Goal: Task Accomplishment & Management: Use online tool/utility

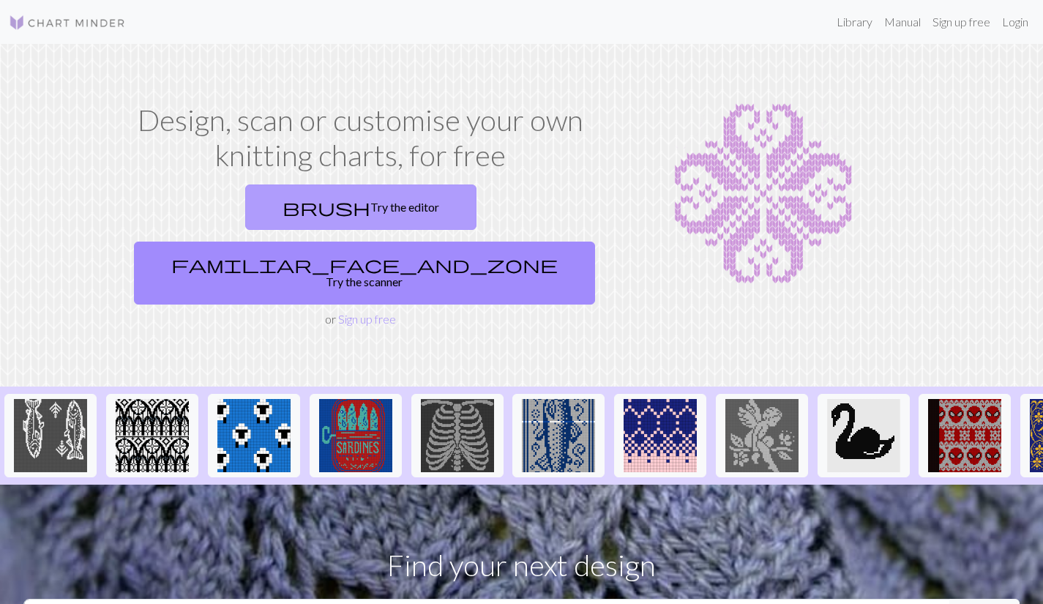
click at [245, 218] on link "brush Try the editor" at bounding box center [360, 206] width 231 height 45
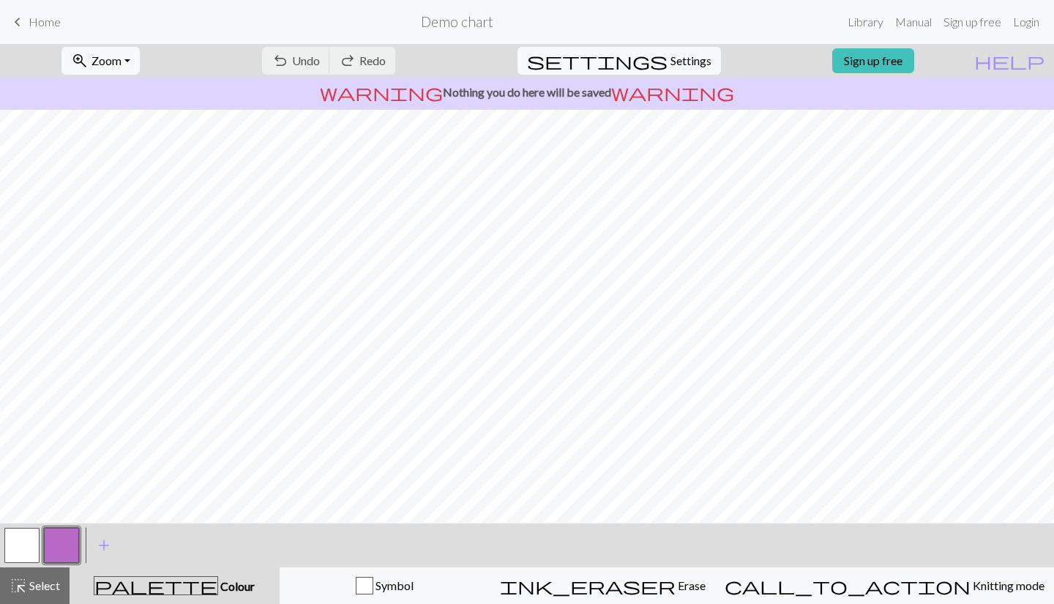
scroll to position [19, 0]
click at [680, 53] on span "Settings" at bounding box center [690, 61] width 41 height 18
select select "aran"
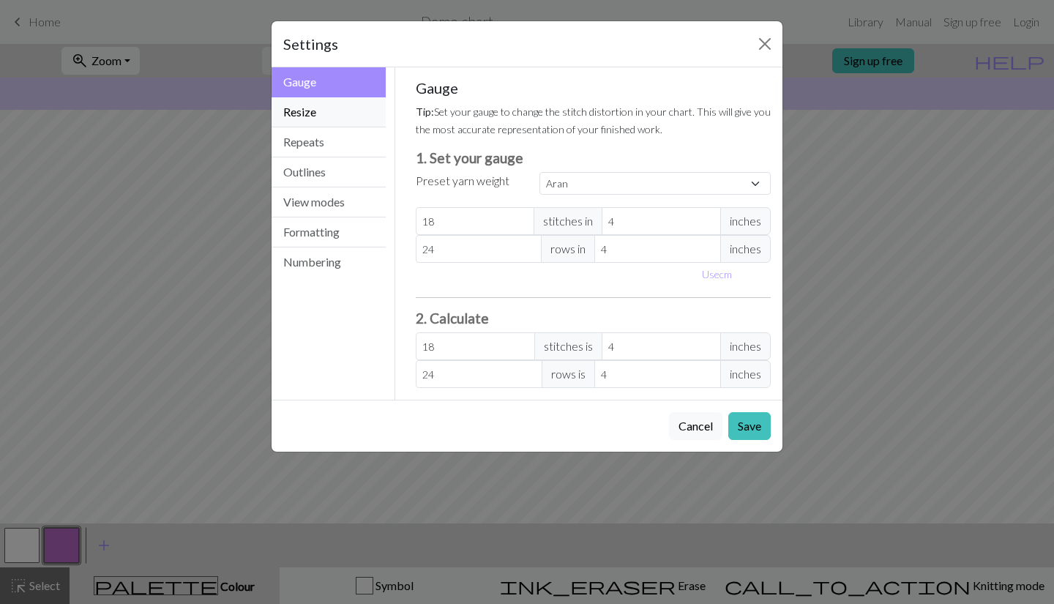
click at [345, 113] on button "Resize" at bounding box center [329, 112] width 114 height 30
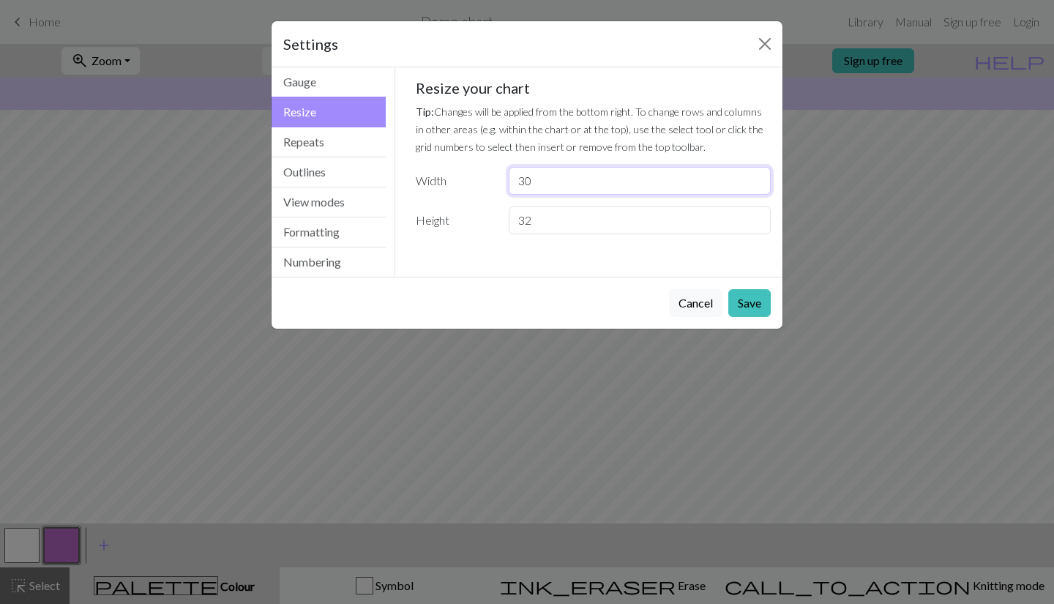
click at [547, 185] on input "30" at bounding box center [640, 181] width 262 height 28
type input "3"
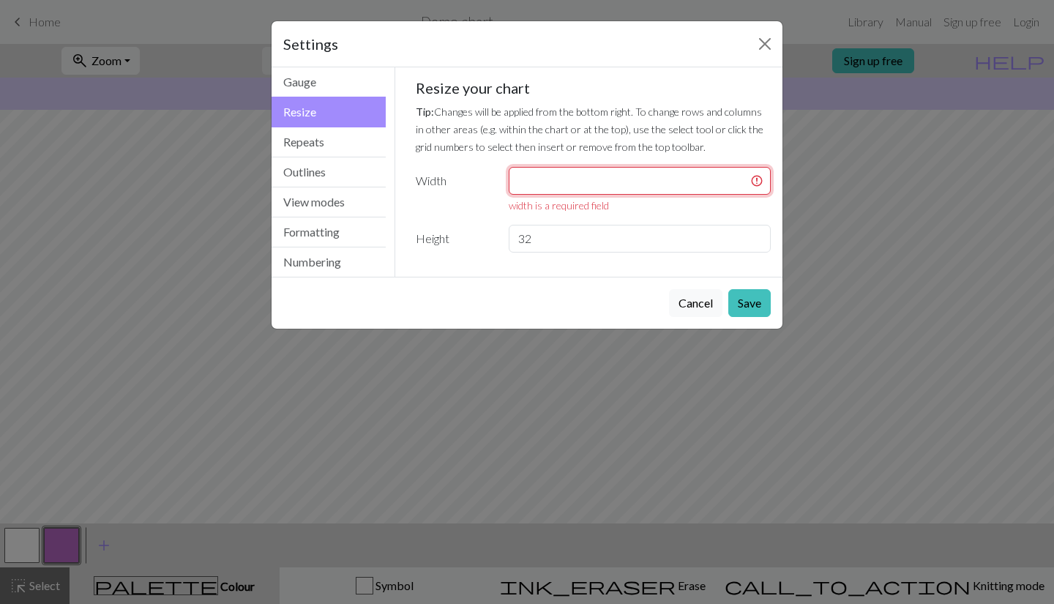
type input "8"
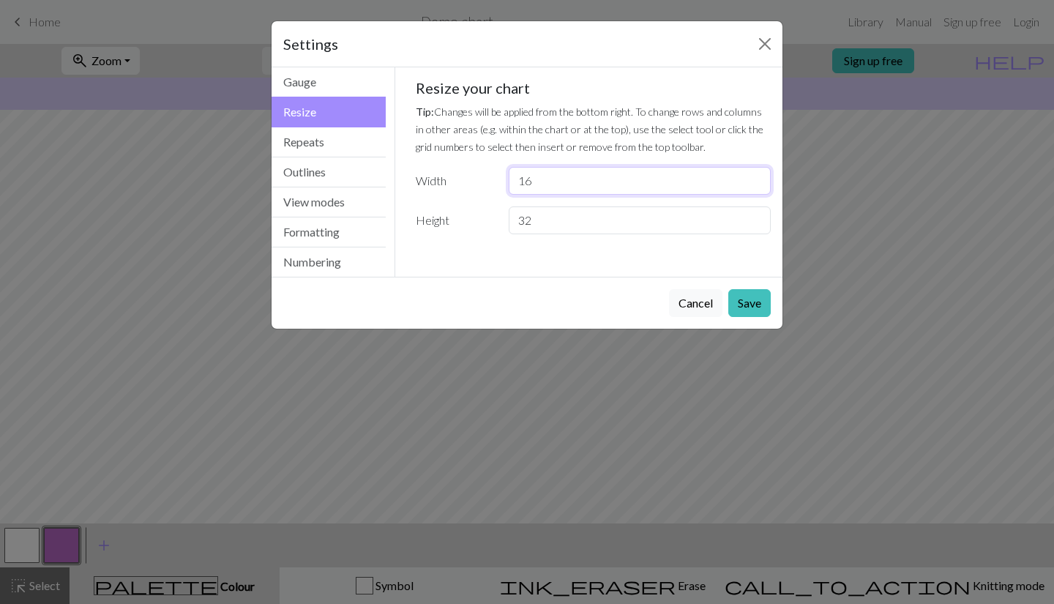
type input "1"
type input "8"
click at [748, 307] on button "Save" at bounding box center [749, 303] width 42 height 28
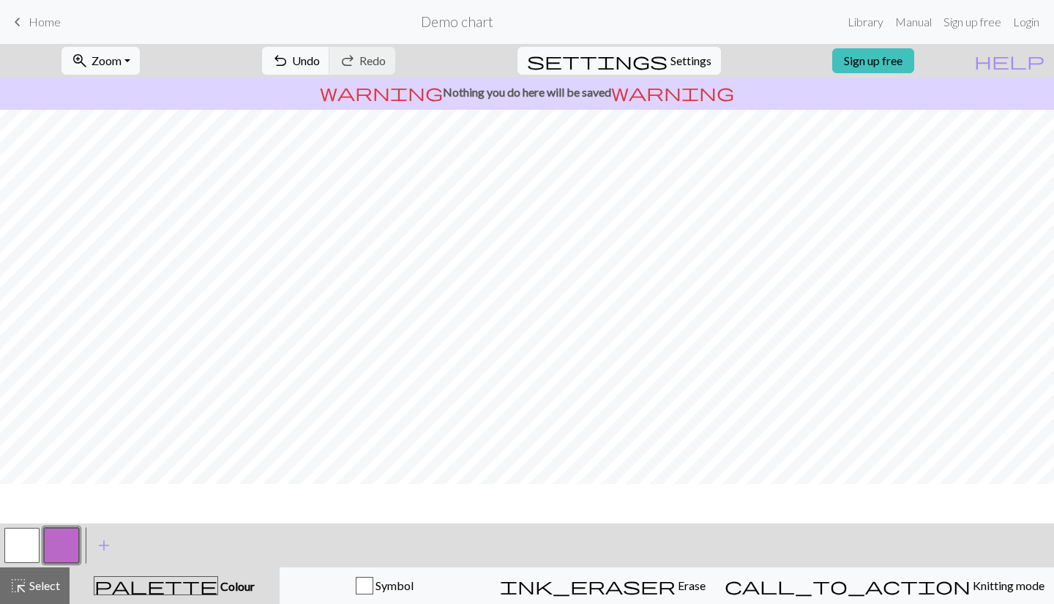
scroll to position [0, 0]
click at [20, 558] on button "button" at bounding box center [21, 545] width 35 height 35
click at [64, 591] on button "highlight_alt Select Select" at bounding box center [35, 585] width 70 height 37
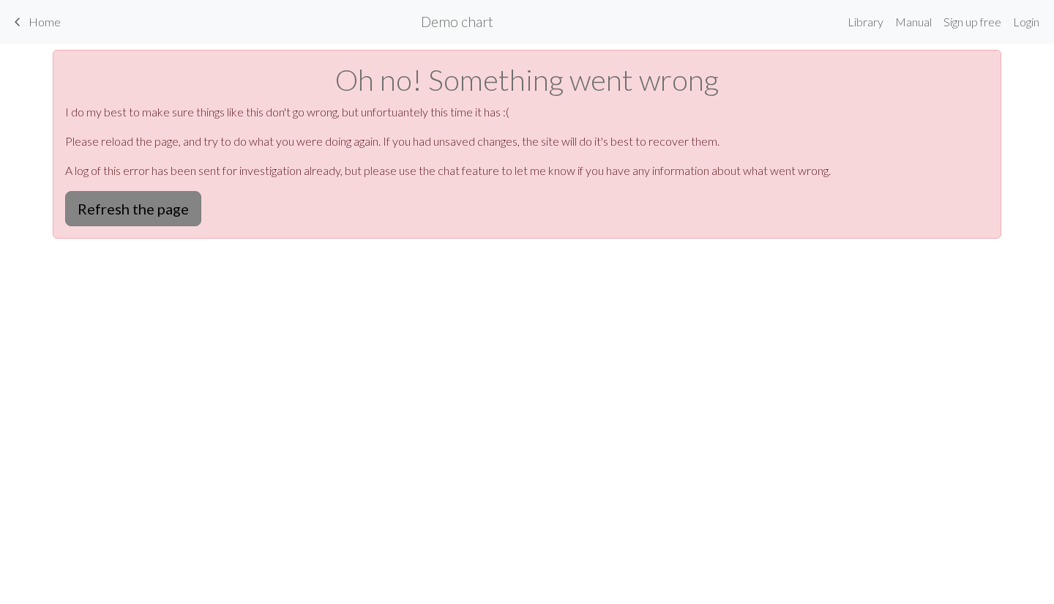
click at [106, 207] on button "Refresh the page" at bounding box center [133, 208] width 136 height 35
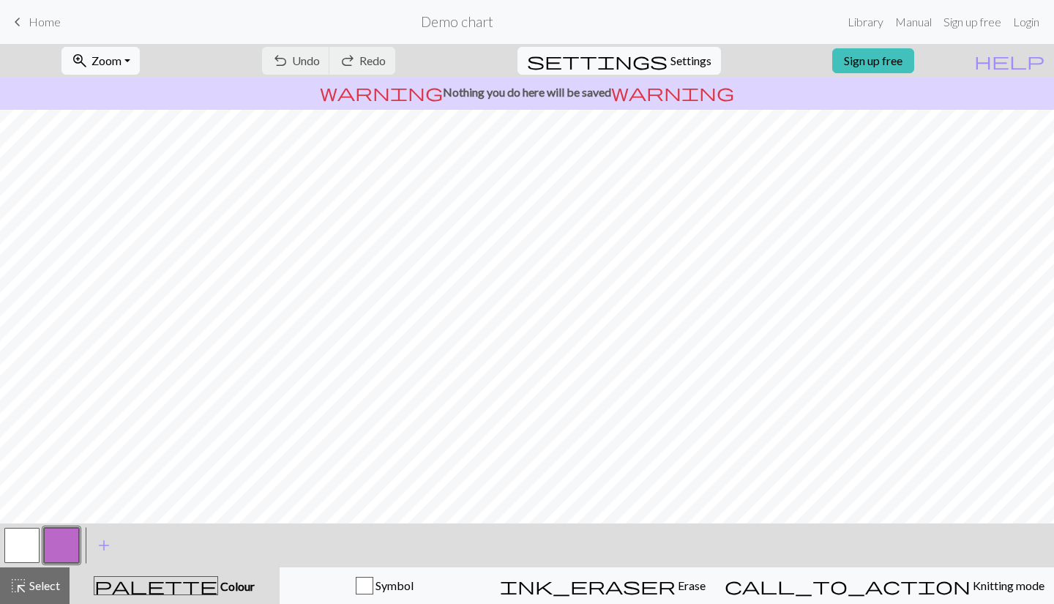
click at [37, 20] on span "Home" at bounding box center [45, 22] width 32 height 14
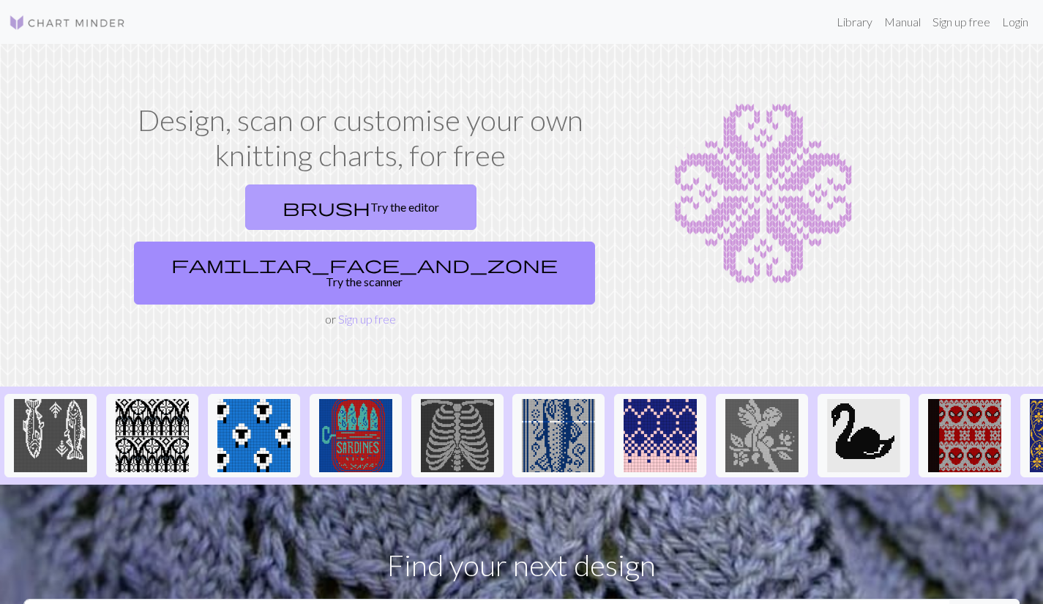
click at [258, 212] on link "brush Try the editor" at bounding box center [360, 206] width 231 height 45
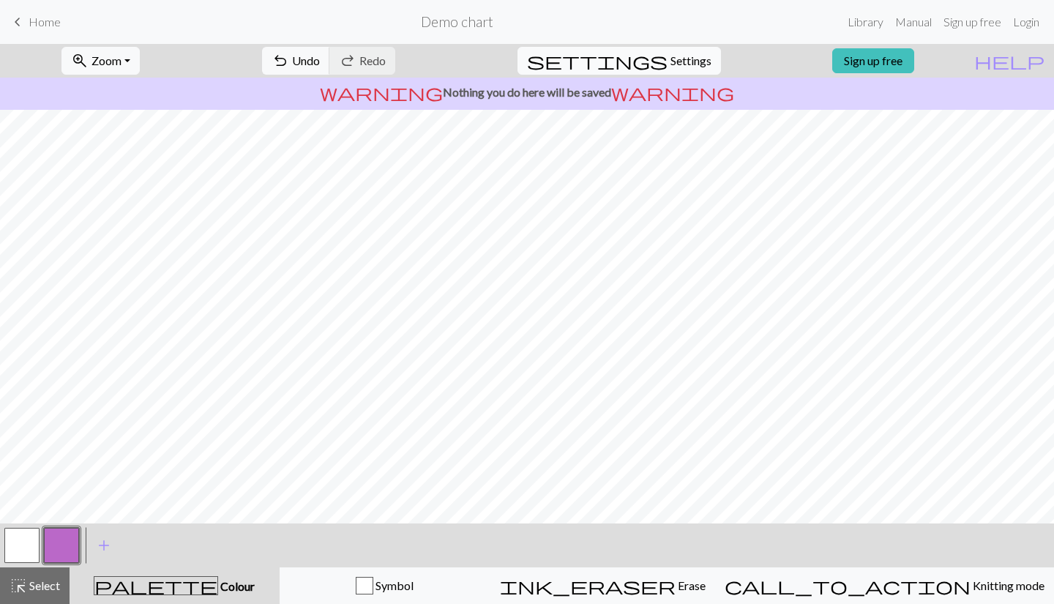
click at [675, 71] on button "settings Settings" at bounding box center [618, 61] width 203 height 28
select select "aran"
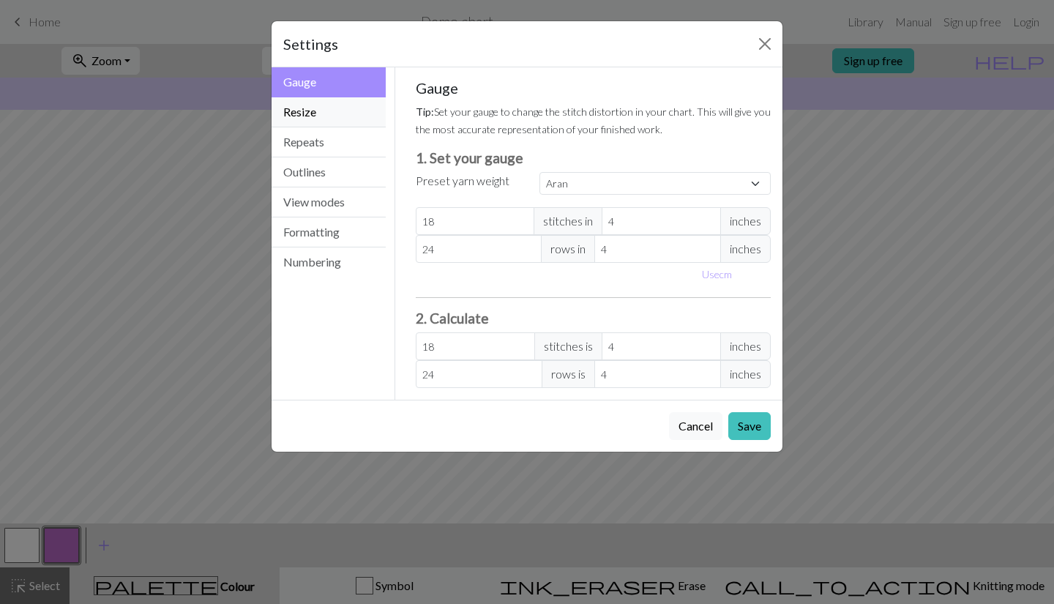
click at [322, 111] on button "Resize" at bounding box center [329, 112] width 114 height 30
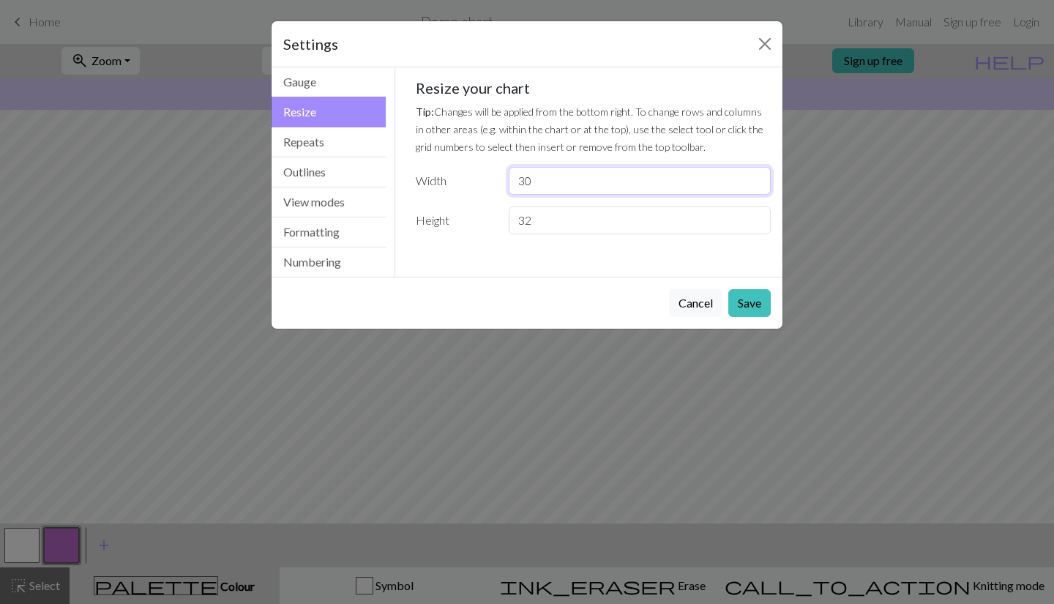
click at [532, 187] on input "30" at bounding box center [640, 181] width 262 height 28
type input "3"
type input "8"
click at [754, 299] on button "Save" at bounding box center [749, 303] width 42 height 28
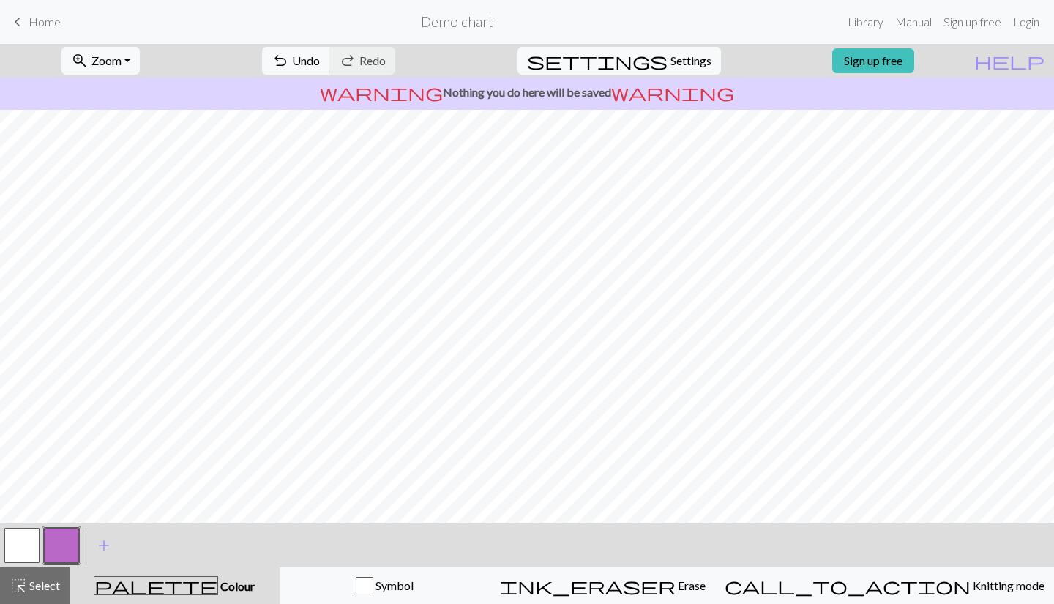
scroll to position [132, 0]
click at [42, 582] on span "Select" at bounding box center [43, 585] width 33 height 14
click at [894, 64] on link "Sign up free" at bounding box center [873, 60] width 82 height 25
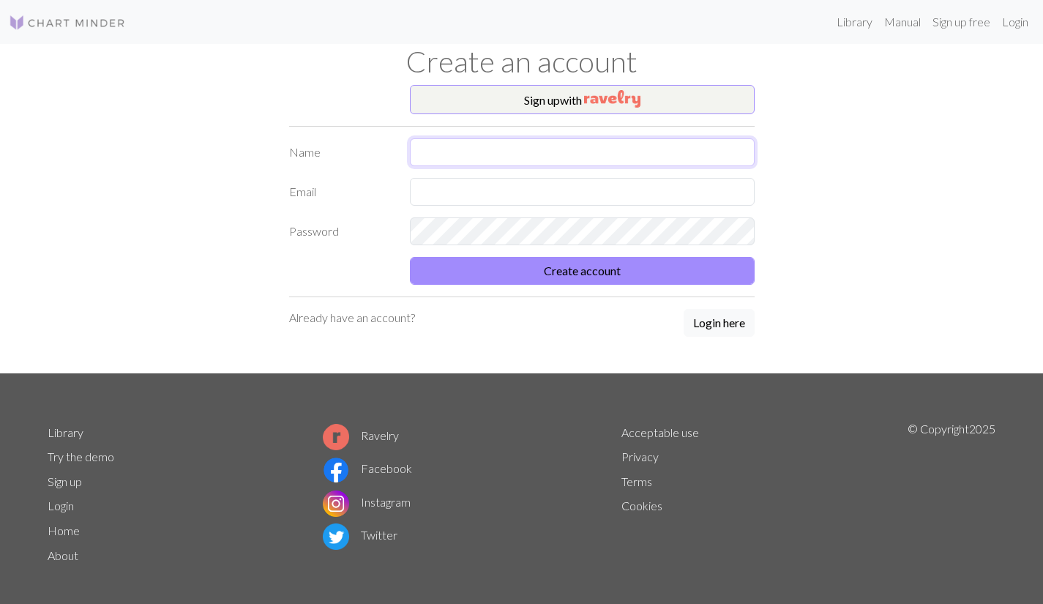
click at [483, 151] on input "text" at bounding box center [582, 152] width 345 height 28
type input "J"
click at [518, 100] on button "Sign up with" at bounding box center [582, 99] width 345 height 29
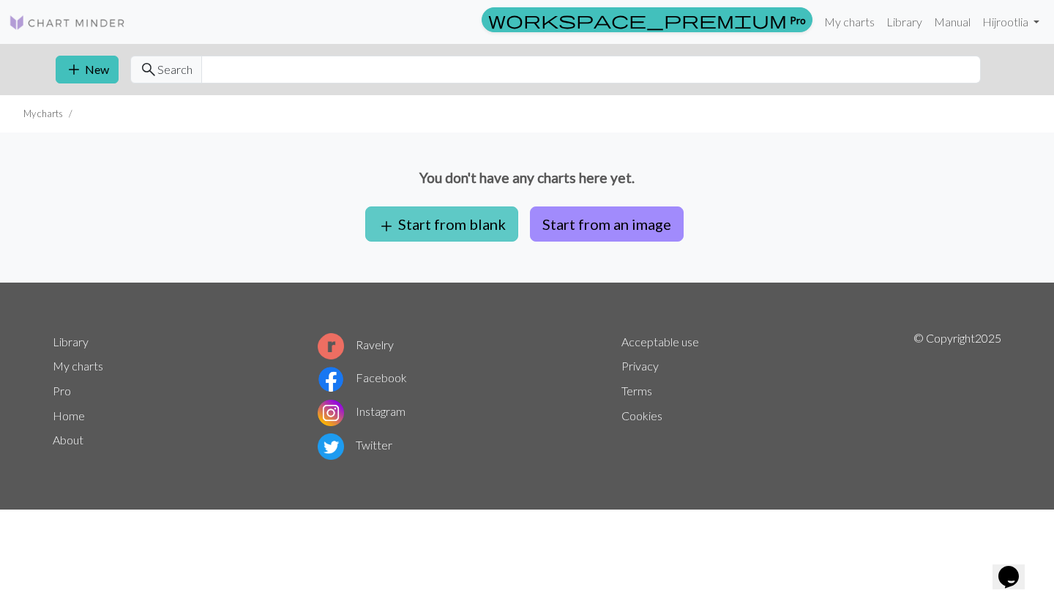
click at [453, 228] on button "add Start from blank" at bounding box center [441, 223] width 153 height 35
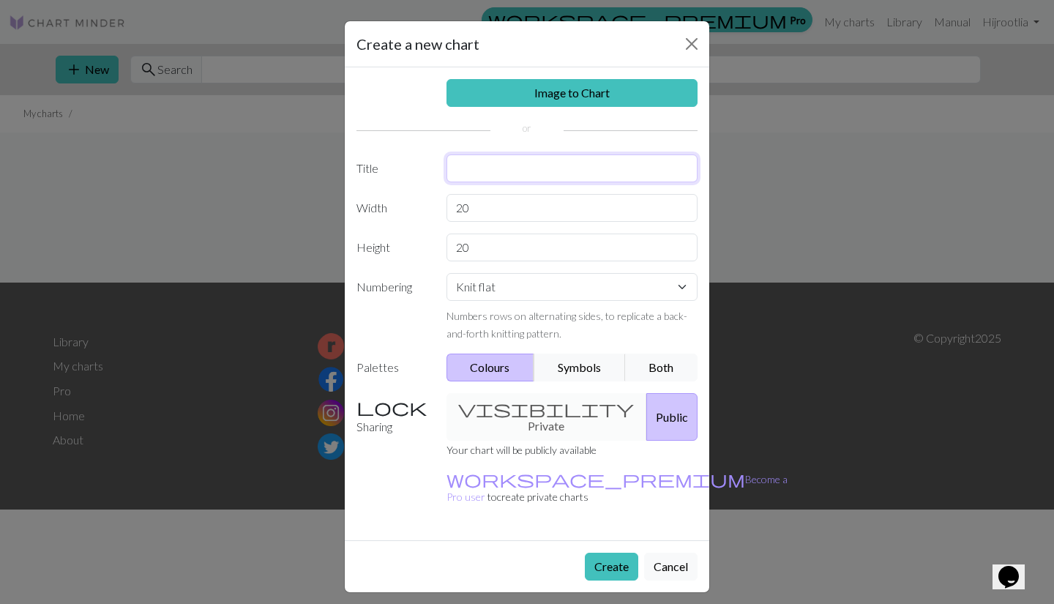
click at [493, 174] on input "text" at bounding box center [572, 168] width 252 height 28
type input "[PERSON_NAME]'s"
click at [479, 208] on input "20" at bounding box center [572, 208] width 252 height 28
type input "2"
type input "8"
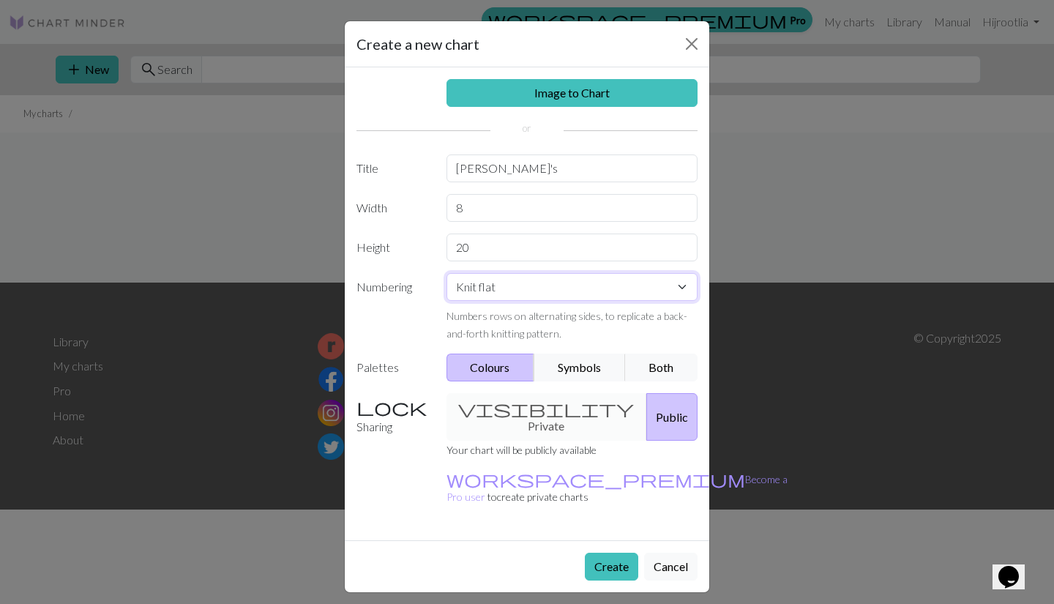
click at [527, 284] on select "Knit flat Knit in the round Lace knitting Cross stitch" at bounding box center [572, 287] width 252 height 28
click at [534, 405] on div "visibility Private Public" at bounding box center [572, 417] width 269 height 48
click at [656, 389] on div "Image to Chart Title Bernie's Width 8 Height 20 Numbering Knit flat Knit in the…" at bounding box center [527, 303] width 364 height 473
click at [651, 405] on button "Public" at bounding box center [671, 417] width 51 height 48
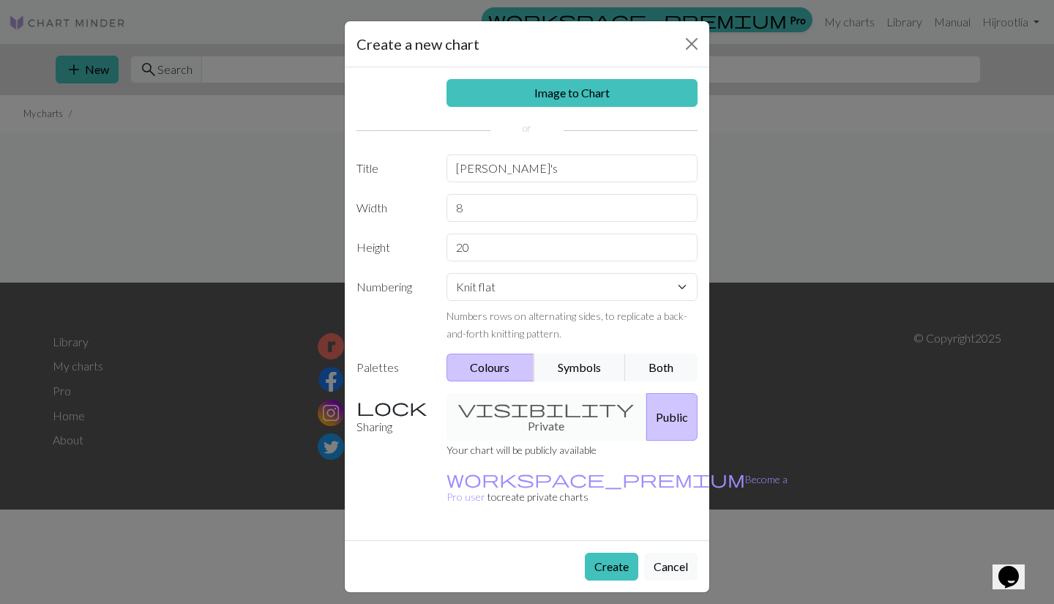
click at [540, 405] on div "visibility Private Public" at bounding box center [572, 417] width 269 height 48
click at [509, 411] on div "visibility Private Public" at bounding box center [572, 417] width 269 height 48
click at [618, 553] on button "Create" at bounding box center [611, 567] width 53 height 28
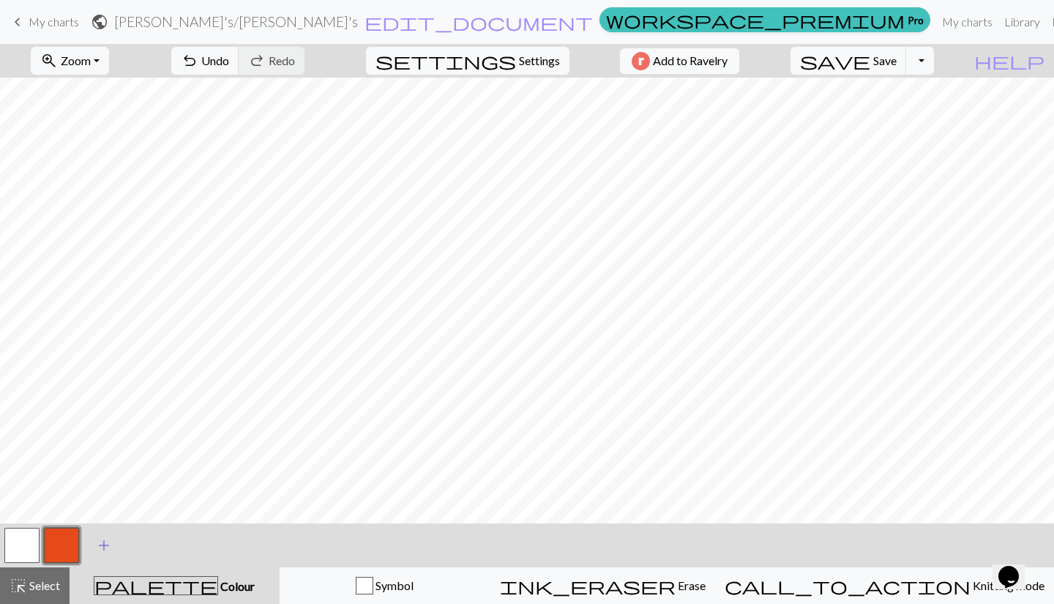
click at [108, 553] on span "add" at bounding box center [104, 545] width 18 height 20
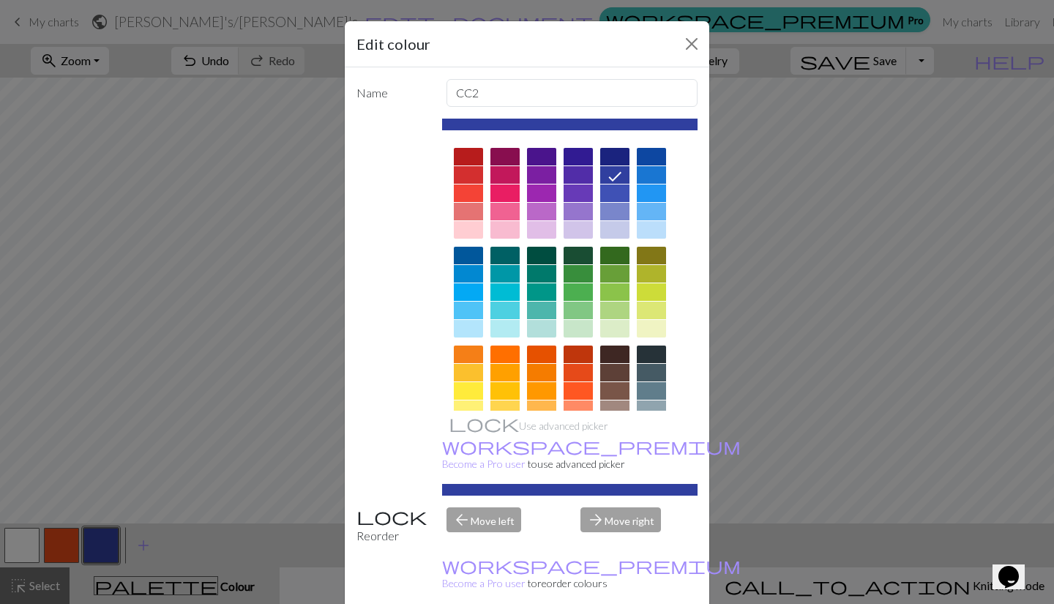
scroll to position [64, 0]
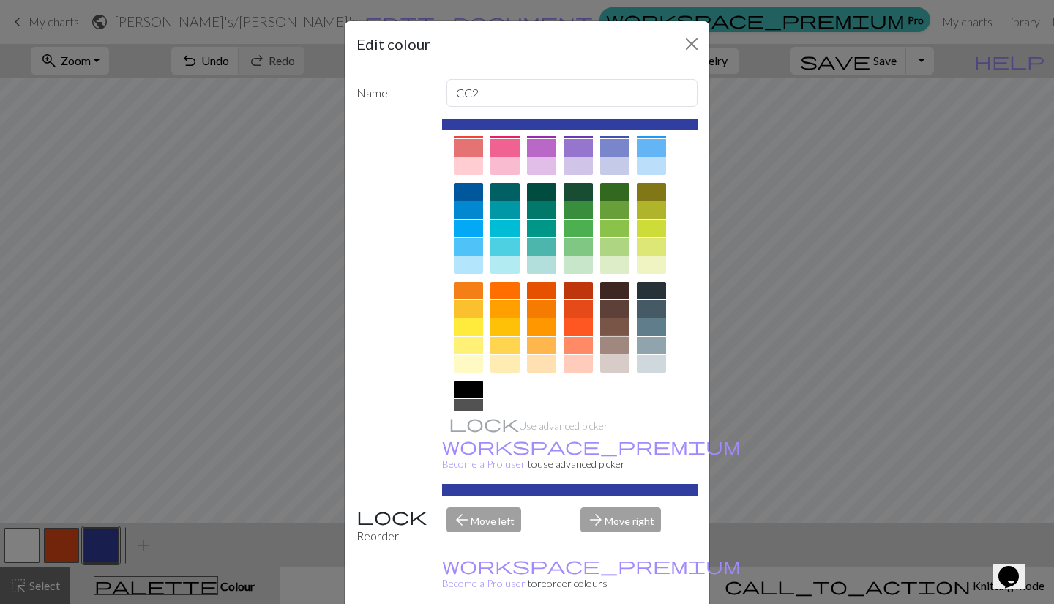
click at [611, 345] on div at bounding box center [614, 346] width 29 height 18
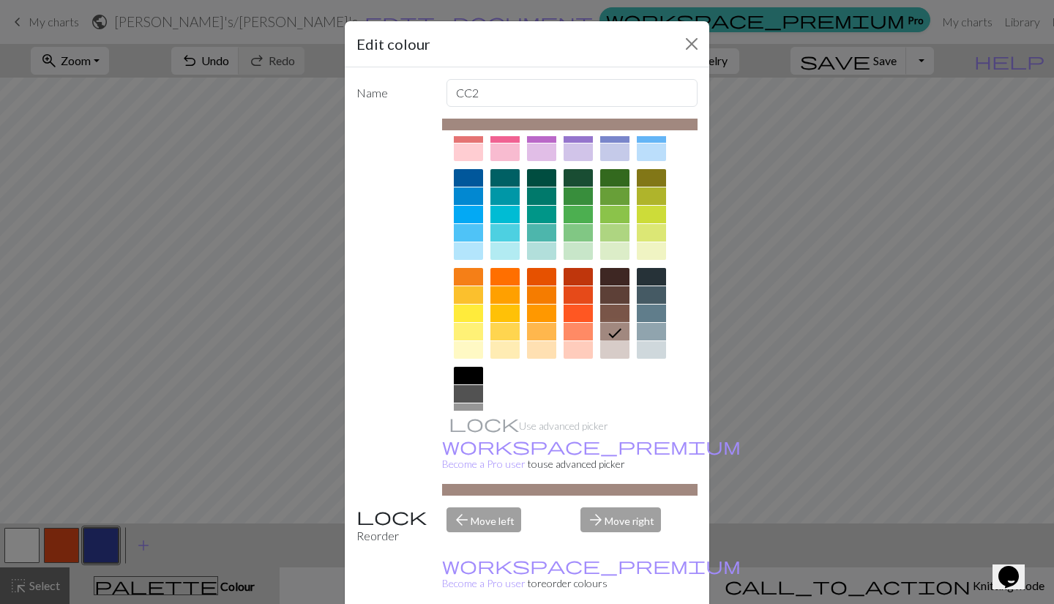
scroll to position [141, 0]
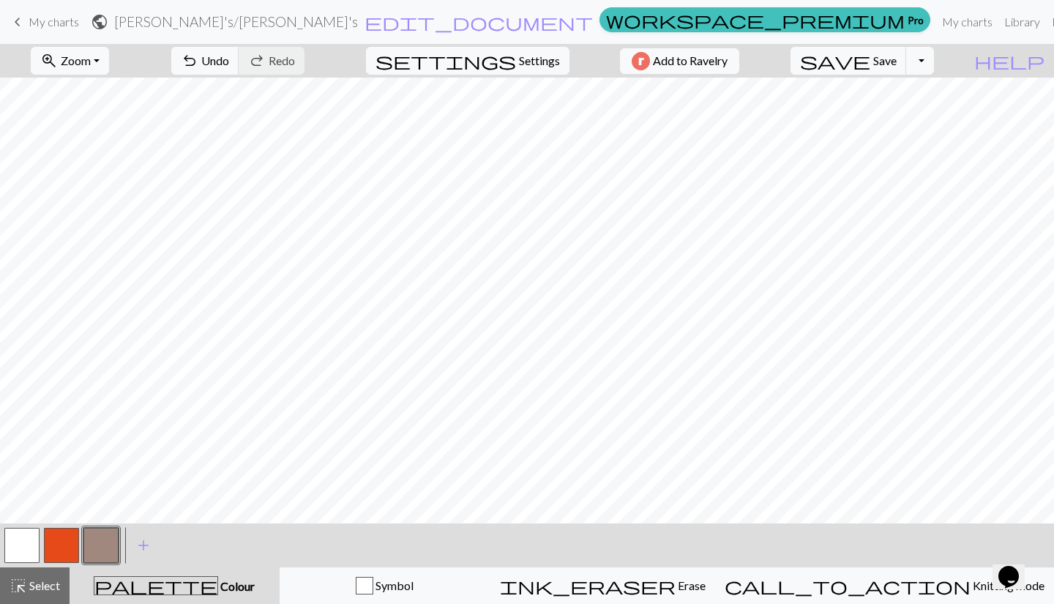
click at [64, 547] on button "button" at bounding box center [61, 545] width 35 height 35
click at [144, 542] on span "add" at bounding box center [144, 545] width 18 height 20
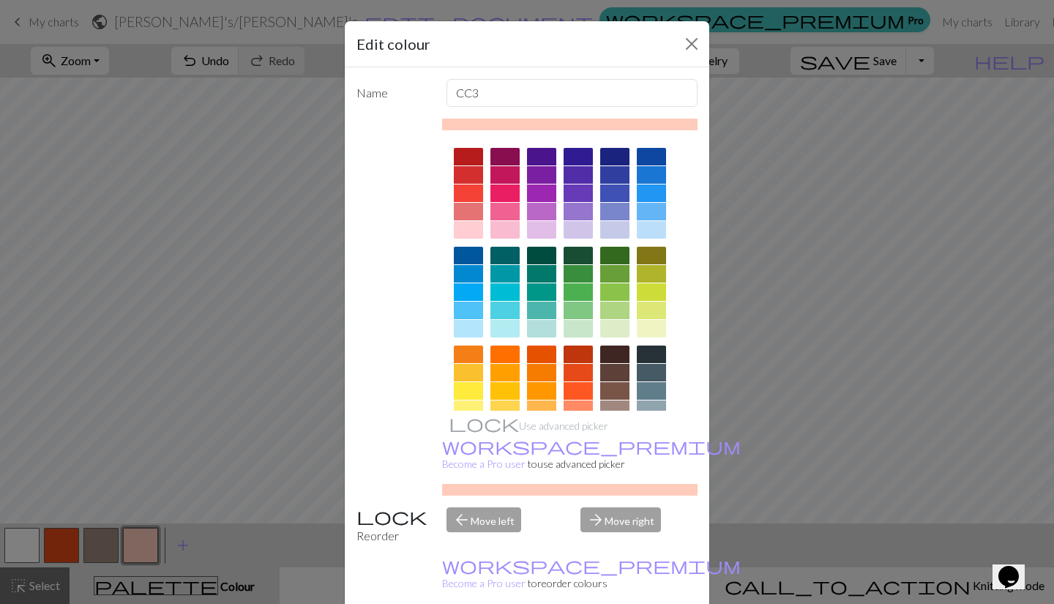
click at [610, 351] on div at bounding box center [614, 354] width 29 height 18
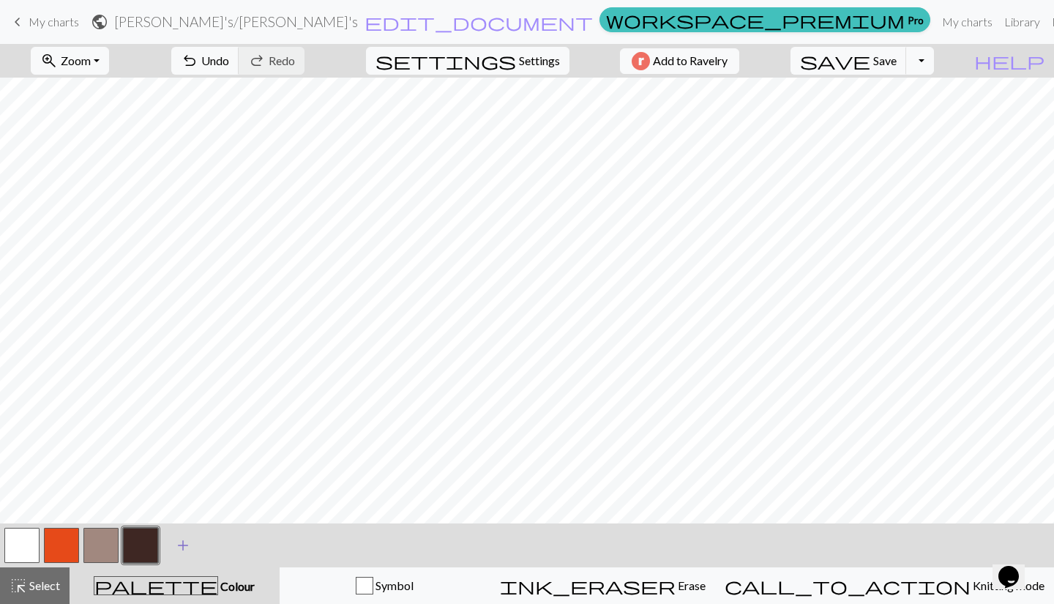
click at [182, 544] on span "add" at bounding box center [183, 545] width 18 height 20
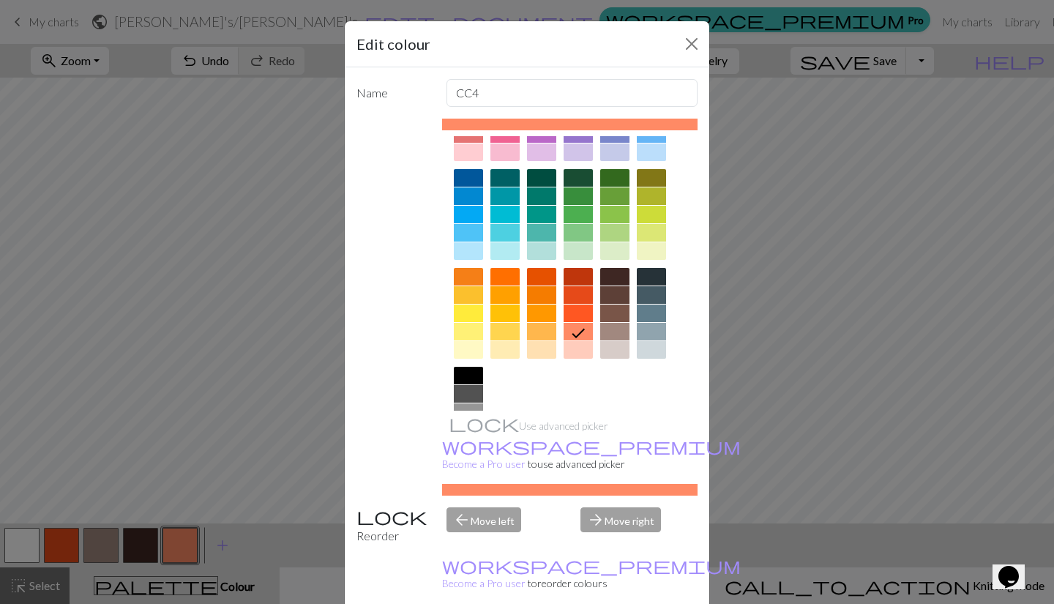
scroll to position [81, 0]
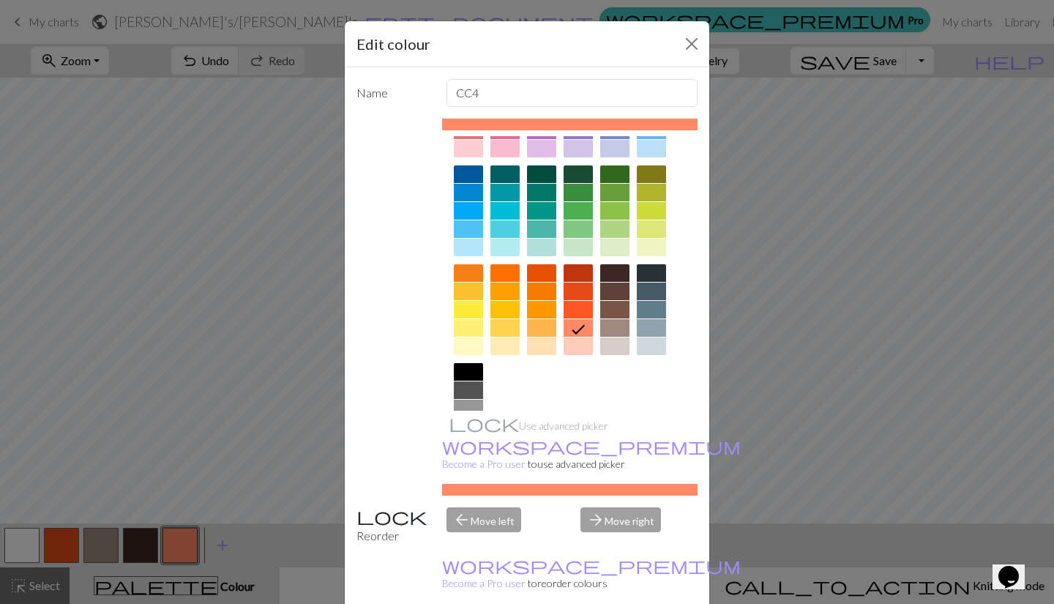
click at [649, 343] on div at bounding box center [651, 346] width 29 height 18
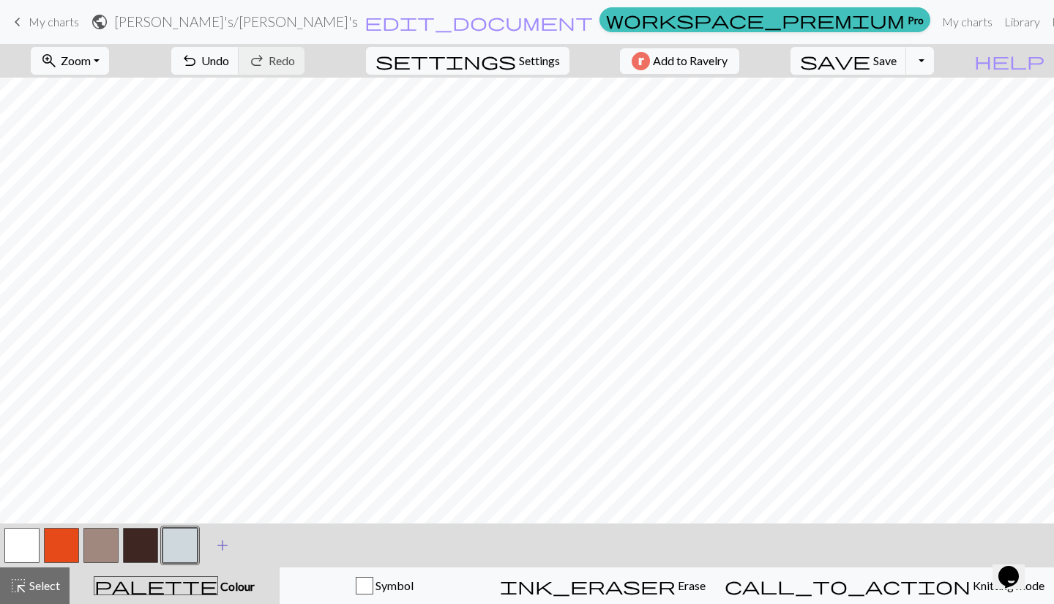
click at [222, 535] on span "add" at bounding box center [223, 545] width 18 height 20
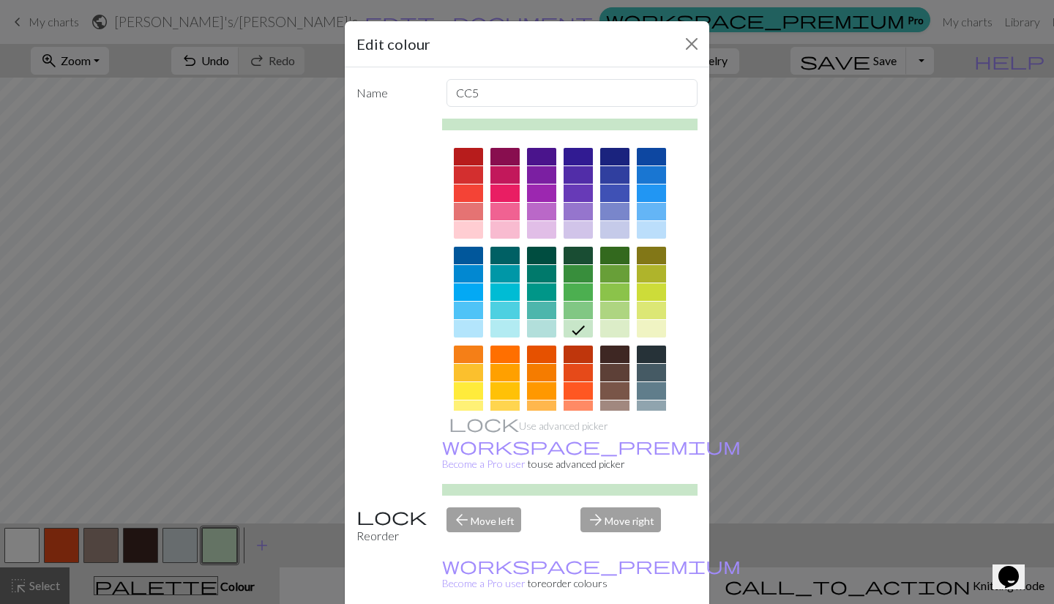
scroll to position [31, 0]
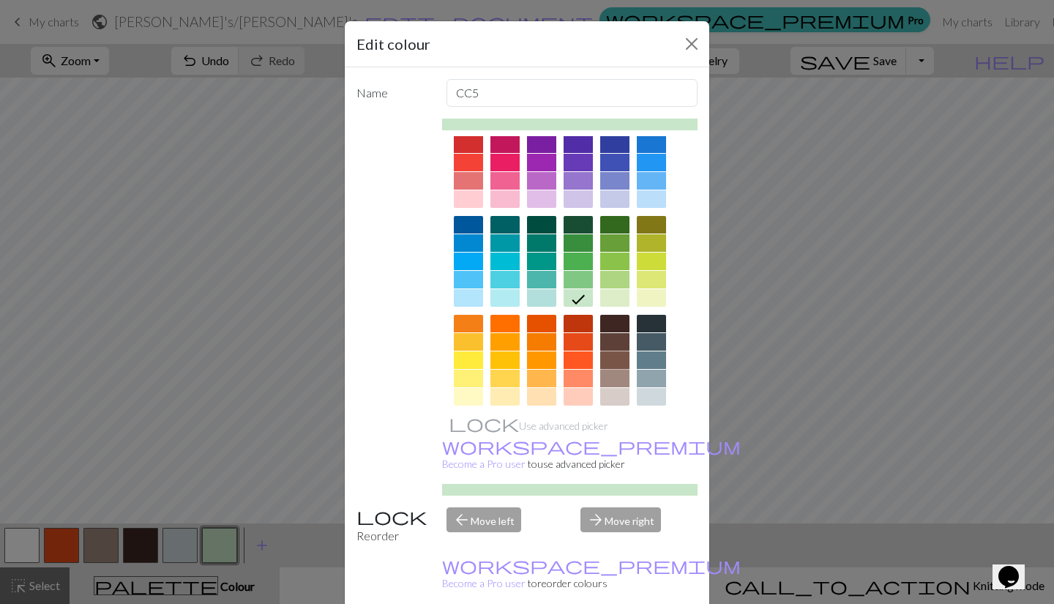
click at [614, 354] on div at bounding box center [614, 360] width 29 height 18
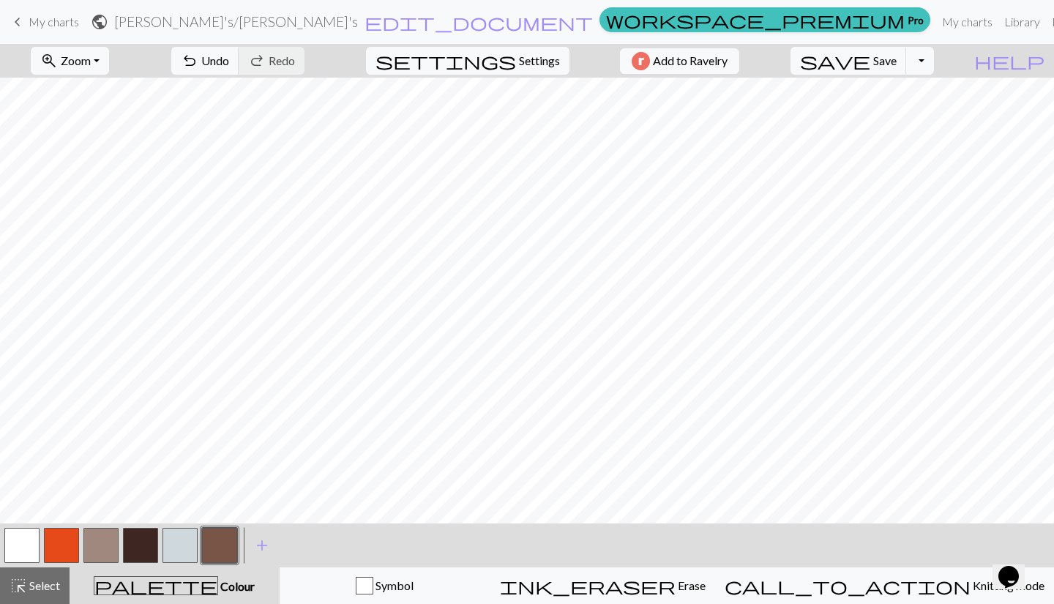
click at [525, 42] on nav "keyboard_arrow_left My charts public Bernie's / Bernie's edit_document Edit set…" at bounding box center [527, 22] width 1054 height 44
click at [512, 71] on button "settings Settings" at bounding box center [467, 61] width 203 height 28
select select "aran"
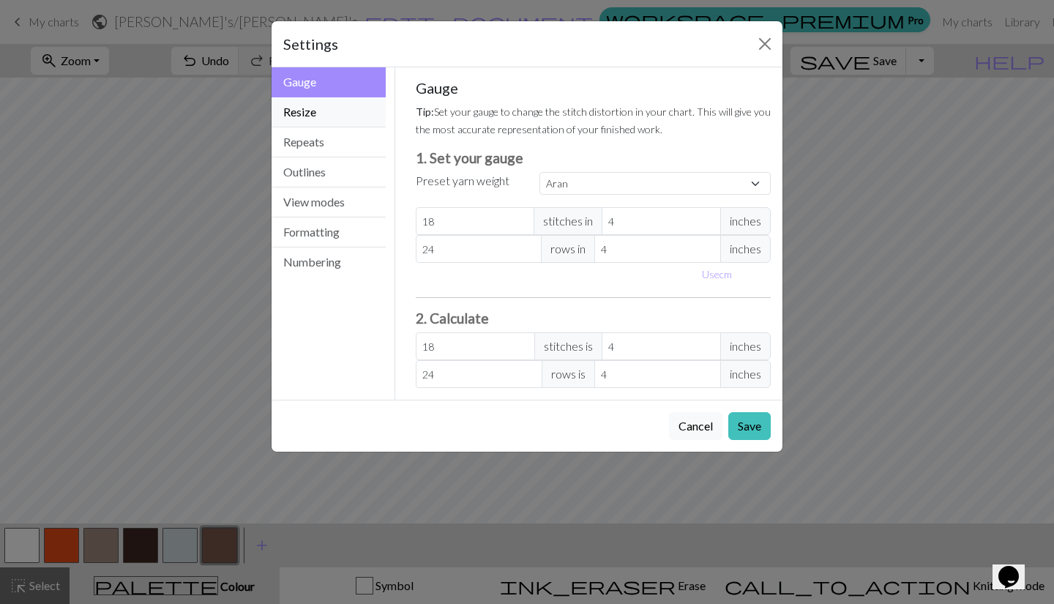
click at [347, 117] on button "Resize" at bounding box center [329, 112] width 114 height 30
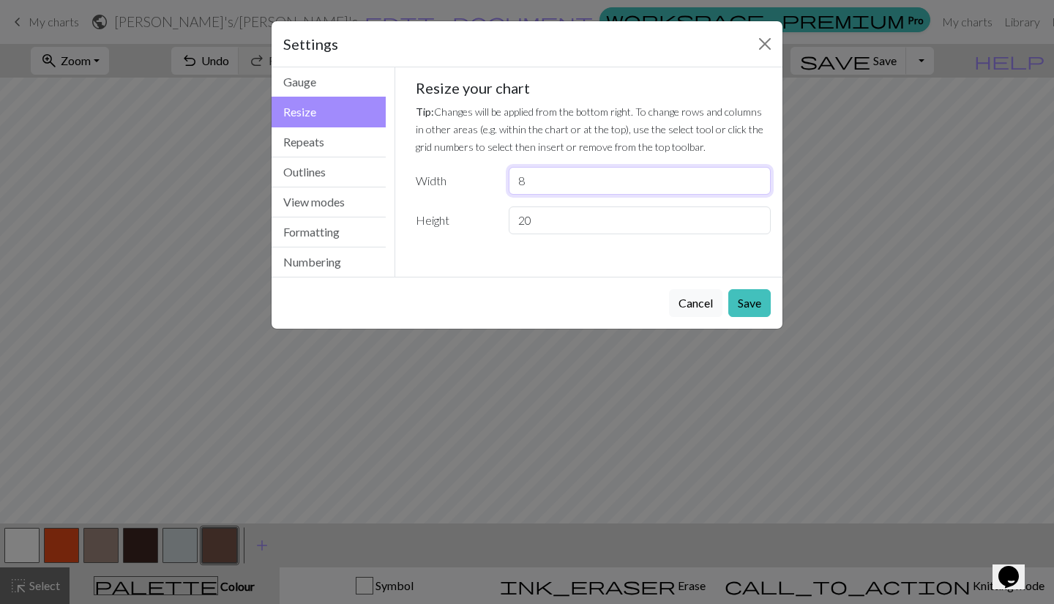
click at [533, 190] on input "8" at bounding box center [640, 181] width 262 height 28
type input "12"
click at [745, 305] on button "Save" at bounding box center [749, 303] width 42 height 28
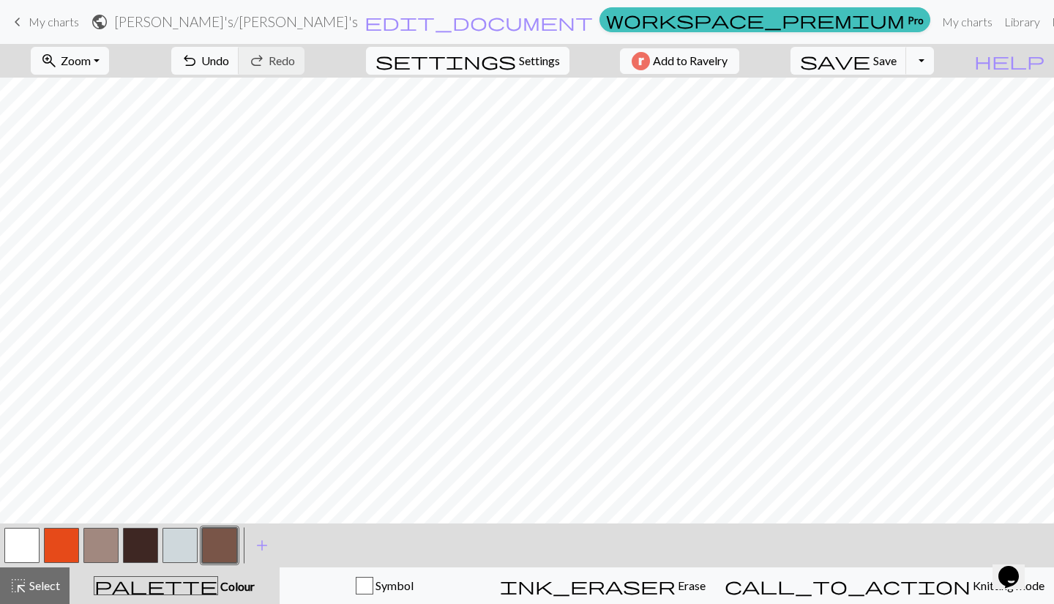
click at [542, 68] on span "Settings" at bounding box center [539, 61] width 41 height 18
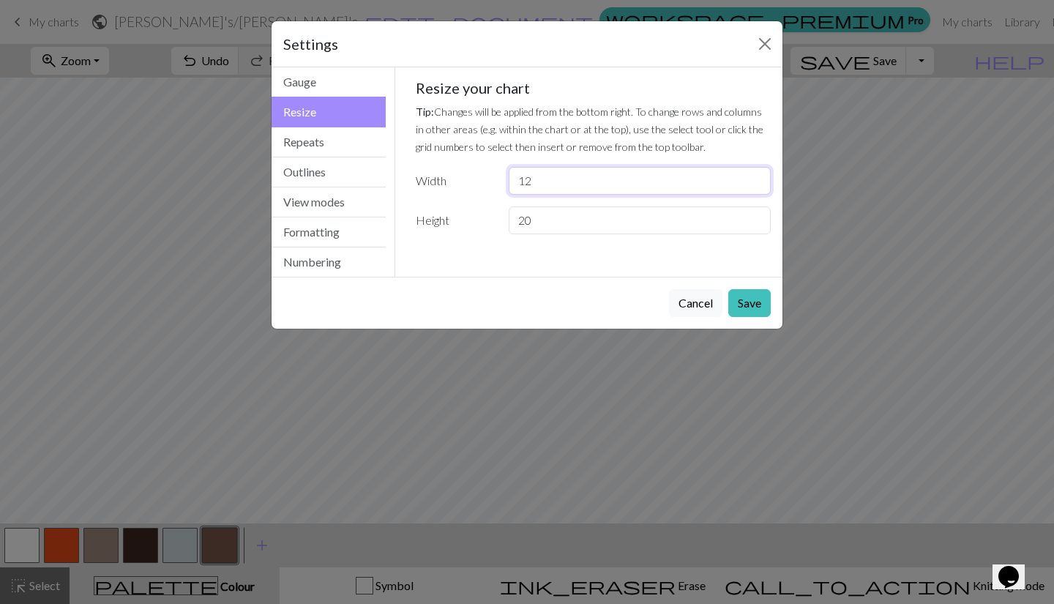
click at [558, 185] on input "12" at bounding box center [640, 181] width 262 height 28
type input "10"
click at [747, 296] on button "Save" at bounding box center [749, 303] width 42 height 28
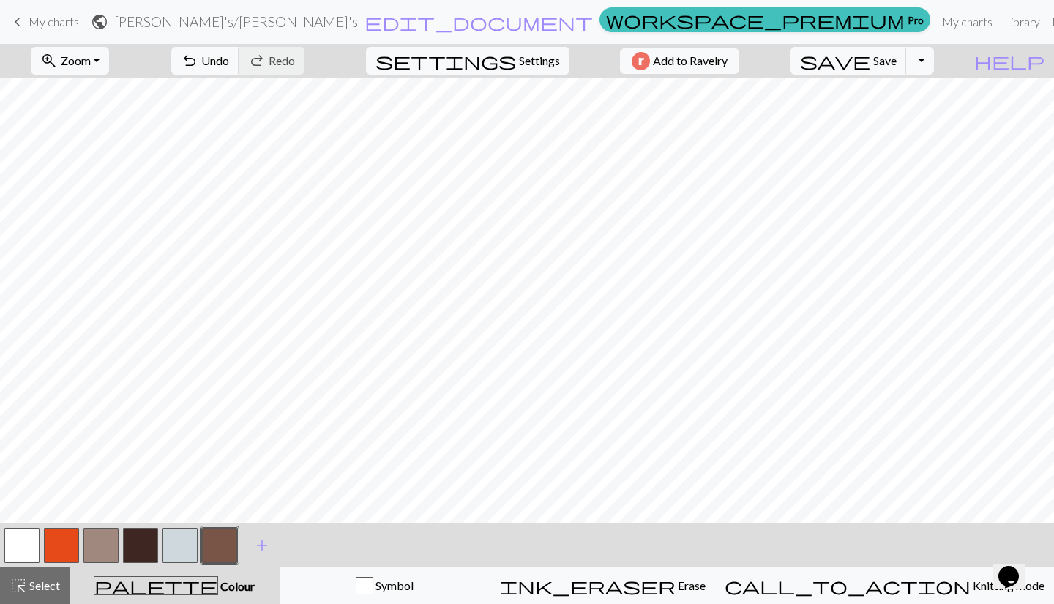
click at [90, 547] on button "button" at bounding box center [100, 545] width 35 height 35
click at [215, 546] on button "button" at bounding box center [219, 545] width 35 height 35
click at [138, 548] on button "button" at bounding box center [140, 545] width 35 height 35
click at [19, 548] on button "button" at bounding box center [21, 545] width 35 height 35
click at [152, 553] on button "button" at bounding box center [140, 545] width 35 height 35
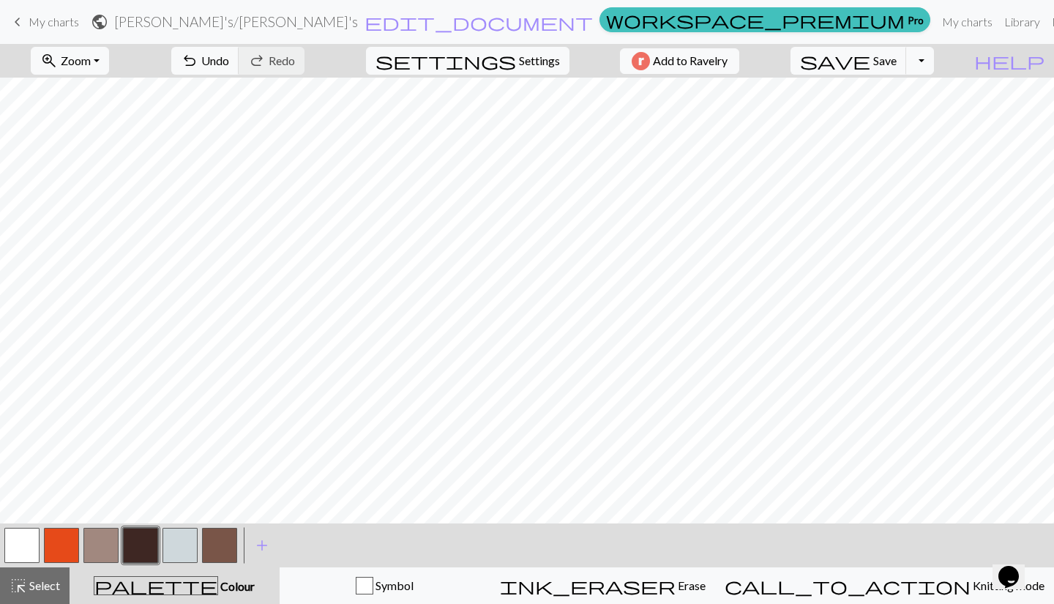
click at [23, 546] on button "button" at bounding box center [21, 545] width 35 height 35
click at [138, 537] on button "button" at bounding box center [140, 545] width 35 height 35
click at [539, 50] on button "settings Settings" at bounding box center [467, 61] width 203 height 28
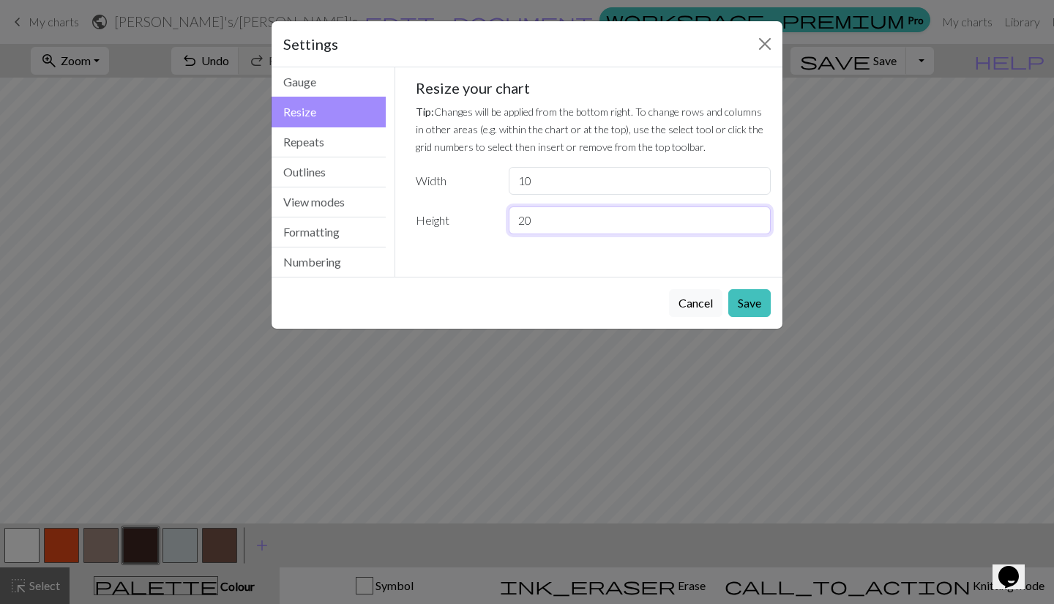
click at [569, 212] on input "20" at bounding box center [640, 220] width 262 height 28
type input "2"
type input "40"
click at [744, 295] on button "Save" at bounding box center [749, 303] width 42 height 28
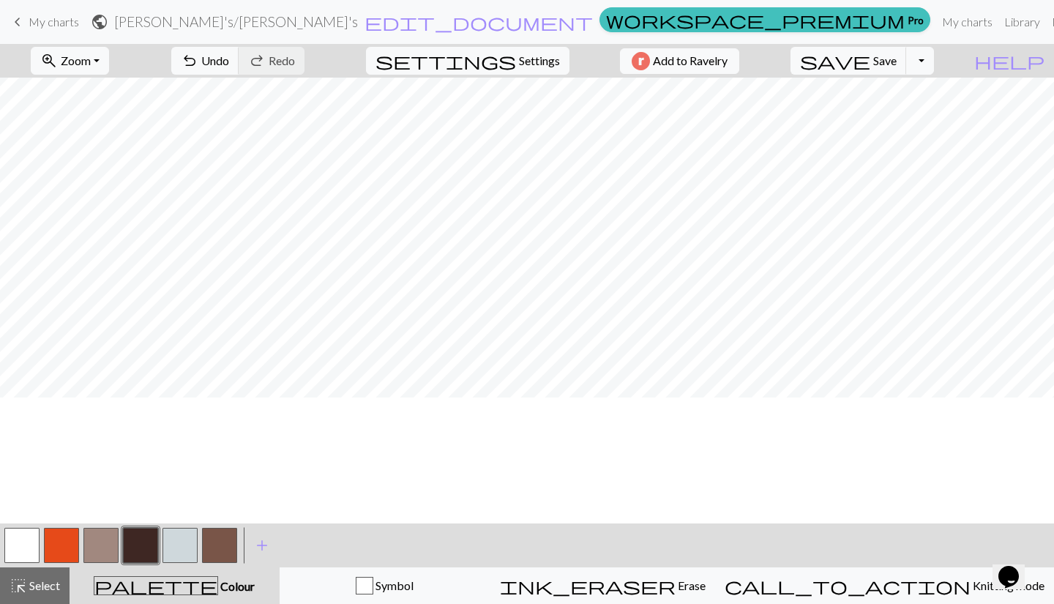
scroll to position [0, 0]
click at [50, 578] on span "Select" at bounding box center [43, 585] width 33 height 14
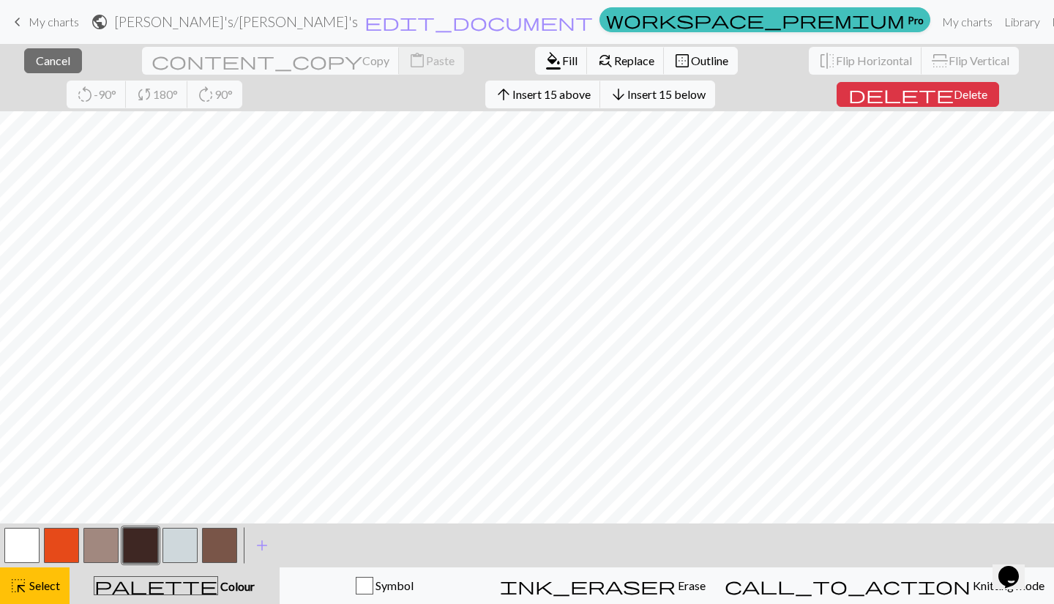
scroll to position [250, 0]
click at [627, 90] on span "Insert 15 below" at bounding box center [666, 94] width 78 height 14
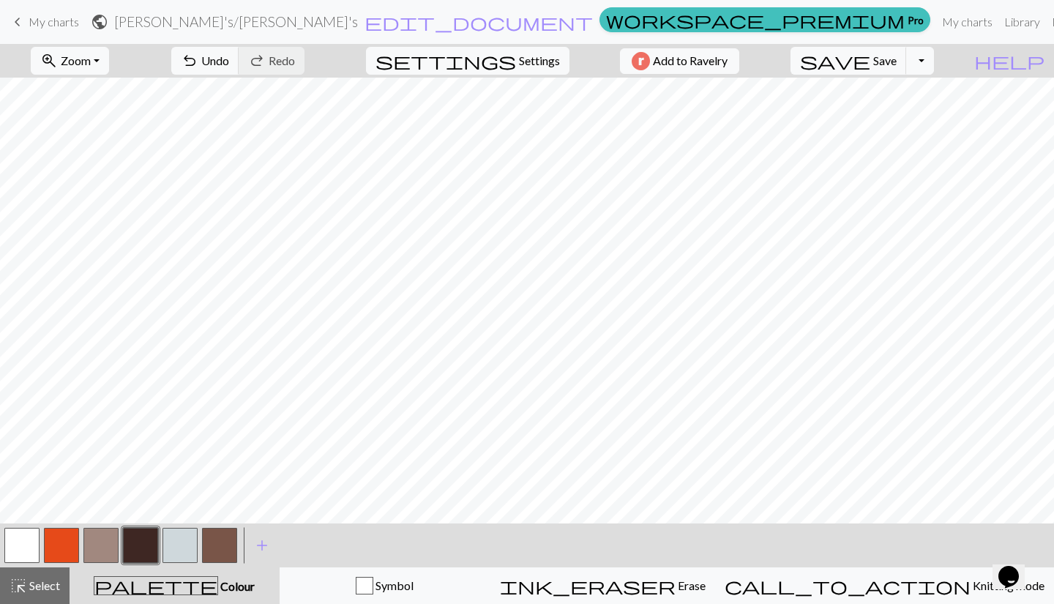
scroll to position [0, 0]
click at [47, 582] on span "Select" at bounding box center [43, 585] width 33 height 14
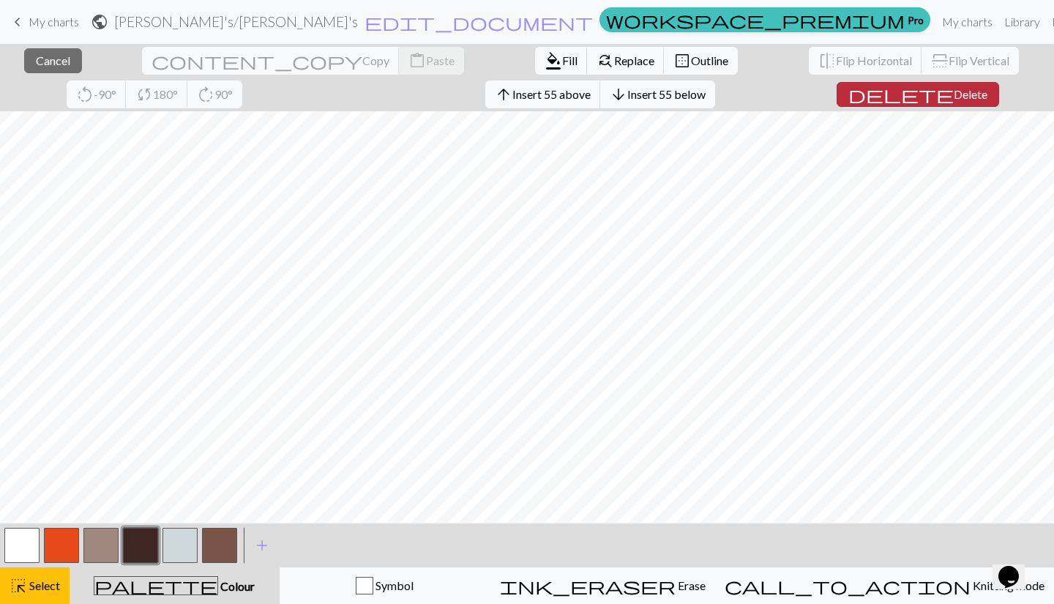
click at [954, 94] on span "Delete" at bounding box center [971, 94] width 34 height 14
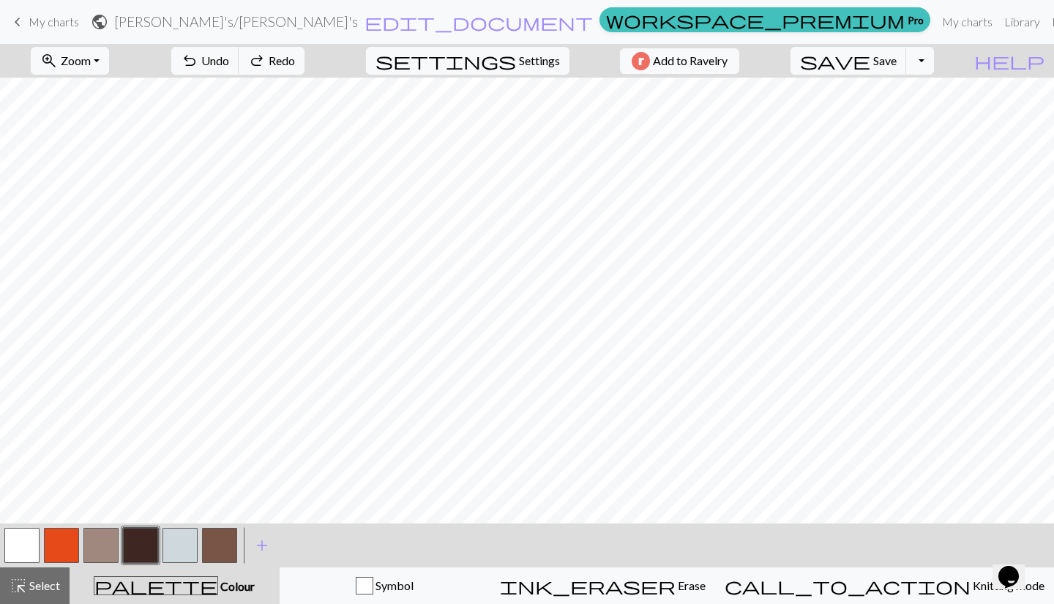
scroll to position [276, 0]
click at [23, 582] on span "highlight_alt" at bounding box center [19, 585] width 18 height 20
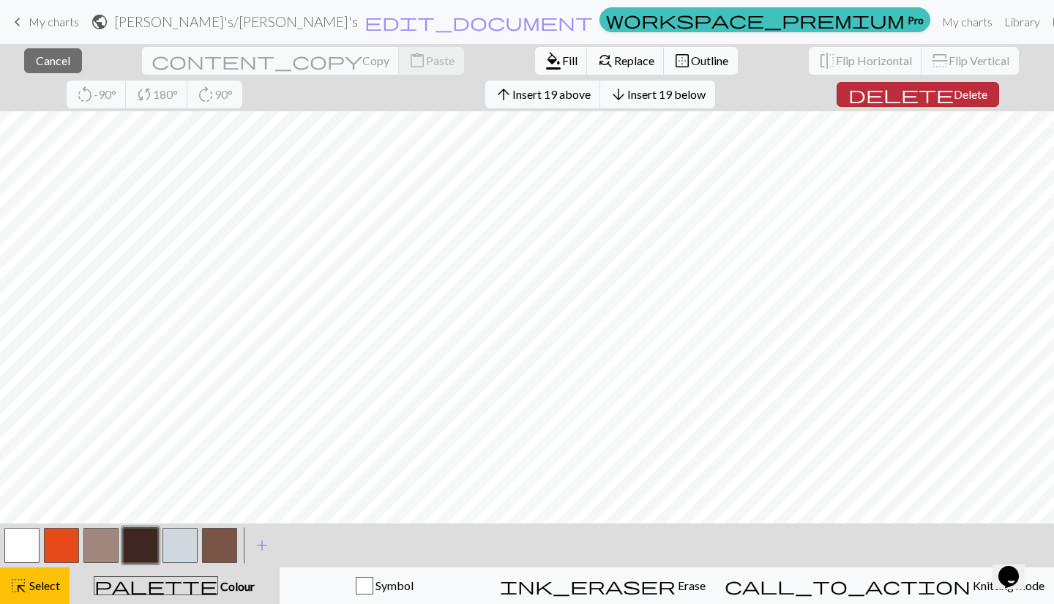
click at [954, 87] on span "Delete" at bounding box center [971, 94] width 34 height 14
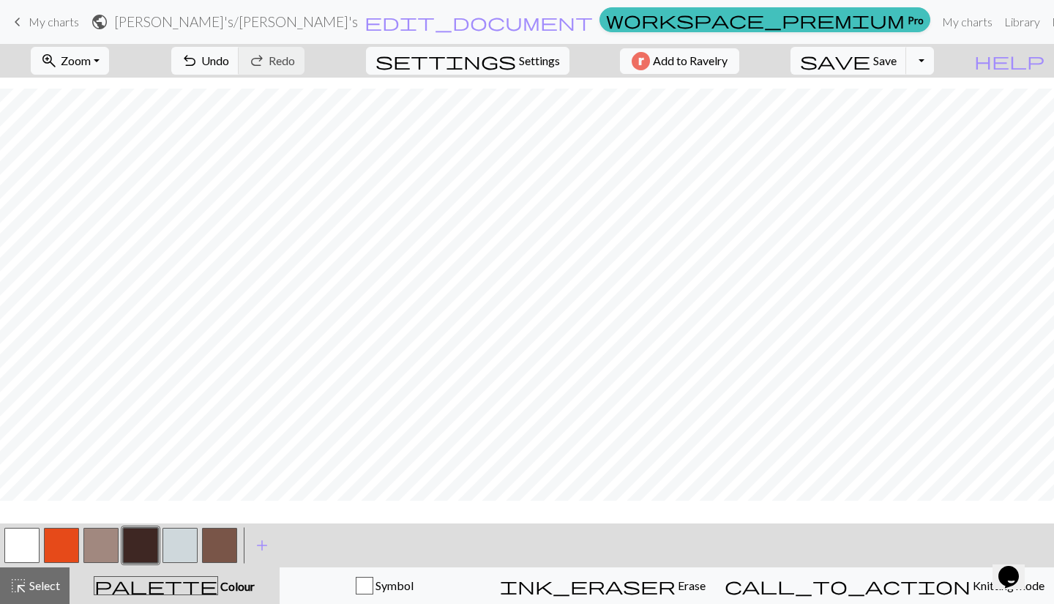
scroll to position [158, 0]
click at [31, 575] on button "highlight_alt Select Select" at bounding box center [35, 585] width 70 height 37
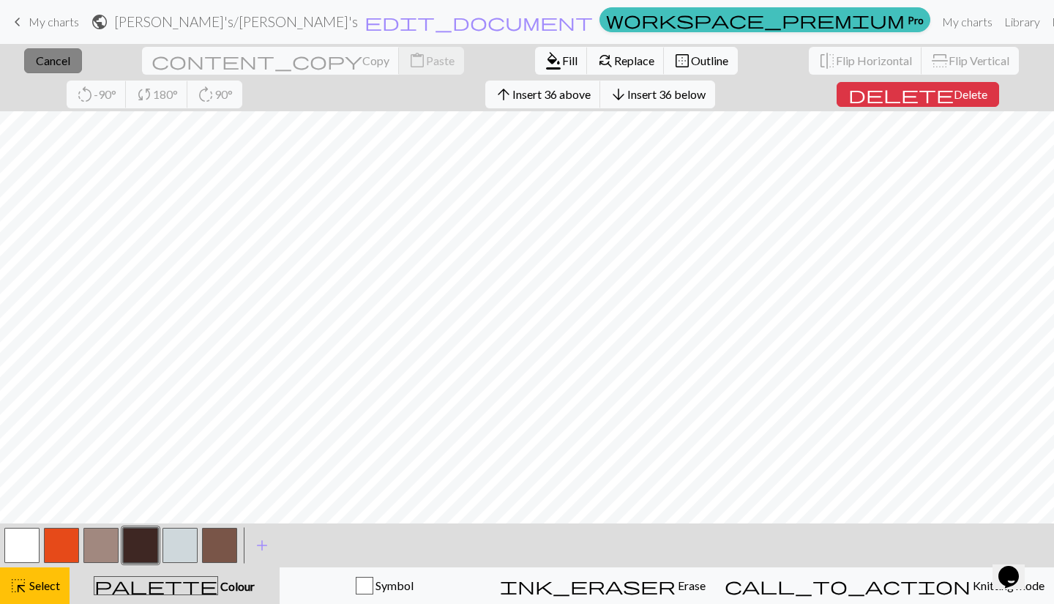
click at [50, 61] on span "Cancel" at bounding box center [53, 60] width 34 height 14
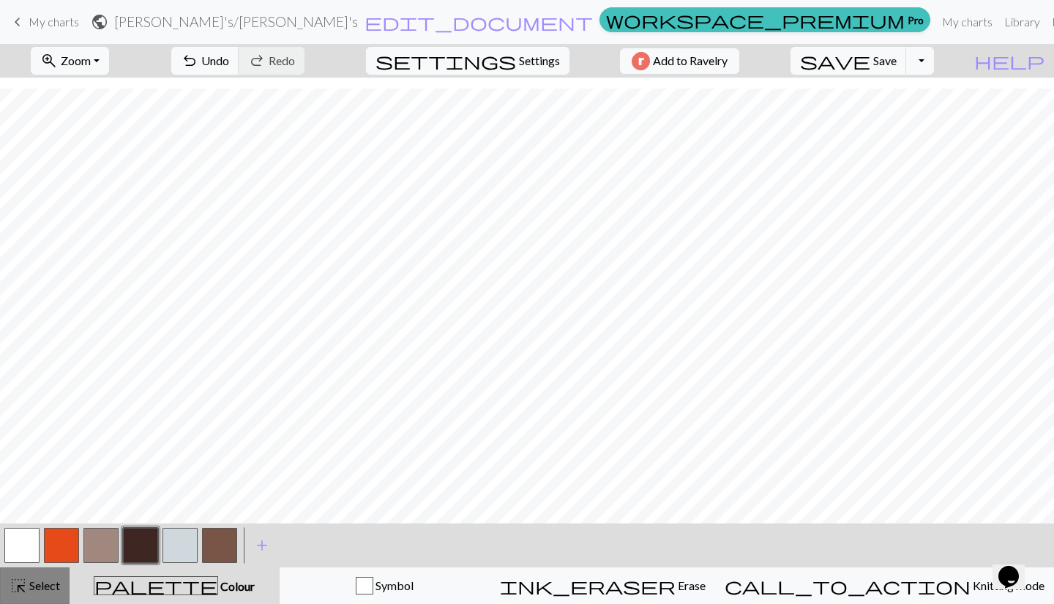
click at [59, 582] on span "Select" at bounding box center [43, 585] width 33 height 14
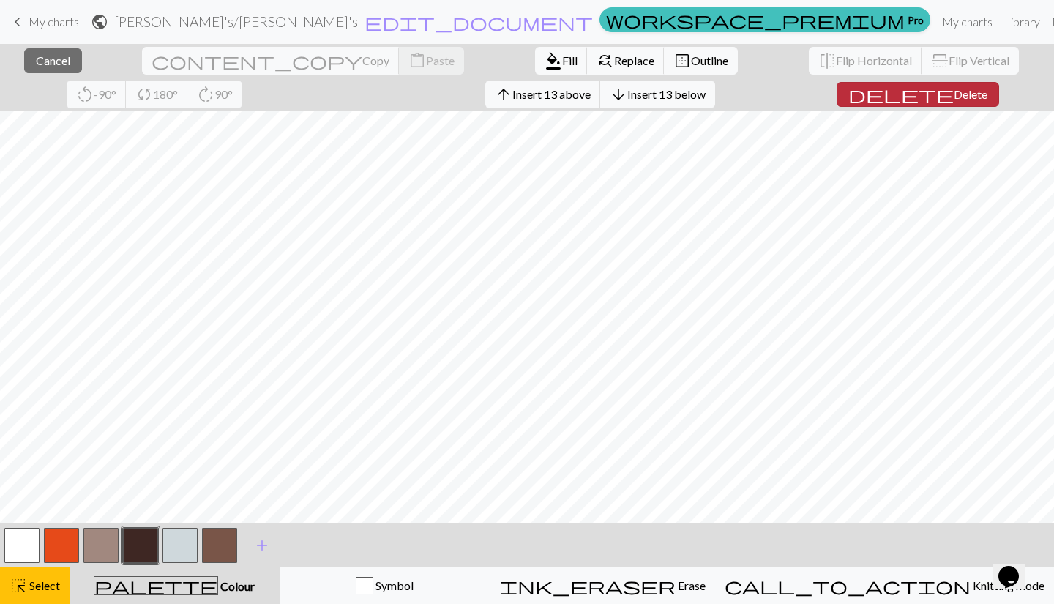
click at [838, 106] on button "delete Delete" at bounding box center [918, 94] width 162 height 25
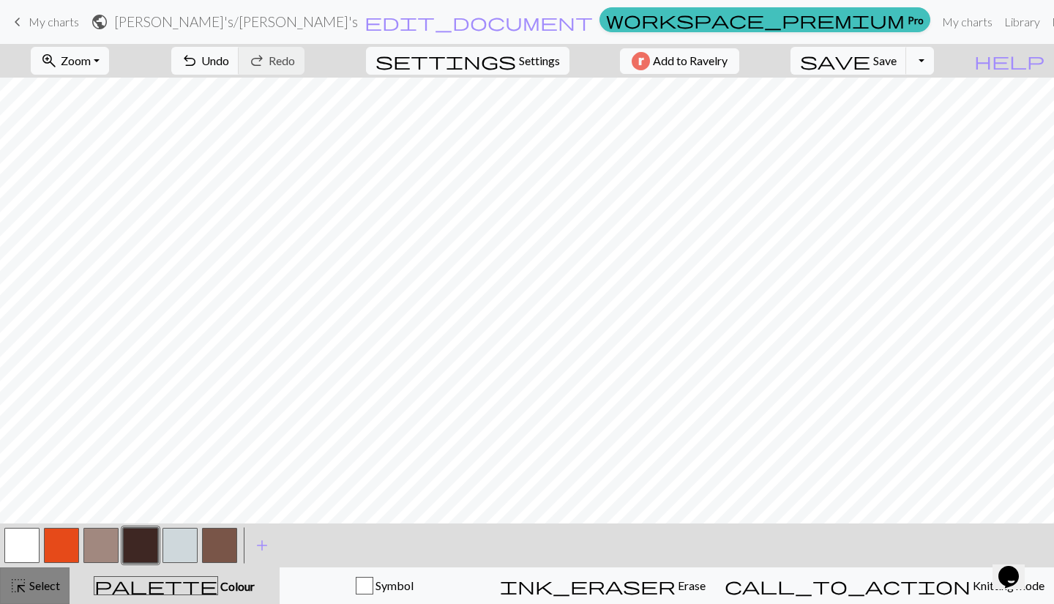
click at [53, 596] on button "highlight_alt Select Select" at bounding box center [35, 585] width 70 height 37
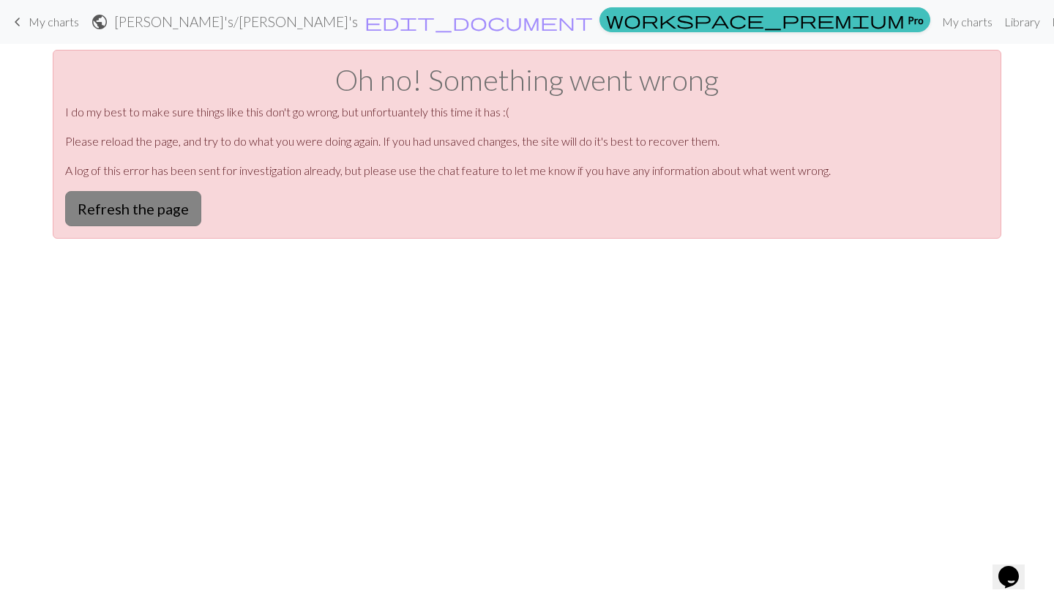
click at [139, 207] on button "Refresh the page" at bounding box center [133, 208] width 136 height 35
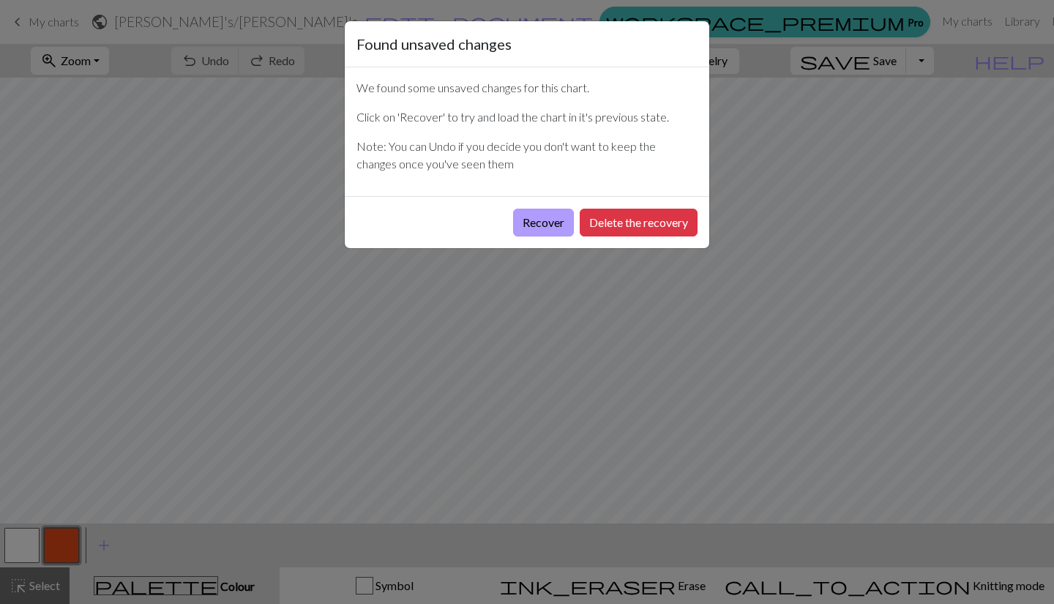
click at [546, 221] on button "Recover" at bounding box center [543, 223] width 61 height 28
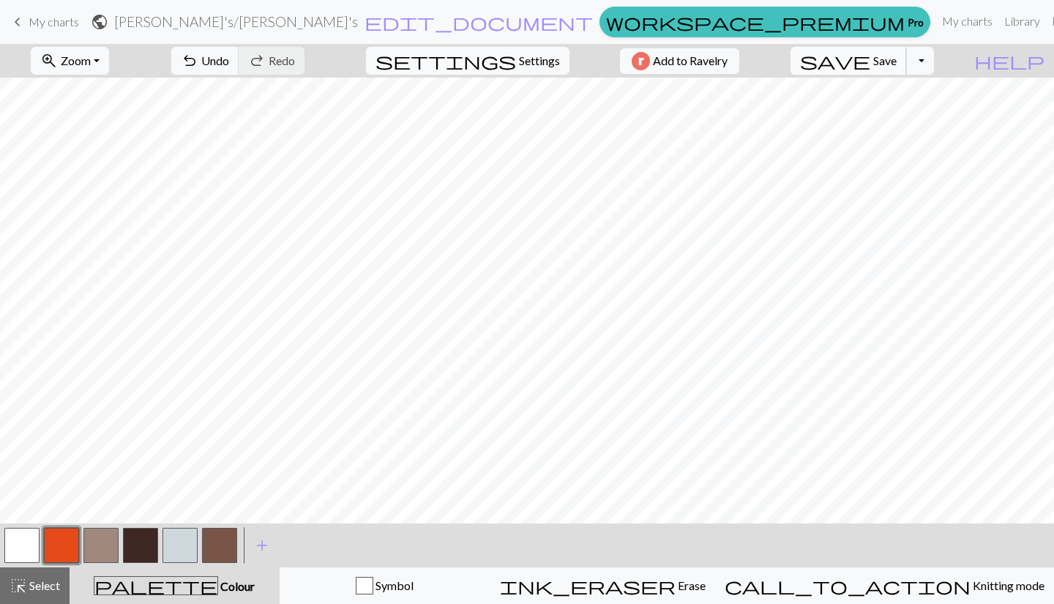
click at [897, 67] on span "Save" at bounding box center [884, 60] width 23 height 14
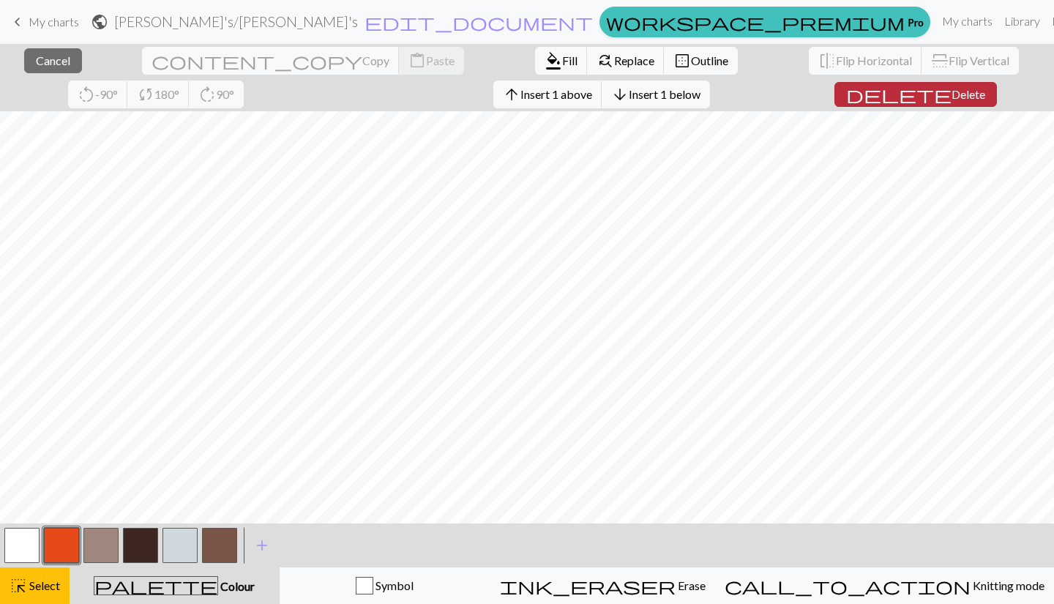
click at [951, 100] on span "Delete" at bounding box center [968, 94] width 34 height 14
click at [951, 93] on span "Delete" at bounding box center [968, 94] width 34 height 14
click at [846, 94] on span "delete" at bounding box center [898, 94] width 105 height 20
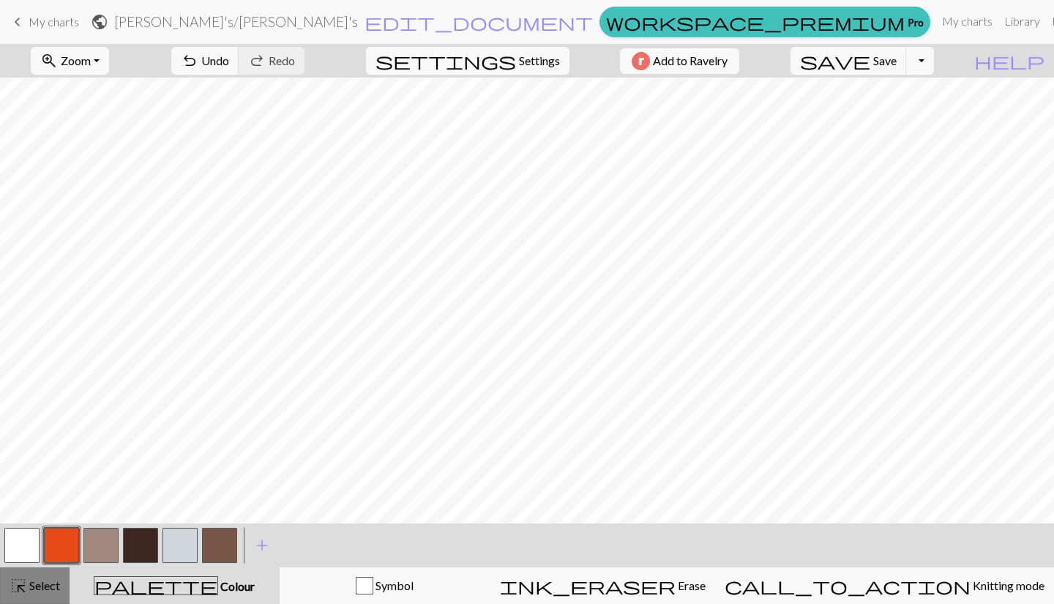
click at [38, 587] on span "Select" at bounding box center [43, 585] width 33 height 14
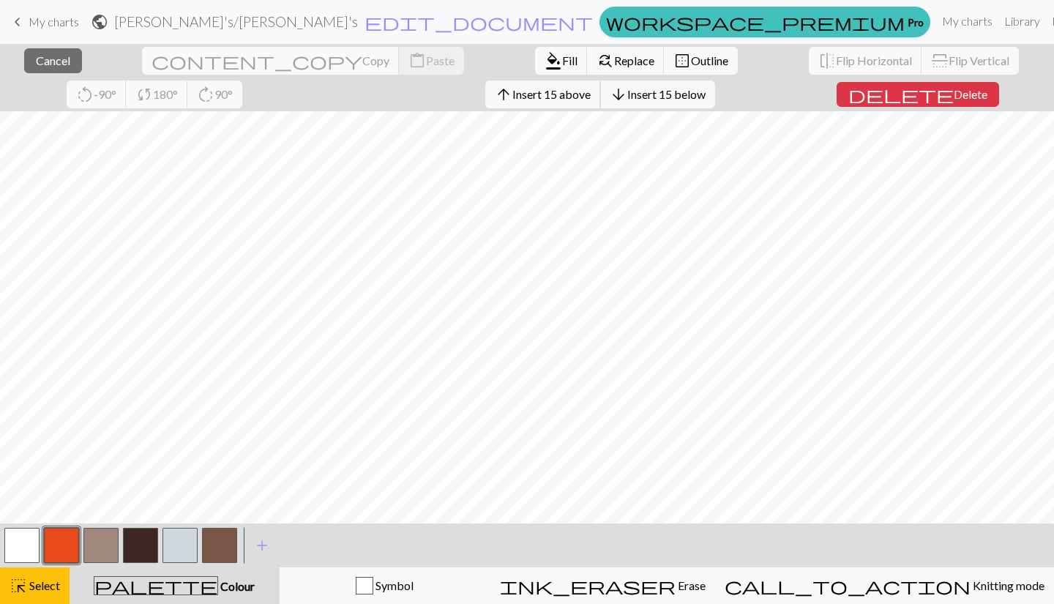
click at [512, 100] on span "Insert 15 above" at bounding box center [551, 94] width 78 height 14
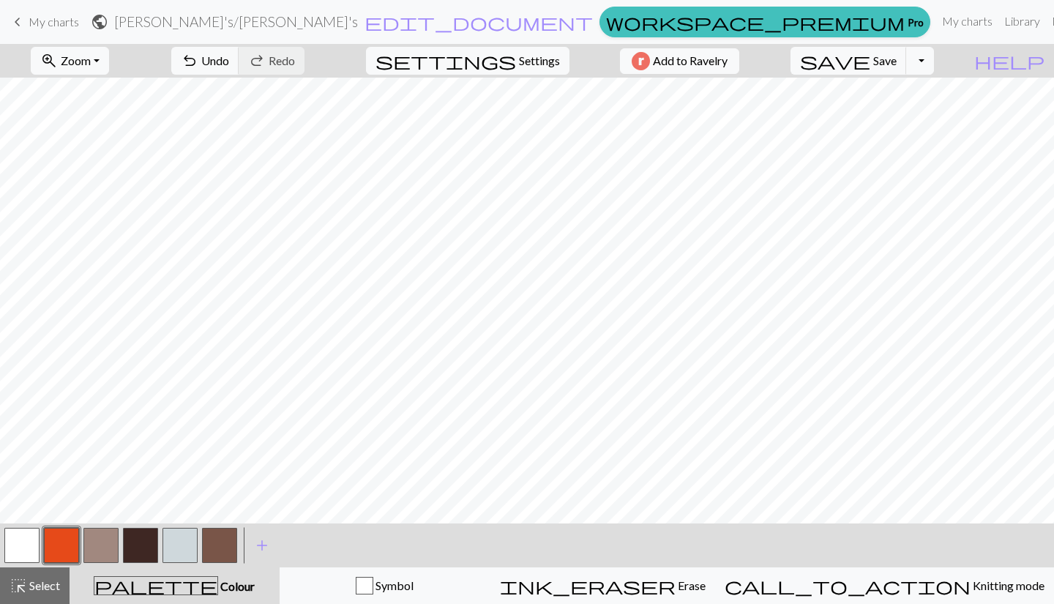
scroll to position [31, 0]
click at [94, 550] on button "button" at bounding box center [100, 545] width 35 height 35
click at [226, 545] on button "button" at bounding box center [219, 545] width 35 height 35
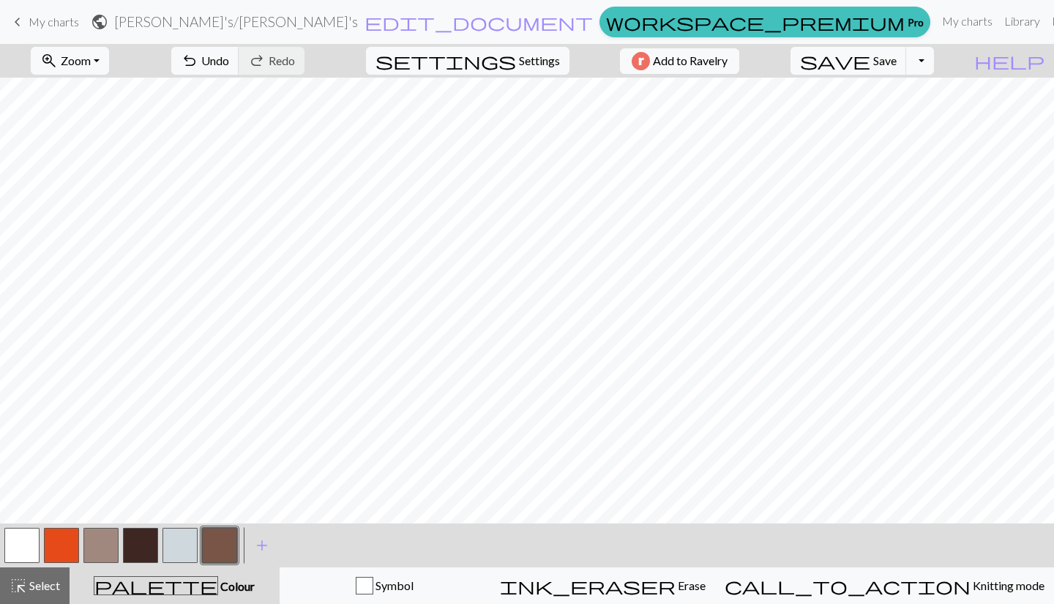
click at [26, 534] on button "button" at bounding box center [21, 545] width 35 height 35
click at [198, 56] on span "undo" at bounding box center [190, 60] width 18 height 20
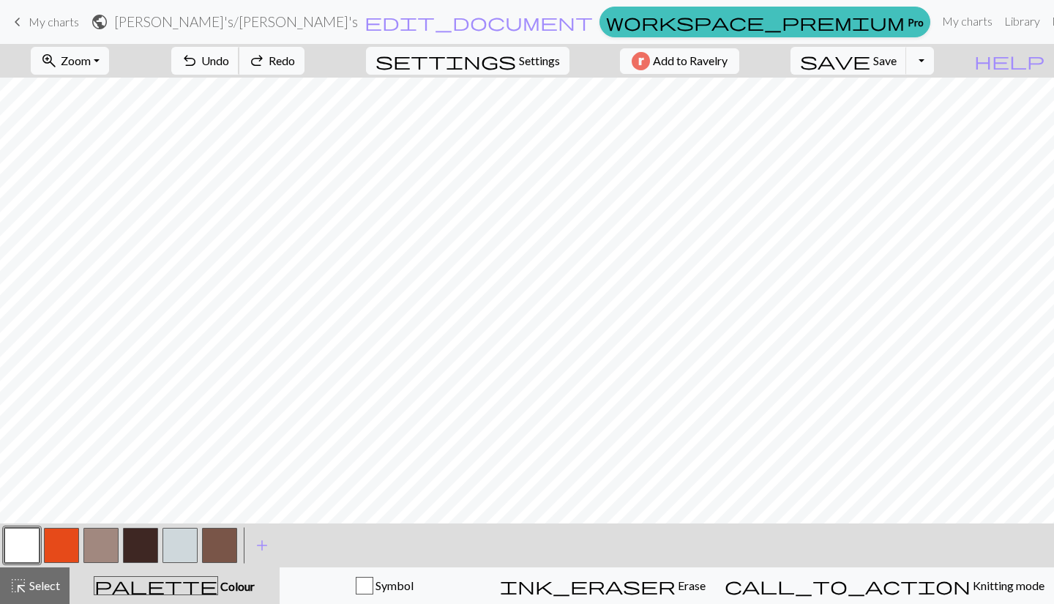
click at [198, 56] on span "undo" at bounding box center [190, 60] width 18 height 20
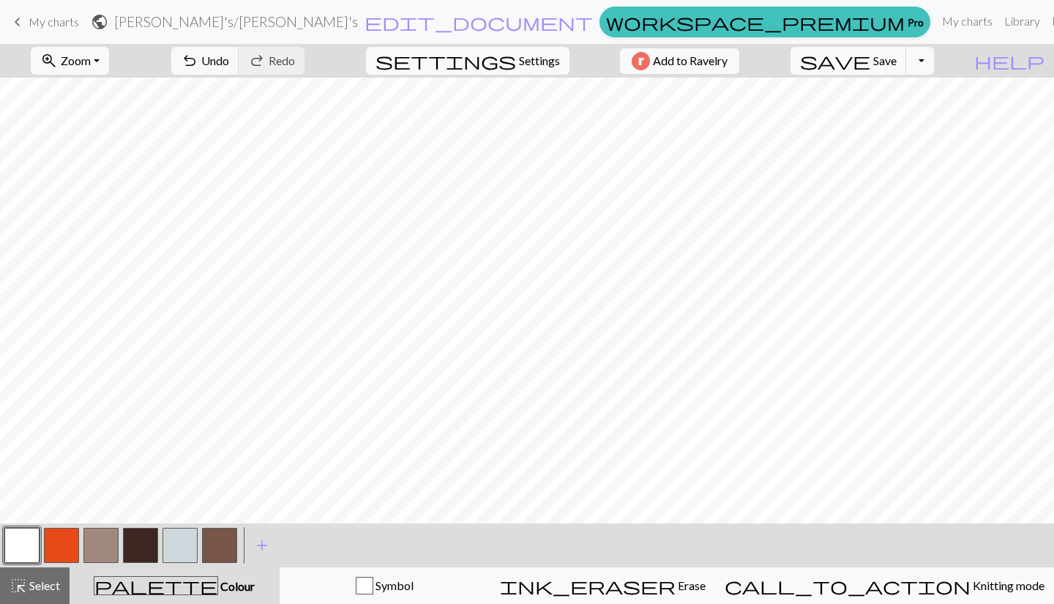
click at [143, 550] on button "button" at bounding box center [140, 545] width 35 height 35
click at [29, 549] on button "button" at bounding box center [21, 545] width 35 height 35
click at [142, 550] on button "button" at bounding box center [140, 545] width 35 height 35
click at [897, 62] on span "Save" at bounding box center [884, 60] width 23 height 14
click at [889, 72] on button "save Save Save" at bounding box center [848, 61] width 116 height 28
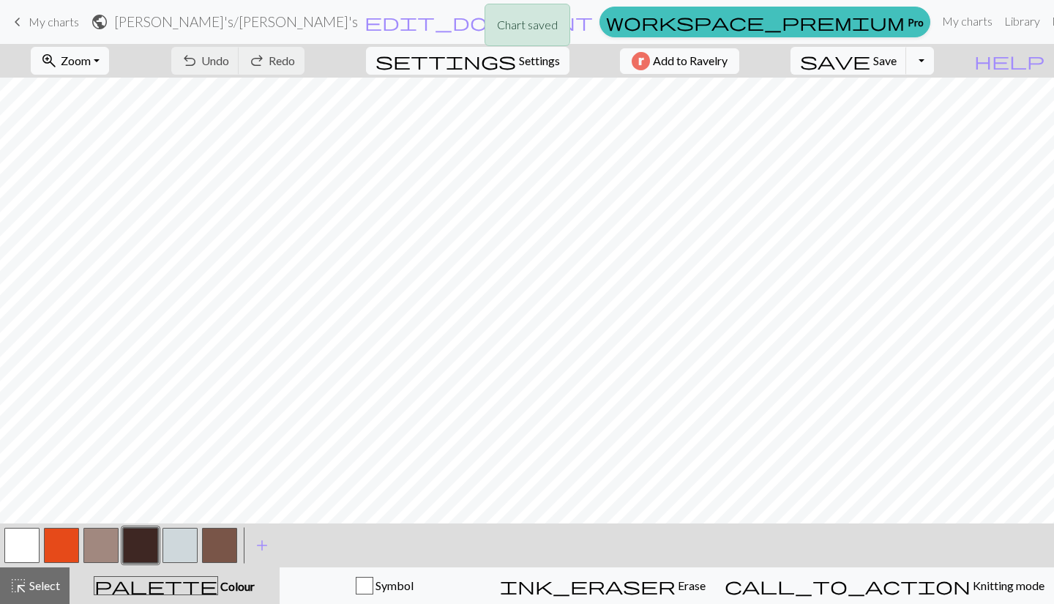
click at [837, 18] on div "Chart saved" at bounding box center [527, 29] width 1054 height 58
click at [49, 23] on span "My charts" at bounding box center [54, 22] width 50 height 14
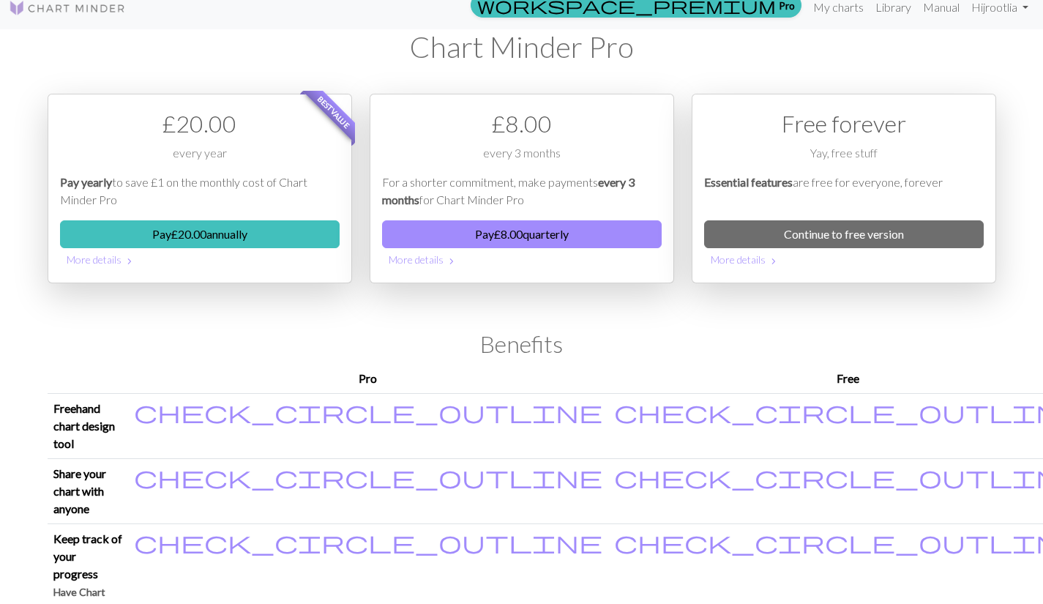
scroll to position [15, 0]
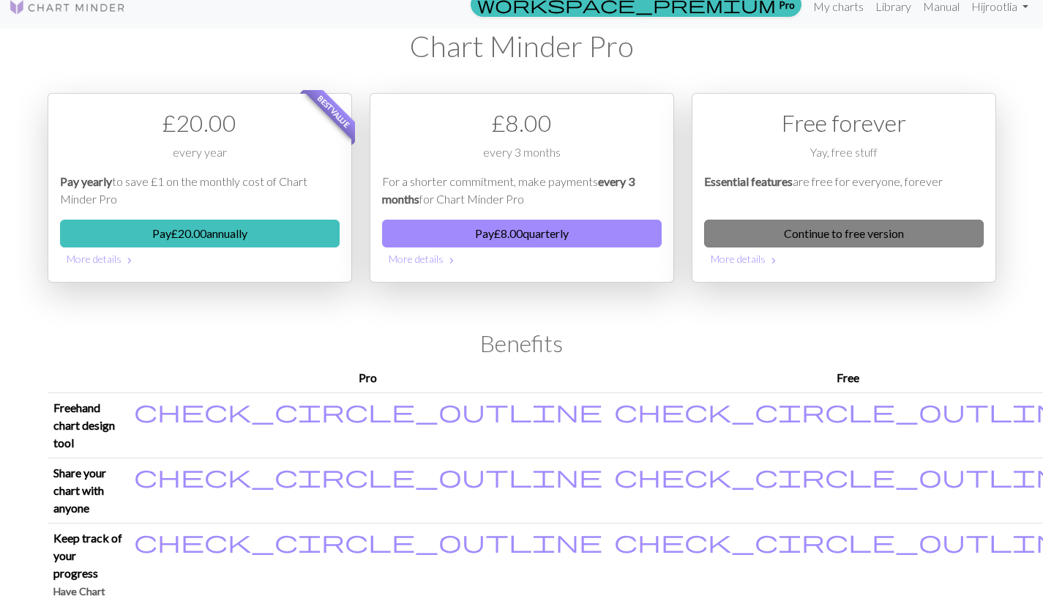
click at [822, 233] on link "Continue to free version" at bounding box center [844, 234] width 280 height 28
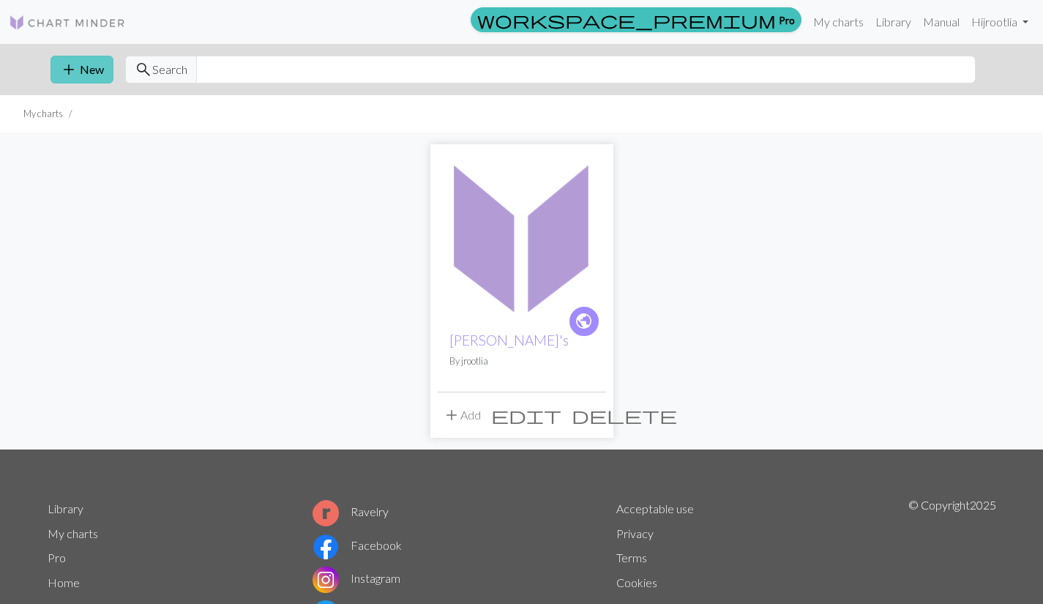
click at [85, 75] on button "add New" at bounding box center [81, 70] width 63 height 28
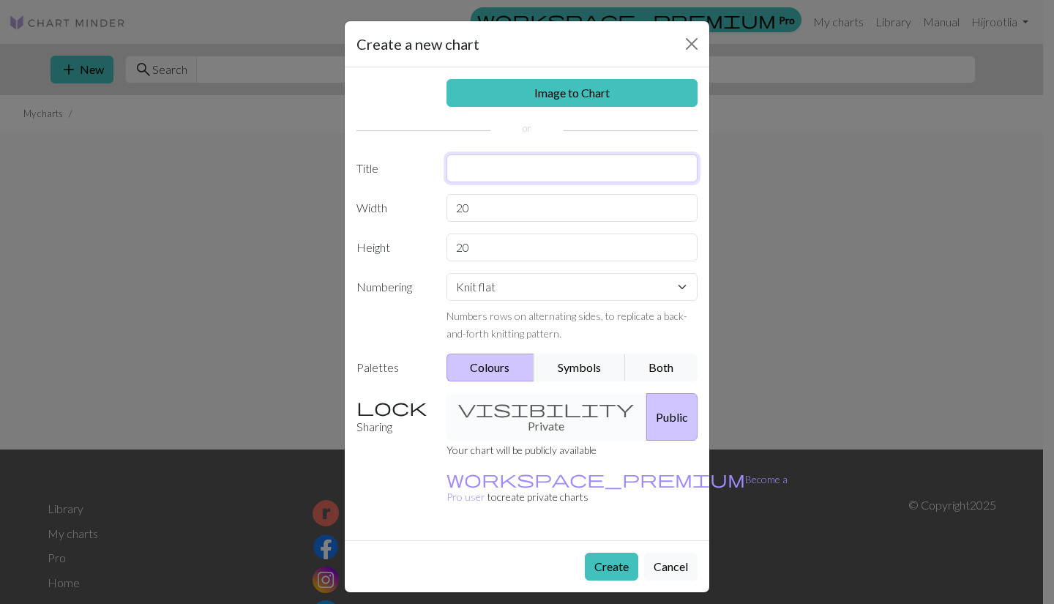
click at [491, 173] on input "text" at bounding box center [572, 168] width 252 height 28
type input "[PERSON_NAME]'s socks take 2"
click at [493, 206] on input "20" at bounding box center [572, 208] width 252 height 28
type input "2"
type input "40"
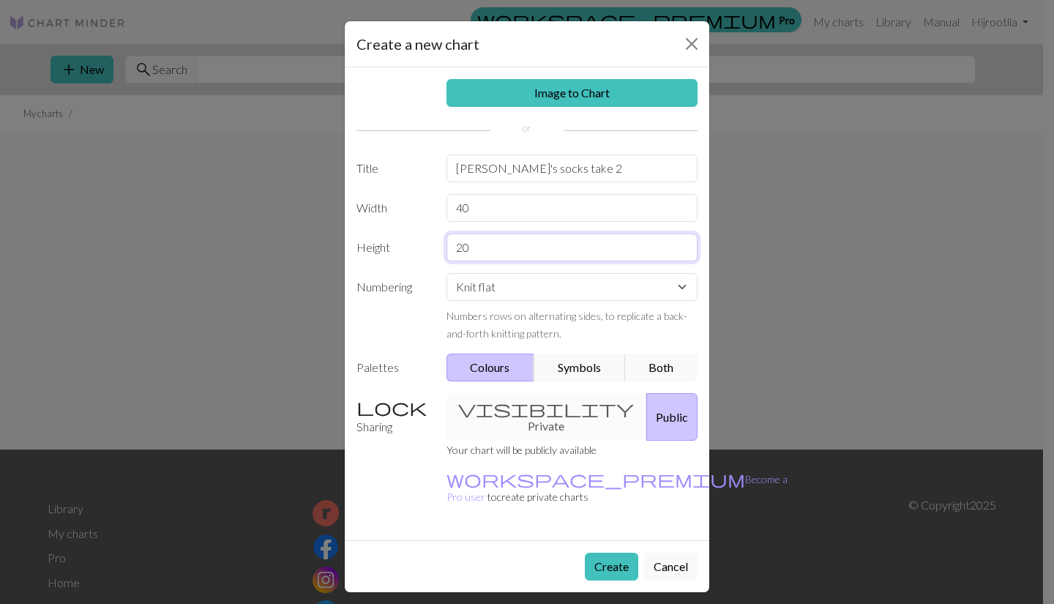
click at [479, 255] on input "20" at bounding box center [572, 247] width 252 height 28
type input "2"
type input "30"
click at [614, 553] on button "Create" at bounding box center [611, 567] width 53 height 28
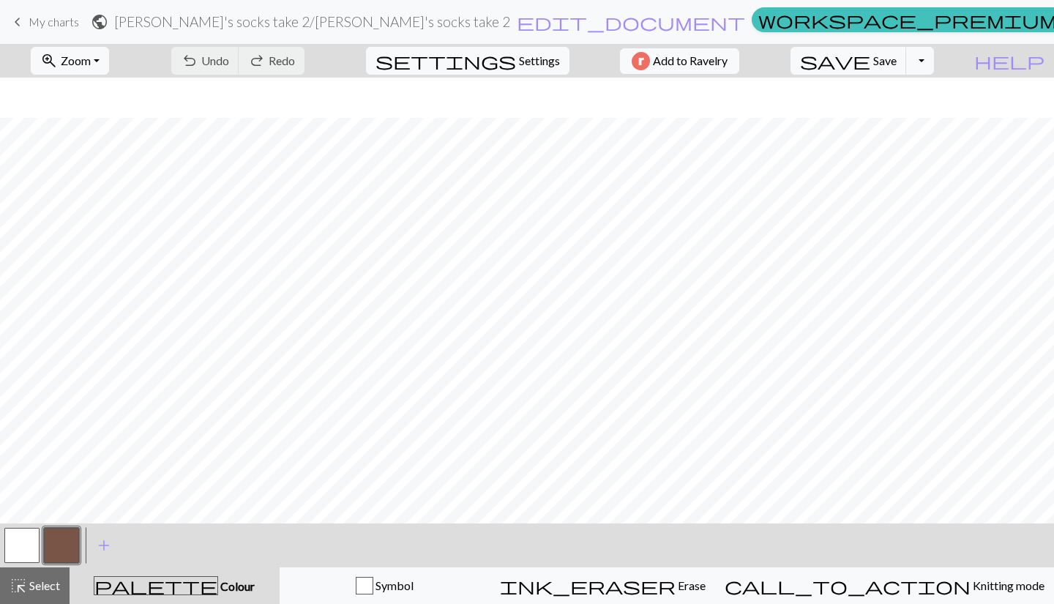
scroll to position [70, 0]
click at [198, 62] on span "undo" at bounding box center [190, 60] width 18 height 20
click at [53, 580] on span "Select" at bounding box center [43, 585] width 33 height 14
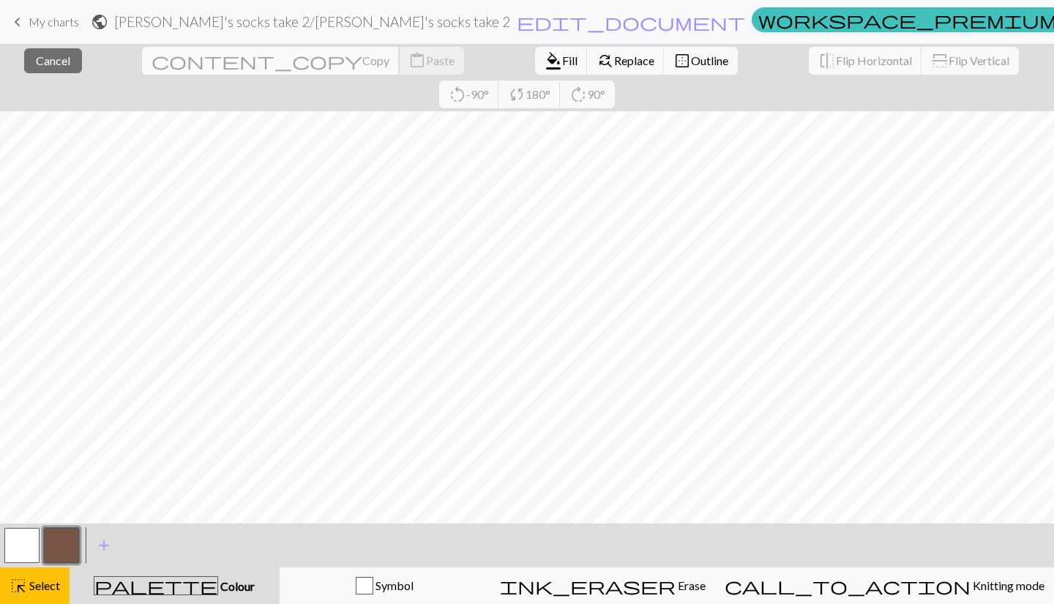
click at [362, 61] on span "Copy" at bounding box center [375, 60] width 27 height 14
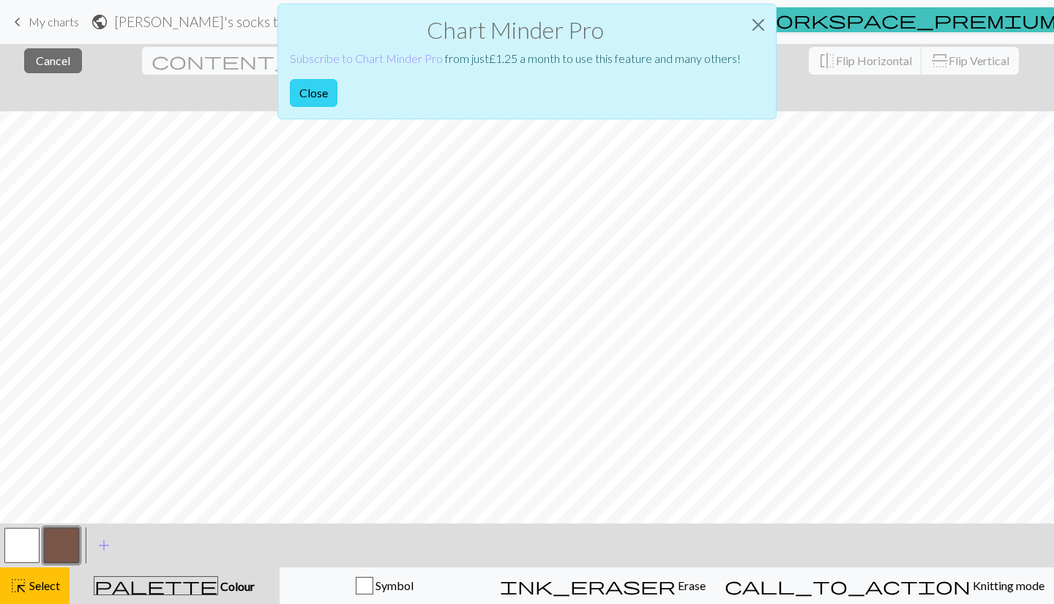
click at [326, 91] on button "Close" at bounding box center [314, 93] width 48 height 28
click at [317, 91] on button "Close" at bounding box center [314, 93] width 48 height 28
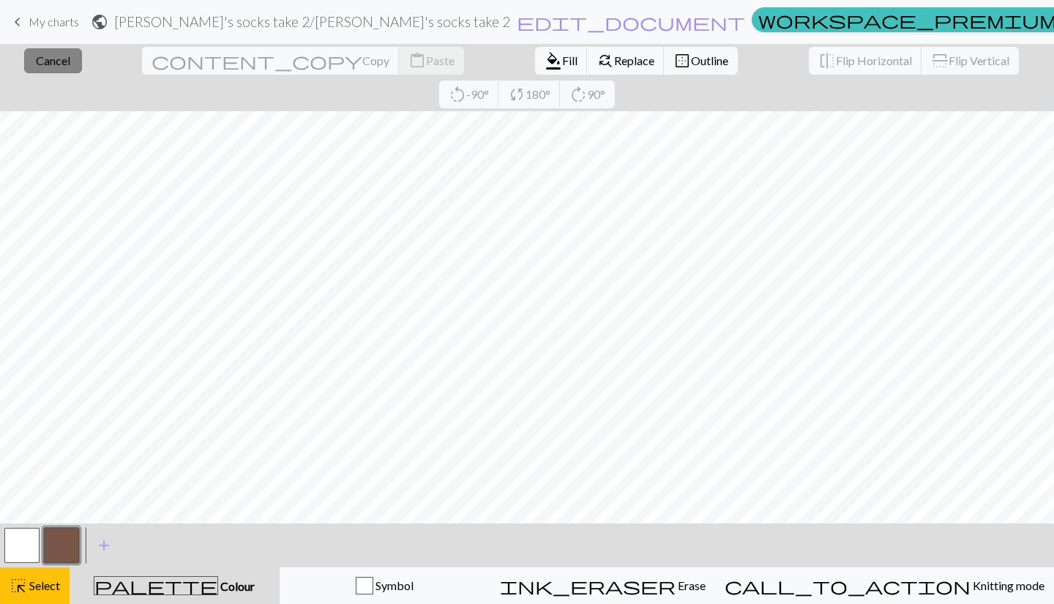
click at [39, 53] on span "Cancel" at bounding box center [53, 60] width 34 height 14
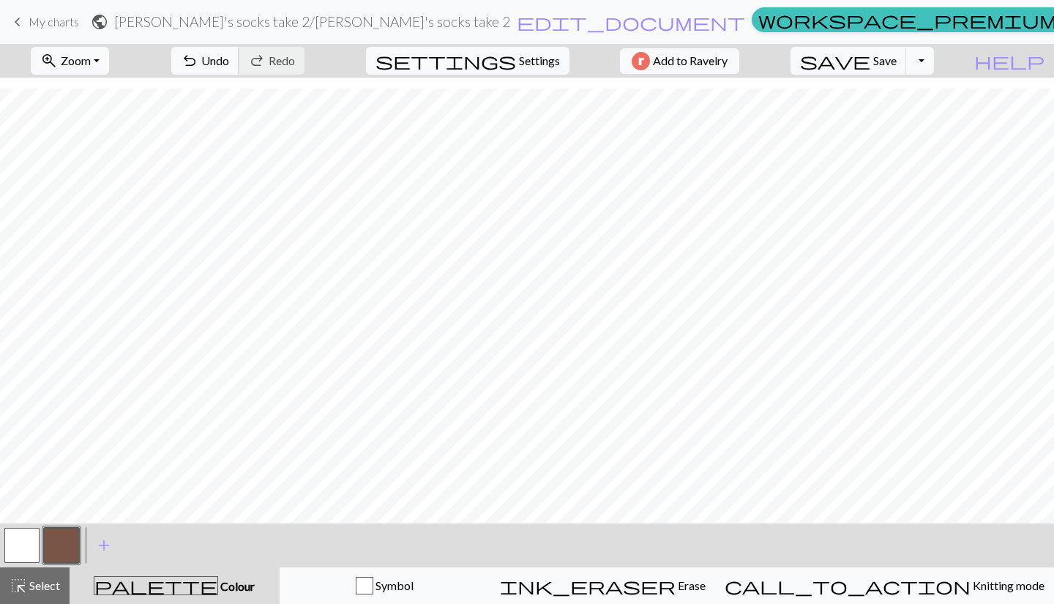
click at [229, 54] on span "Undo" at bounding box center [215, 60] width 28 height 14
click at [102, 545] on span "add" at bounding box center [104, 545] width 18 height 20
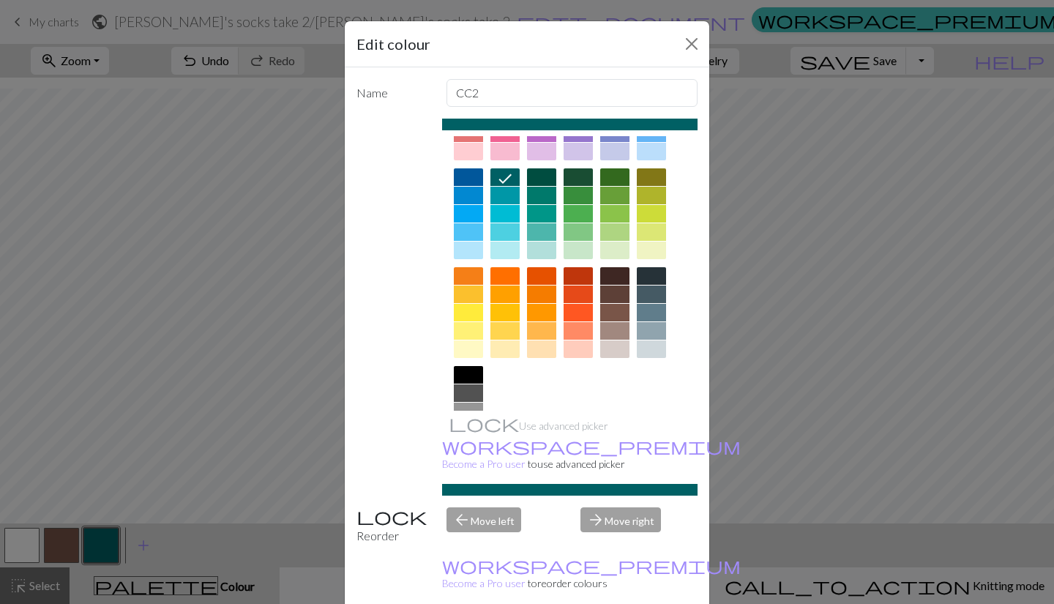
scroll to position [95, 0]
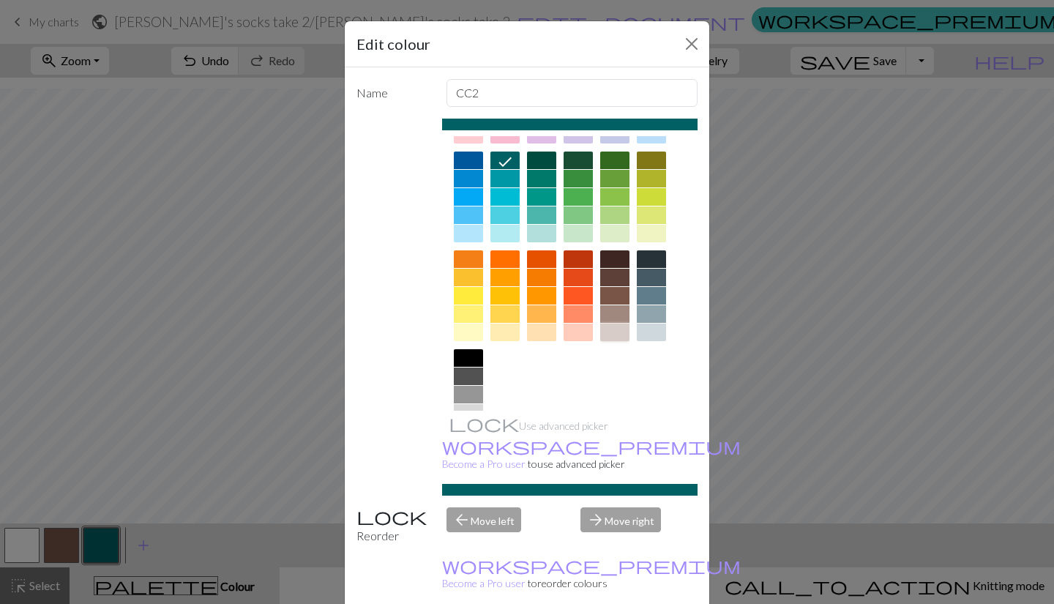
click at [611, 332] on div at bounding box center [614, 332] width 29 height 18
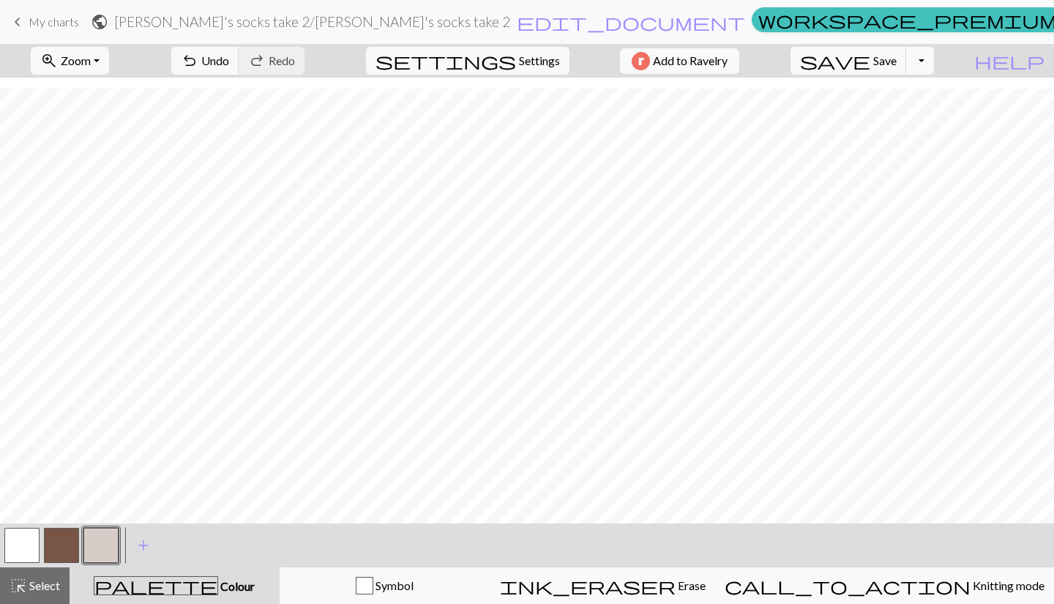
click at [33, 542] on button "button" at bounding box center [21, 545] width 35 height 35
click at [97, 545] on button "button" at bounding box center [100, 545] width 35 height 35
click at [62, 545] on button "button" at bounding box center [61, 545] width 35 height 35
click at [97, 544] on button "button" at bounding box center [100, 545] width 35 height 35
click at [67, 545] on button "button" at bounding box center [61, 545] width 35 height 35
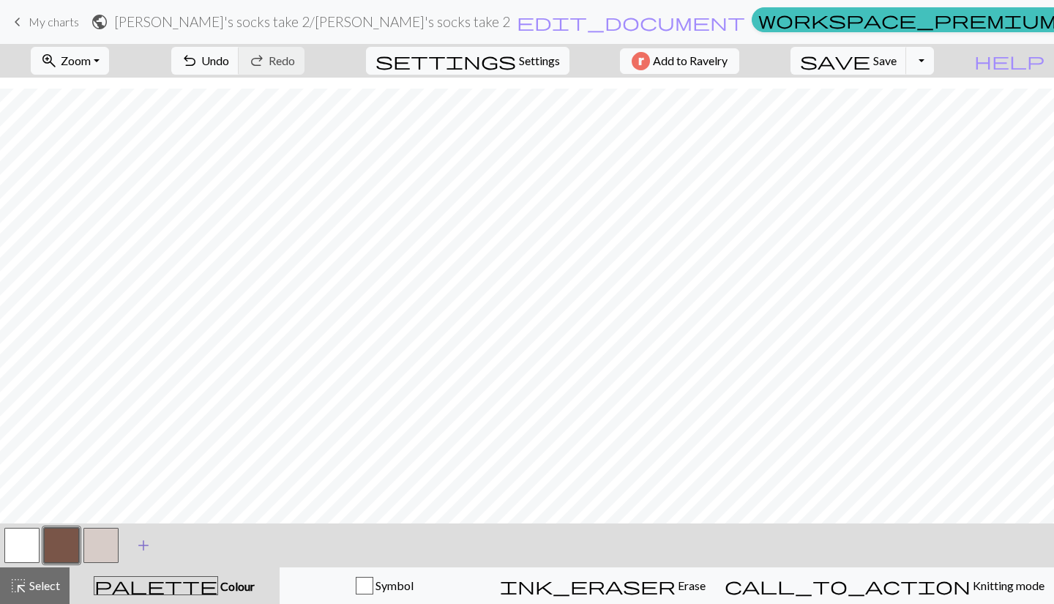
click at [143, 552] on span "add" at bounding box center [144, 545] width 18 height 20
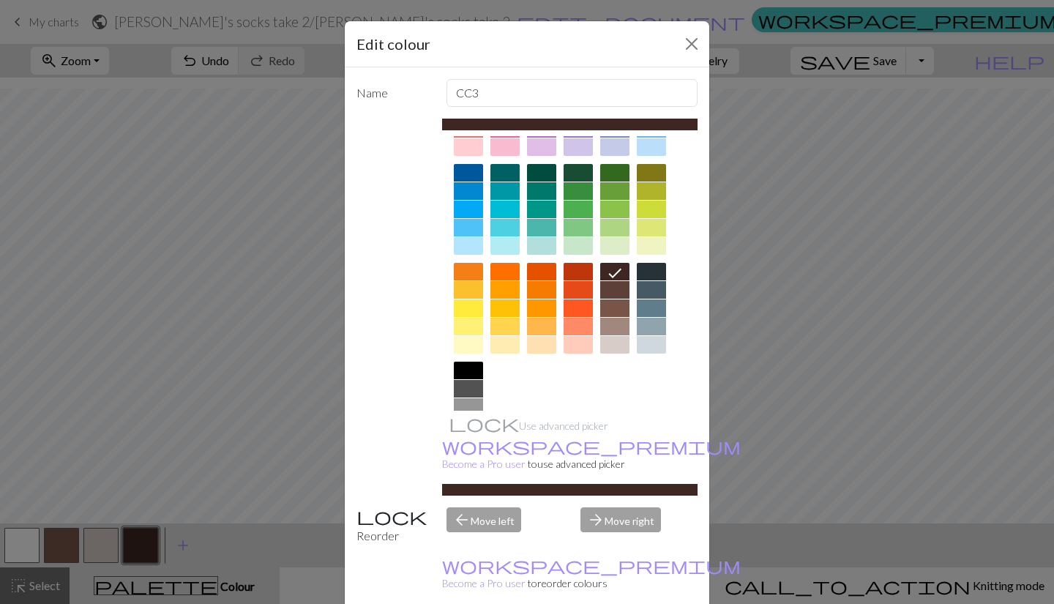
scroll to position [83, 0]
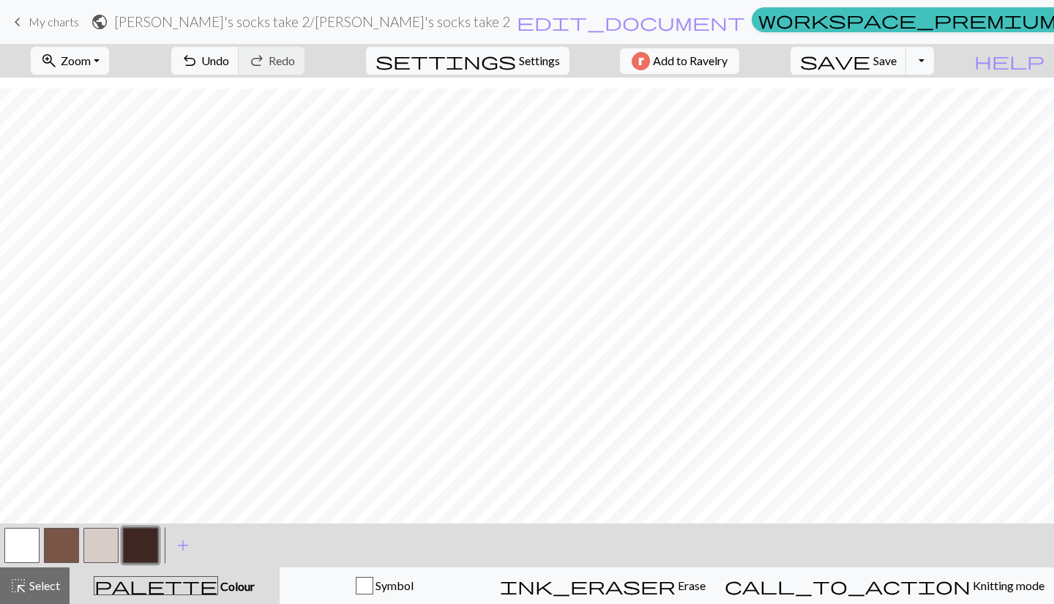
click at [94, 546] on button "button" at bounding box center [100, 545] width 35 height 35
click at [15, 551] on button "button" at bounding box center [21, 545] width 35 height 35
click at [153, 549] on button "button" at bounding box center [140, 545] width 35 height 35
click at [7, 546] on button "button" at bounding box center [21, 545] width 35 height 35
click at [140, 536] on button "button" at bounding box center [140, 545] width 35 height 35
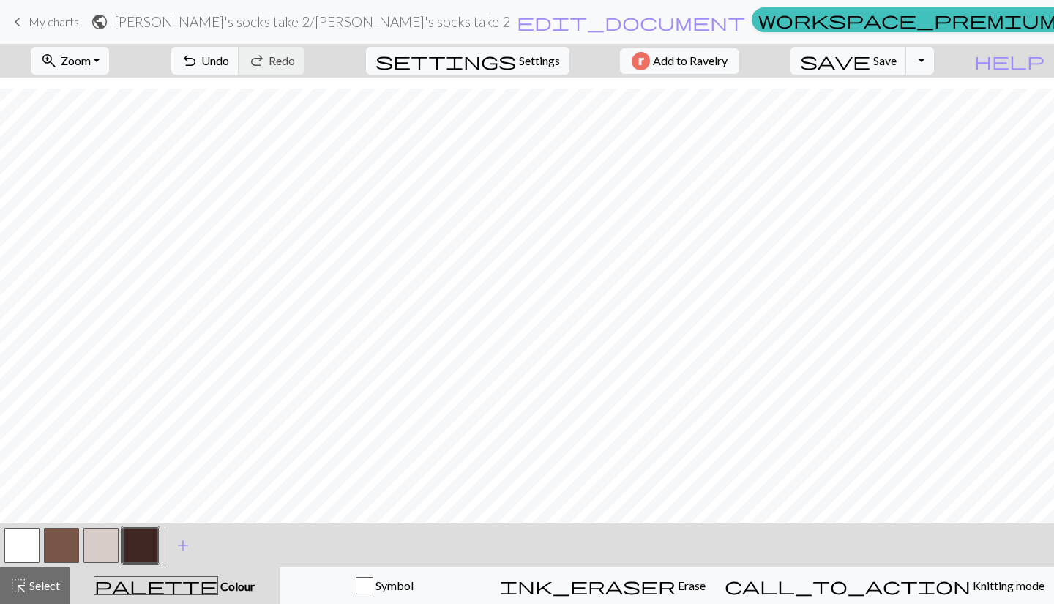
click at [14, 541] on button "button" at bounding box center [21, 545] width 35 height 35
click at [69, 550] on button "button" at bounding box center [61, 545] width 35 height 35
click at [23, 538] on button "button" at bounding box center [21, 545] width 35 height 35
click at [59, 549] on button "button" at bounding box center [61, 545] width 35 height 35
click at [198, 61] on span "undo" at bounding box center [190, 60] width 18 height 20
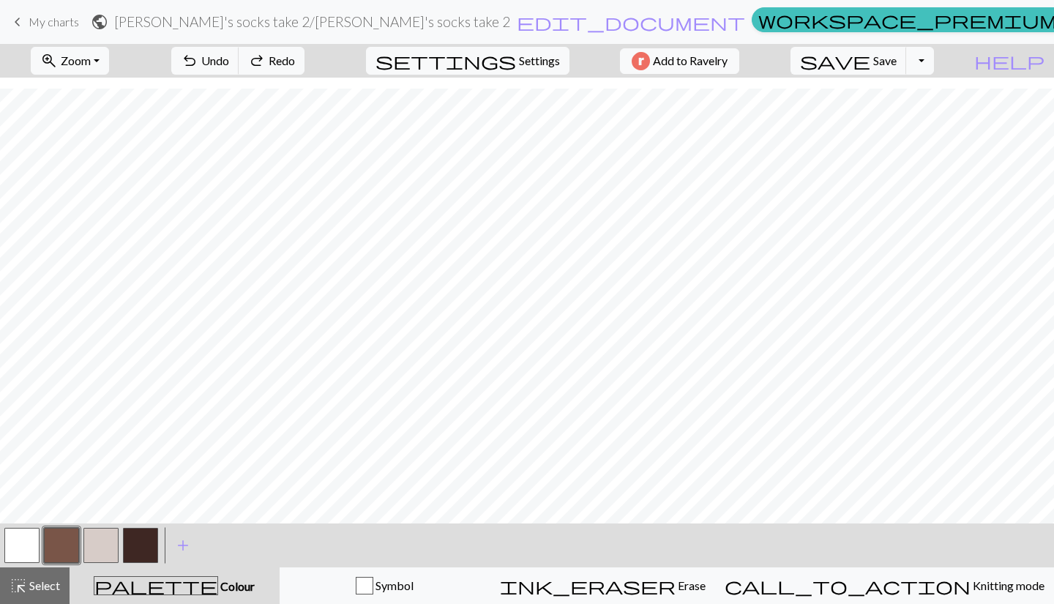
click at [33, 547] on button "button" at bounding box center [21, 545] width 35 height 35
click at [134, 547] on button "button" at bounding box center [140, 545] width 35 height 35
click at [198, 64] on span "undo" at bounding box center [190, 60] width 18 height 20
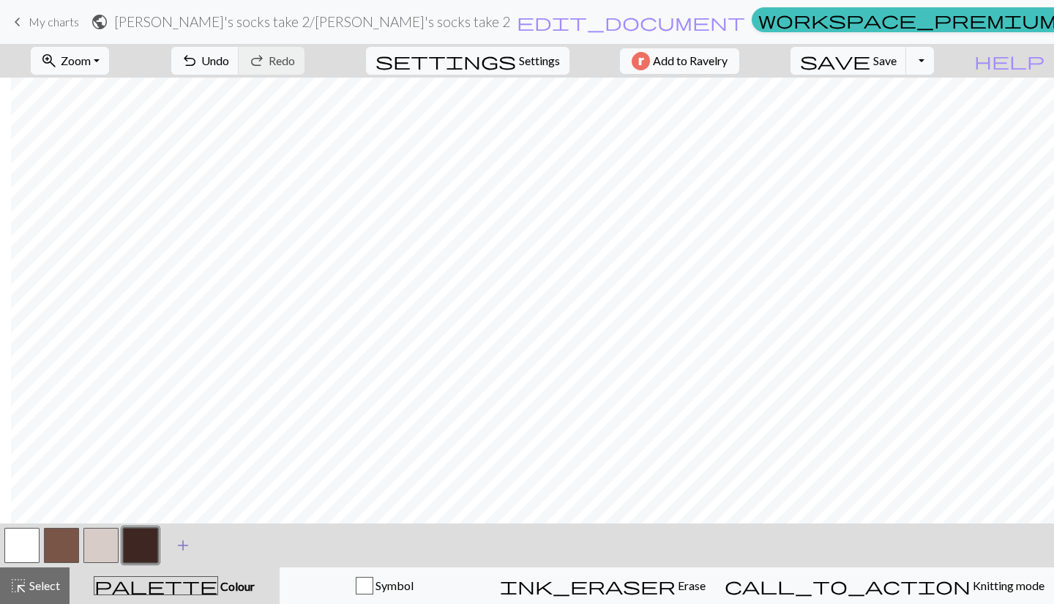
click at [186, 550] on span "add" at bounding box center [183, 545] width 18 height 20
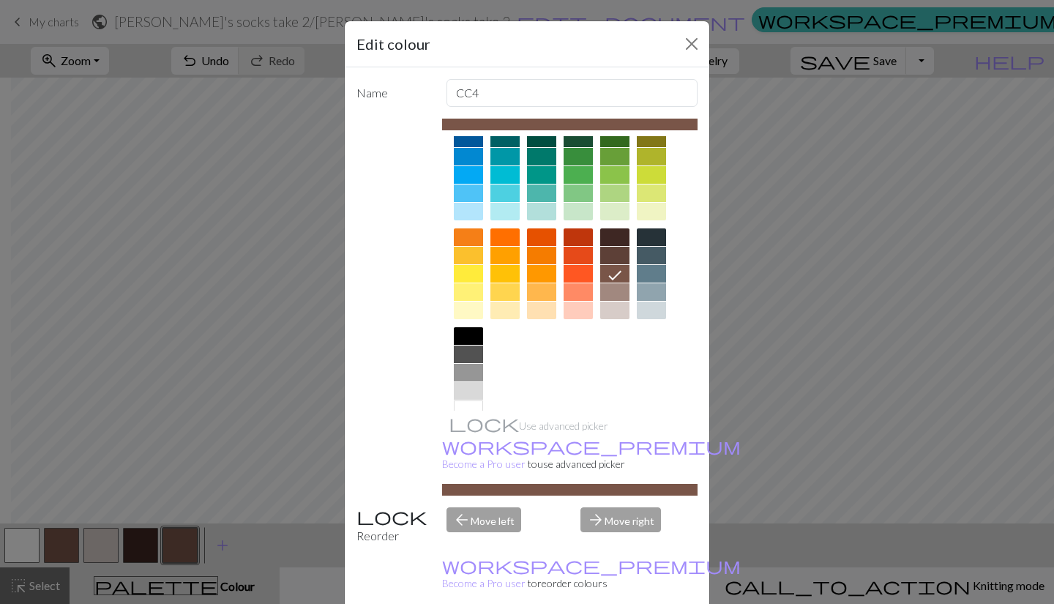
scroll to position [141, 0]
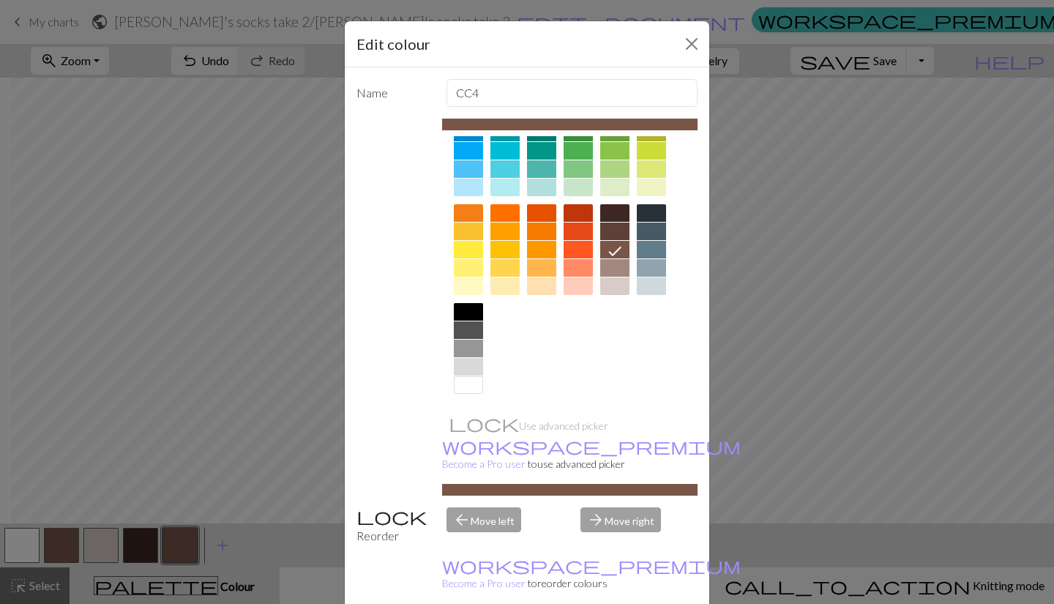
click at [460, 366] on div at bounding box center [468, 367] width 29 height 18
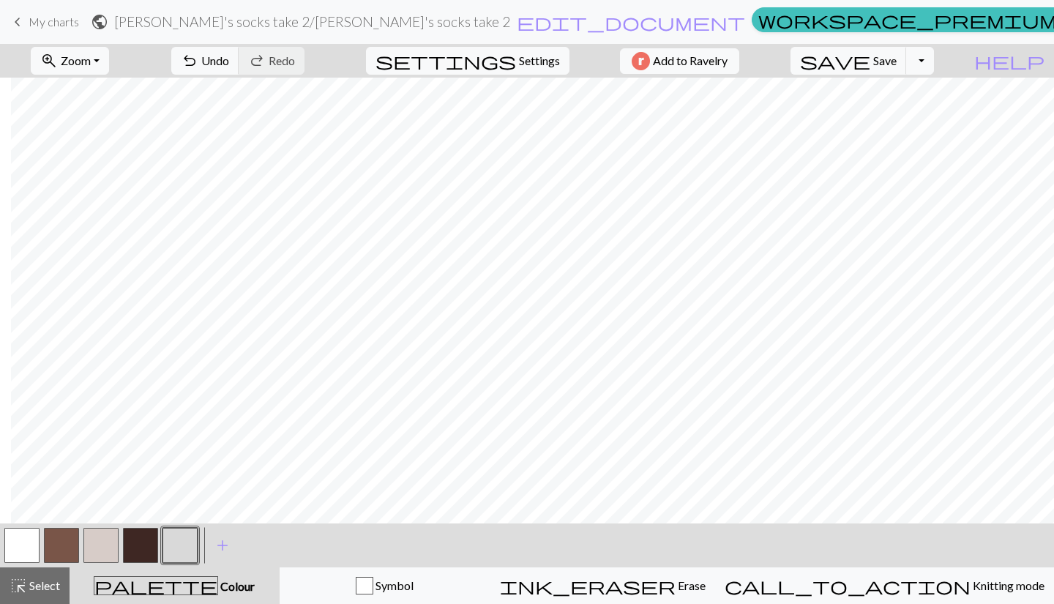
click at [183, 553] on button "button" at bounding box center [179, 545] width 35 height 35
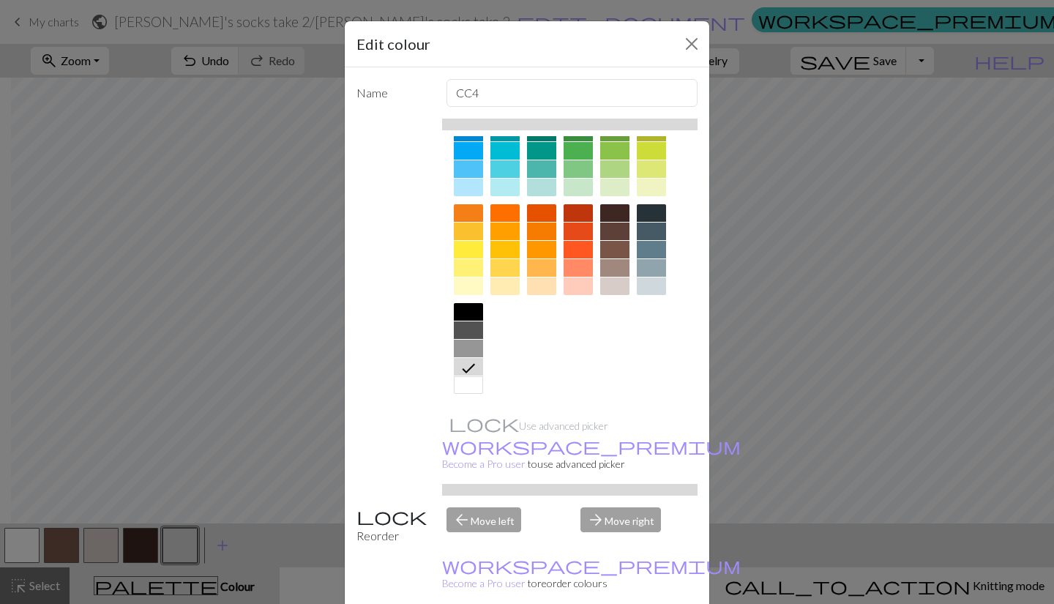
click at [460, 347] on div at bounding box center [468, 349] width 29 height 18
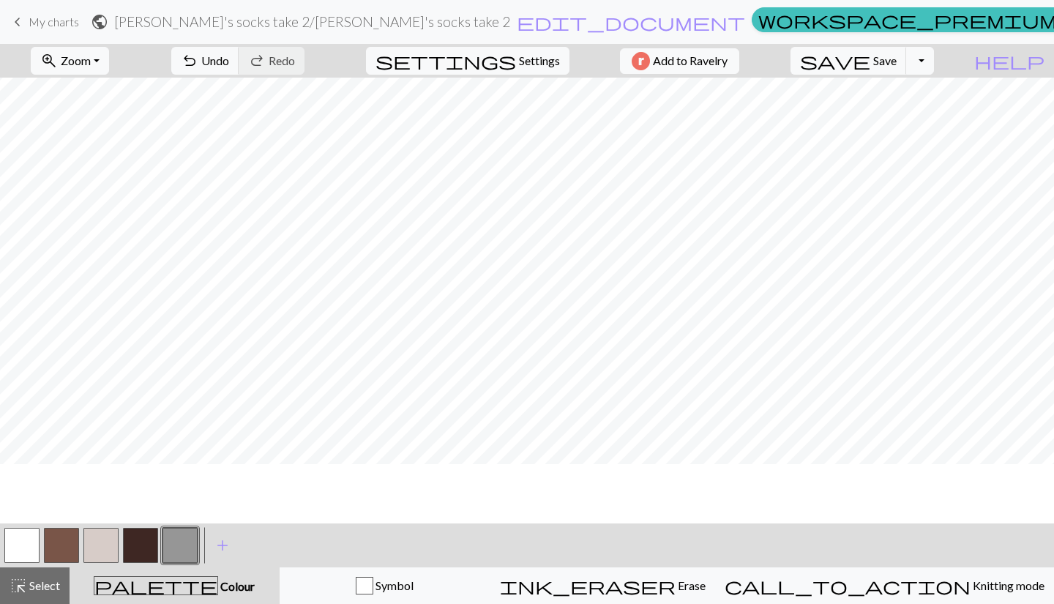
scroll to position [0, 0]
click at [131, 545] on button "button" at bounding box center [140, 545] width 35 height 35
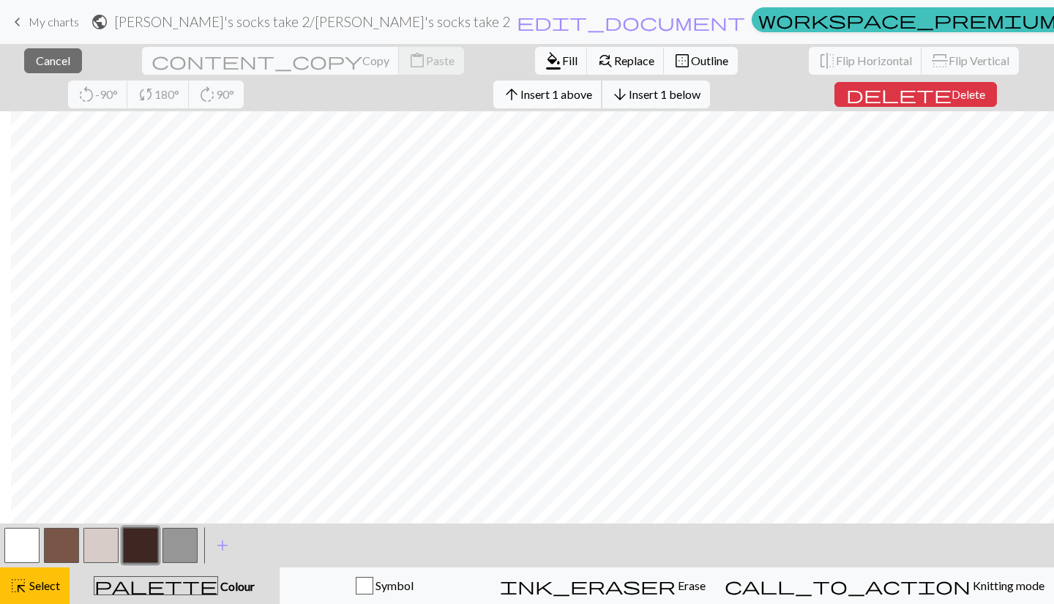
click at [520, 99] on span "Insert 1 above" at bounding box center [556, 94] width 72 height 14
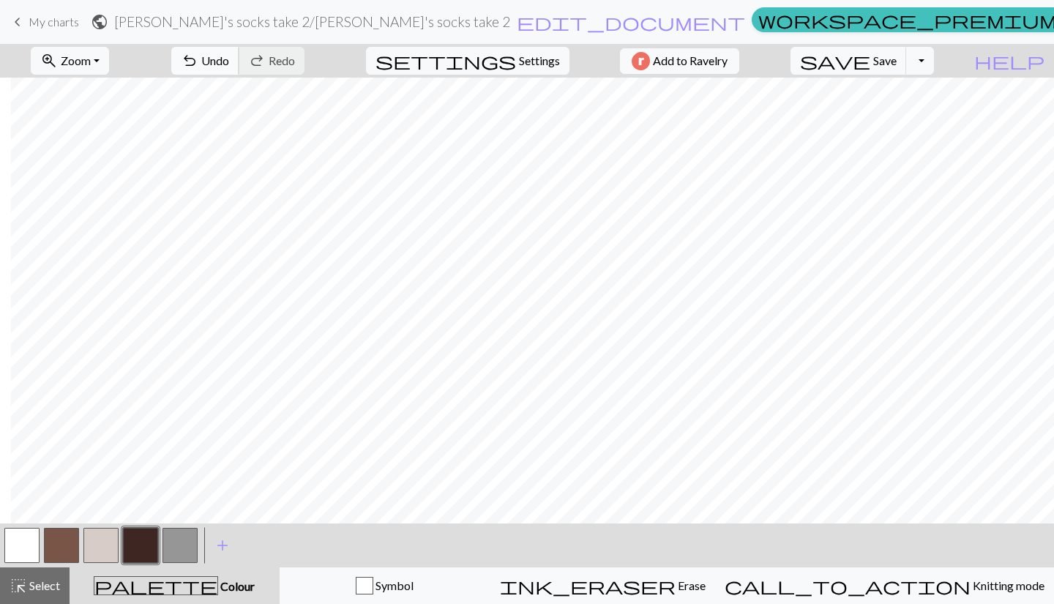
click at [198, 56] on span "undo" at bounding box center [190, 60] width 18 height 20
click at [59, 587] on span "Select" at bounding box center [43, 585] width 33 height 14
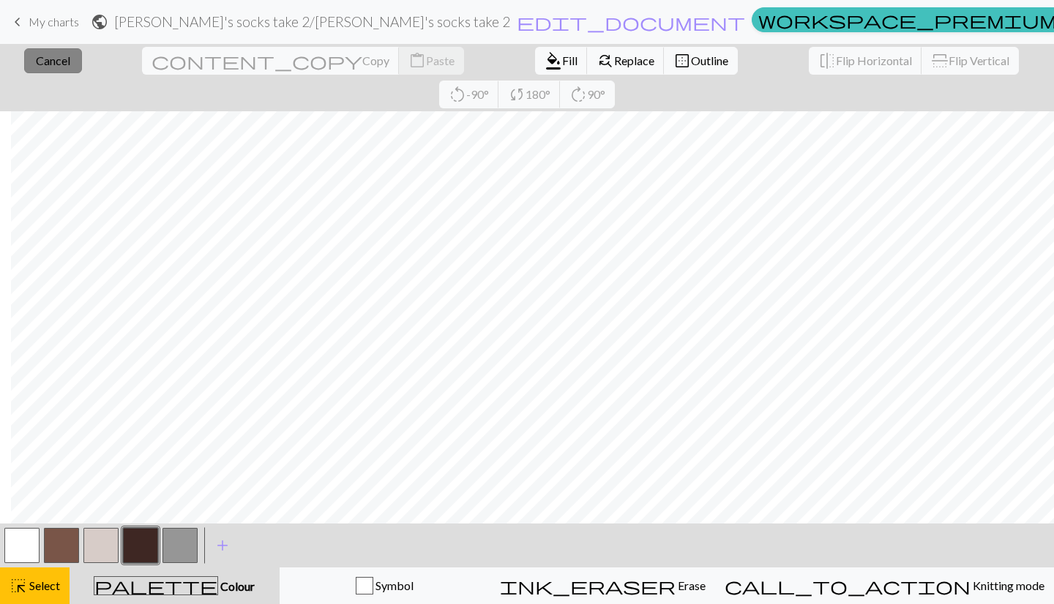
click at [36, 65] on span "Cancel" at bounding box center [53, 60] width 34 height 14
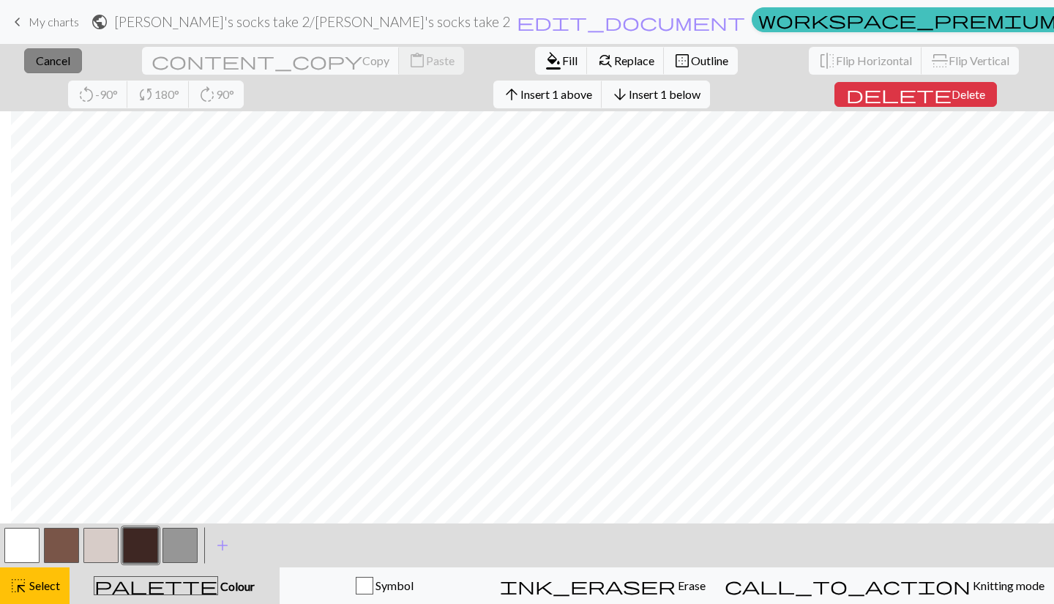
click at [50, 60] on span "Cancel" at bounding box center [53, 60] width 34 height 14
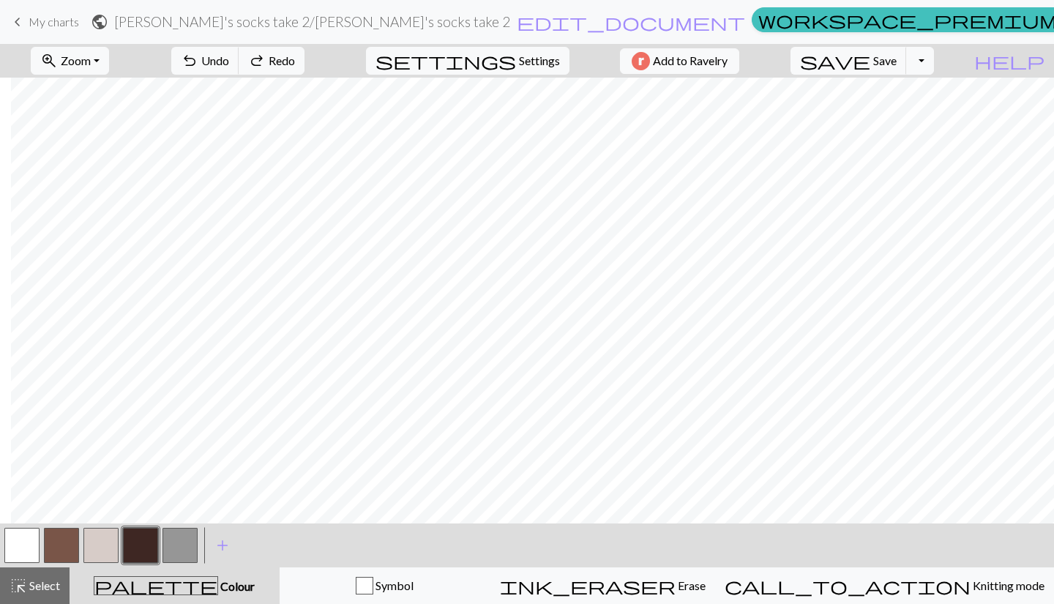
click at [184, 538] on button "button" at bounding box center [179, 545] width 35 height 35
click at [53, 551] on button "button" at bounding box center [61, 545] width 35 height 35
click at [148, 545] on button "button" at bounding box center [140, 545] width 35 height 35
click at [229, 59] on span "Undo" at bounding box center [215, 60] width 28 height 14
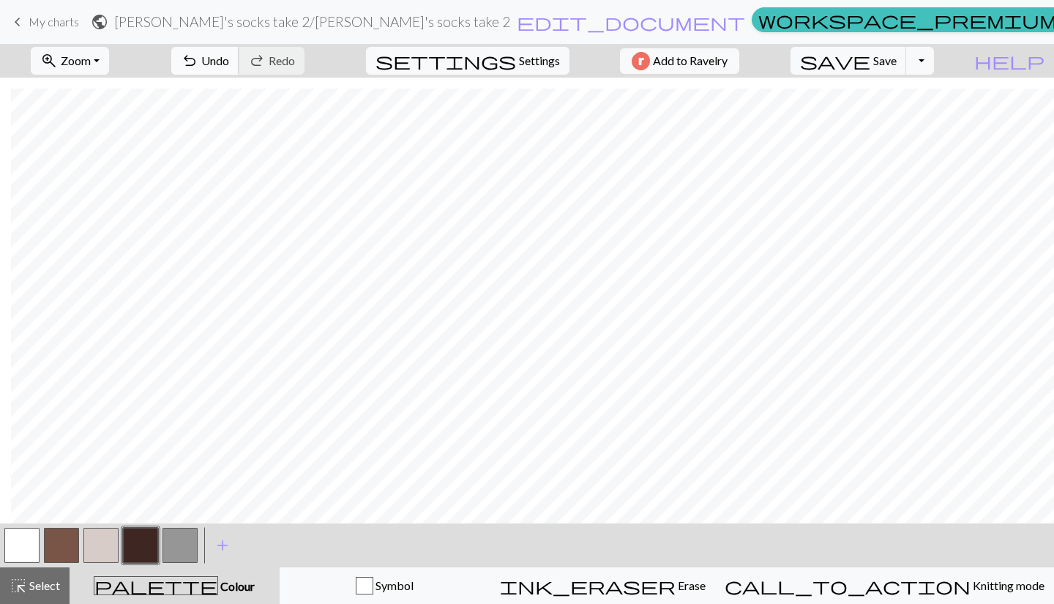
click at [229, 59] on span "Undo" at bounding box center [215, 60] width 28 height 14
click at [70, 538] on button "button" at bounding box center [61, 545] width 35 height 35
click at [27, 538] on button "button" at bounding box center [21, 545] width 35 height 35
click at [62, 544] on button "button" at bounding box center [61, 545] width 35 height 35
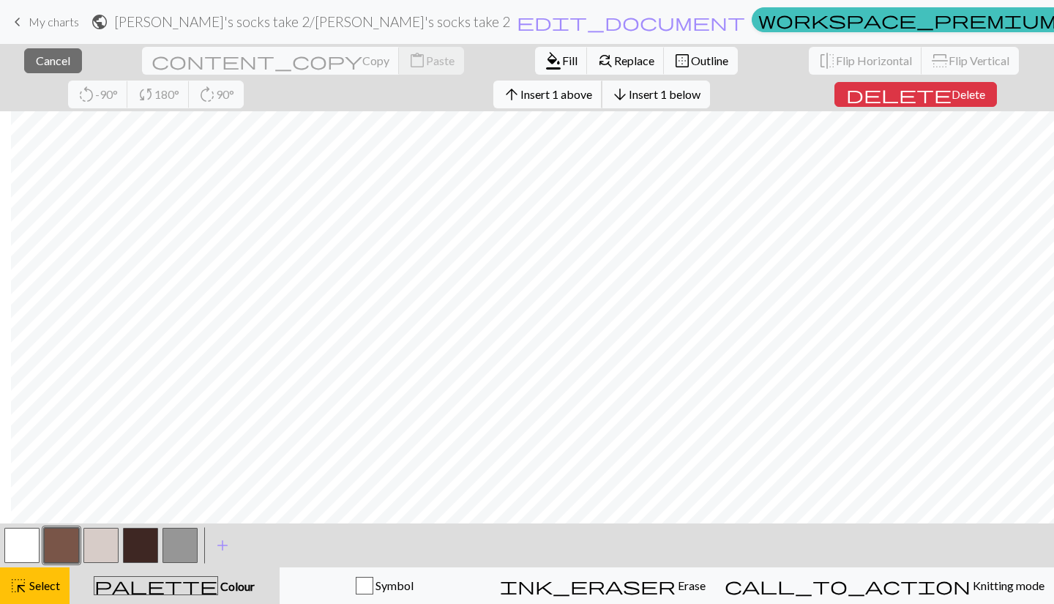
click at [493, 108] on button "arrow_upward Insert 1 above" at bounding box center [547, 95] width 109 height 28
click at [520, 96] on span "Insert 1 above" at bounding box center [556, 94] width 72 height 14
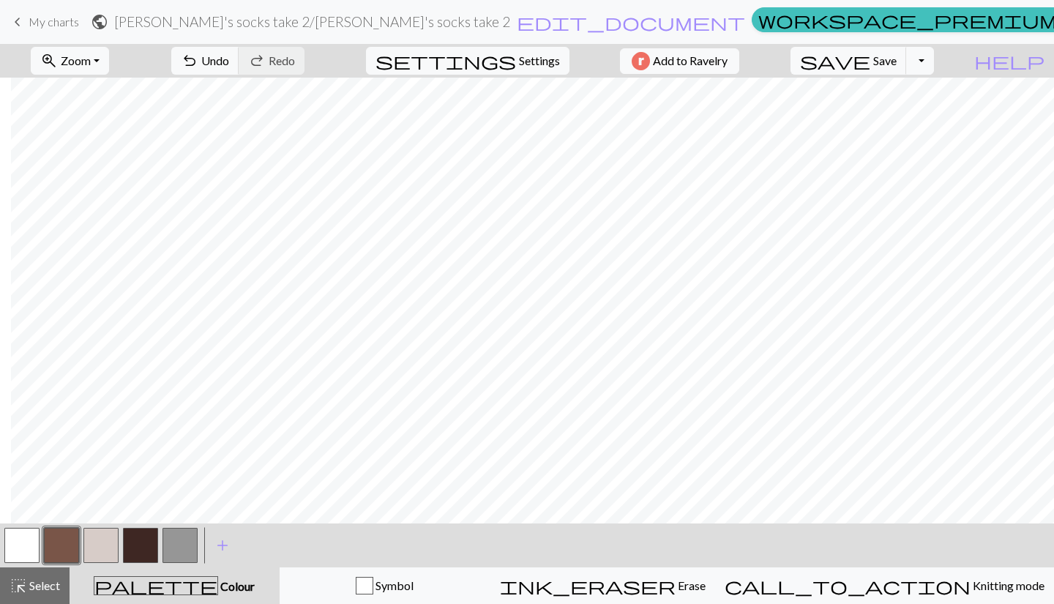
click at [10, 550] on button "button" at bounding box center [21, 545] width 35 height 35
click at [140, 541] on button "button" at bounding box center [140, 545] width 35 height 35
click at [507, 67] on button "settings Settings" at bounding box center [467, 61] width 203 height 28
select select "aran"
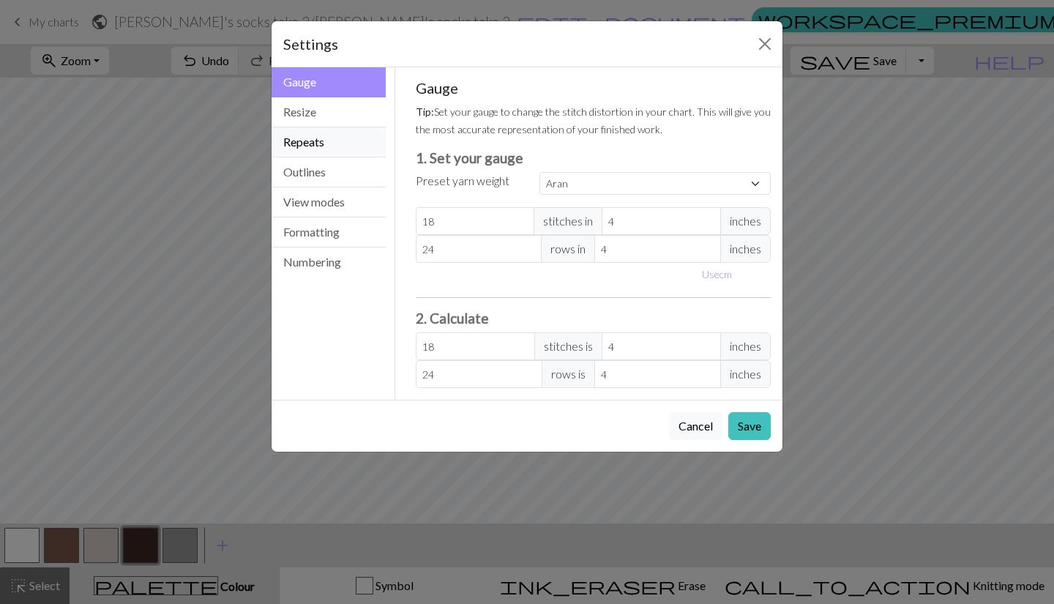
click at [336, 133] on button "Repeats" at bounding box center [329, 142] width 114 height 30
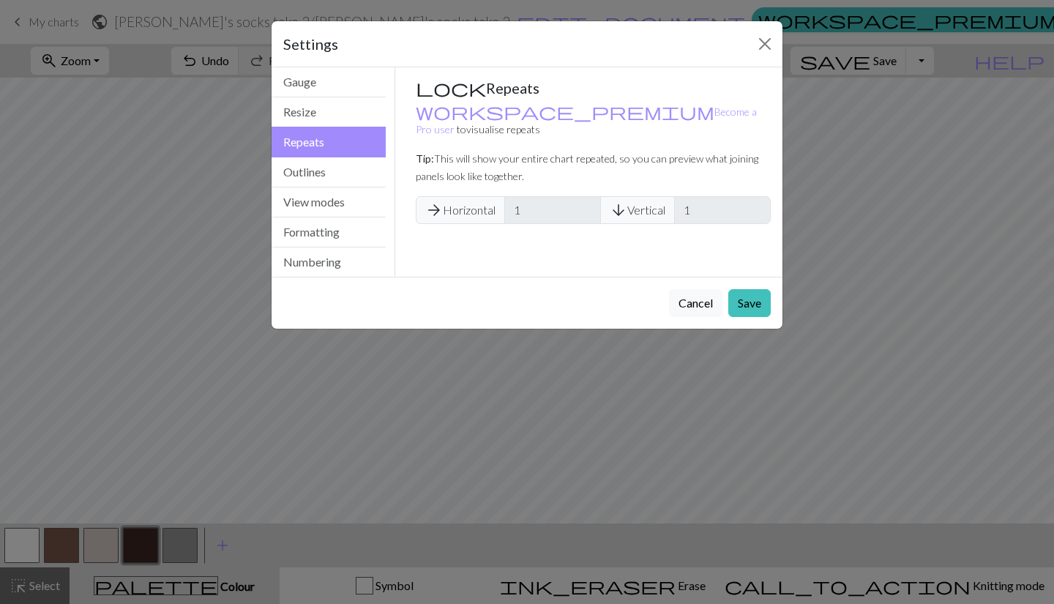
click at [457, 196] on span "arrow_forward Horizontal" at bounding box center [460, 210] width 89 height 28
click at [334, 109] on button "Resize" at bounding box center [329, 112] width 114 height 30
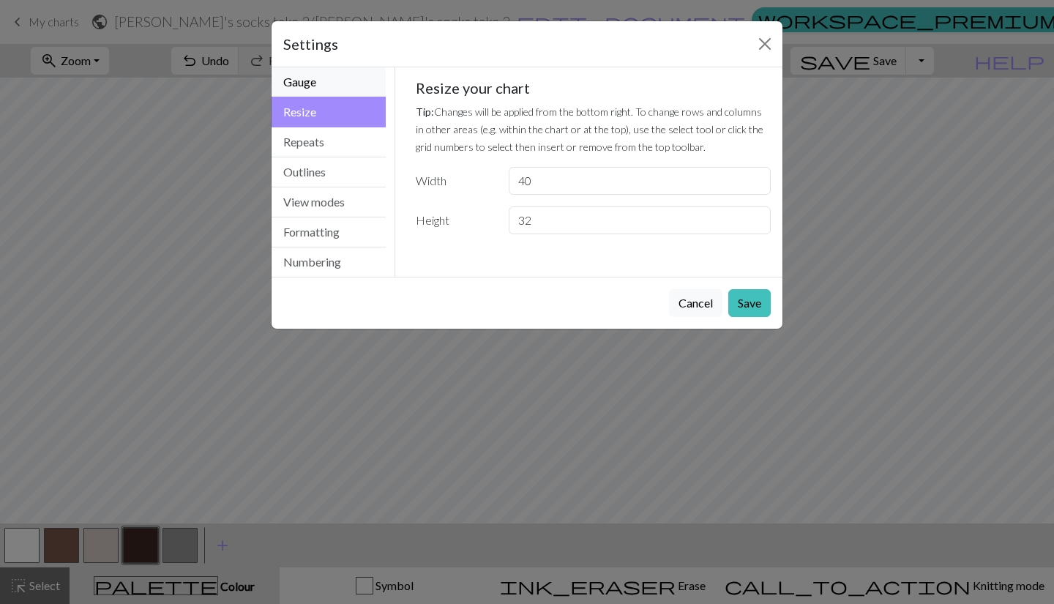
click at [348, 79] on button "Gauge" at bounding box center [329, 82] width 114 height 30
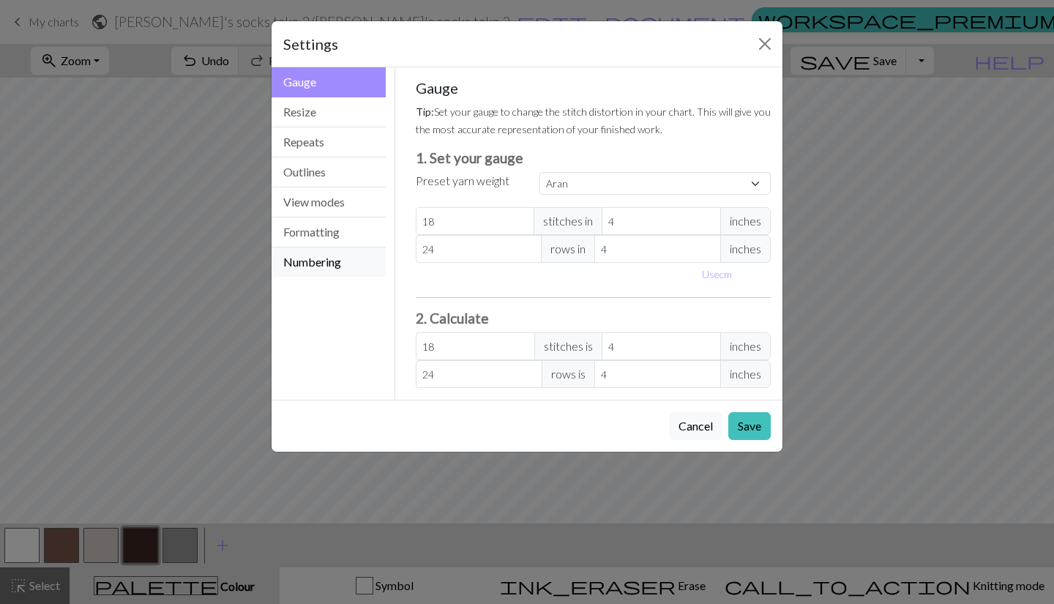
click at [351, 254] on button "Numbering" at bounding box center [329, 261] width 114 height 29
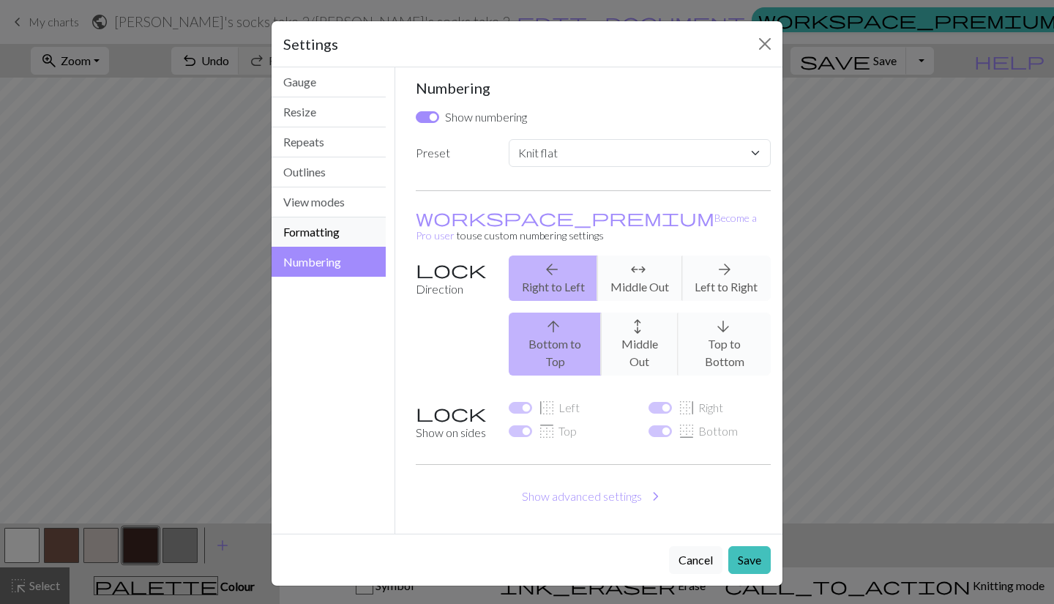
click at [353, 222] on button "Formatting" at bounding box center [329, 232] width 114 height 30
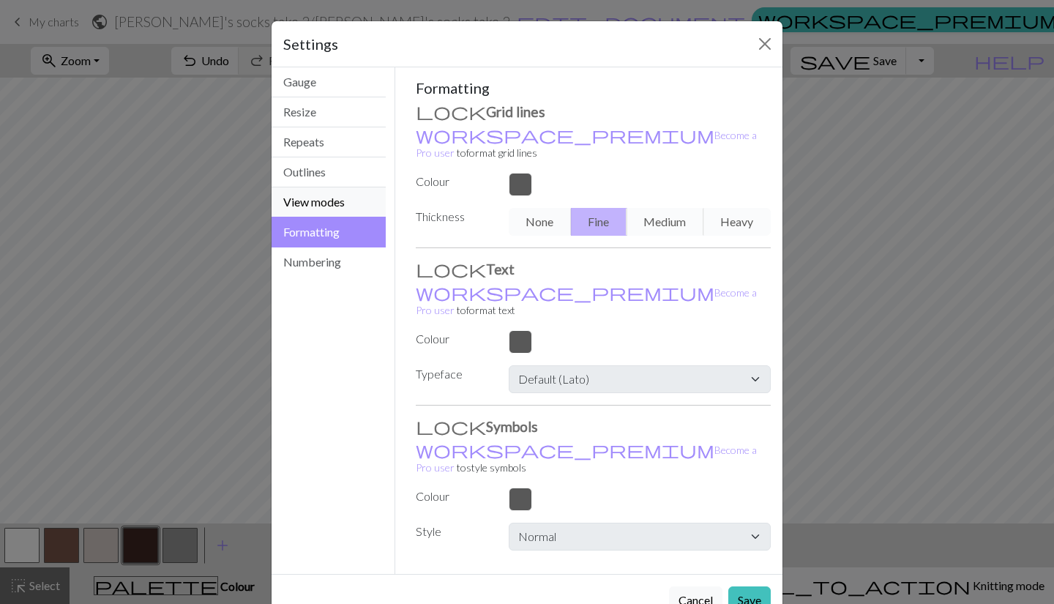
click at [340, 208] on button "View modes" at bounding box center [329, 202] width 114 height 30
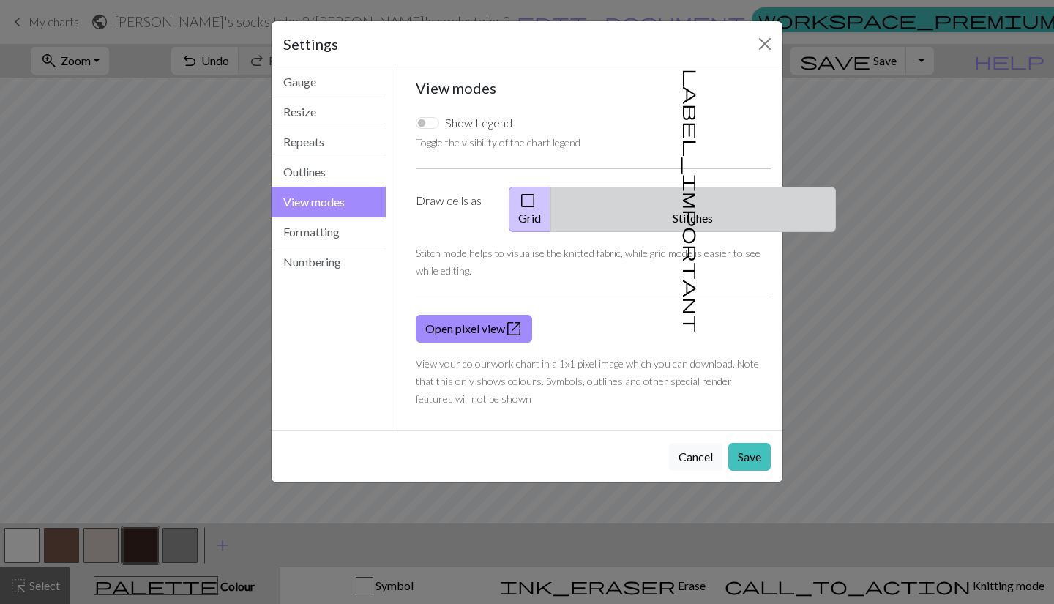
click at [698, 203] on button "label_important Stitches" at bounding box center [692, 209] width 285 height 45
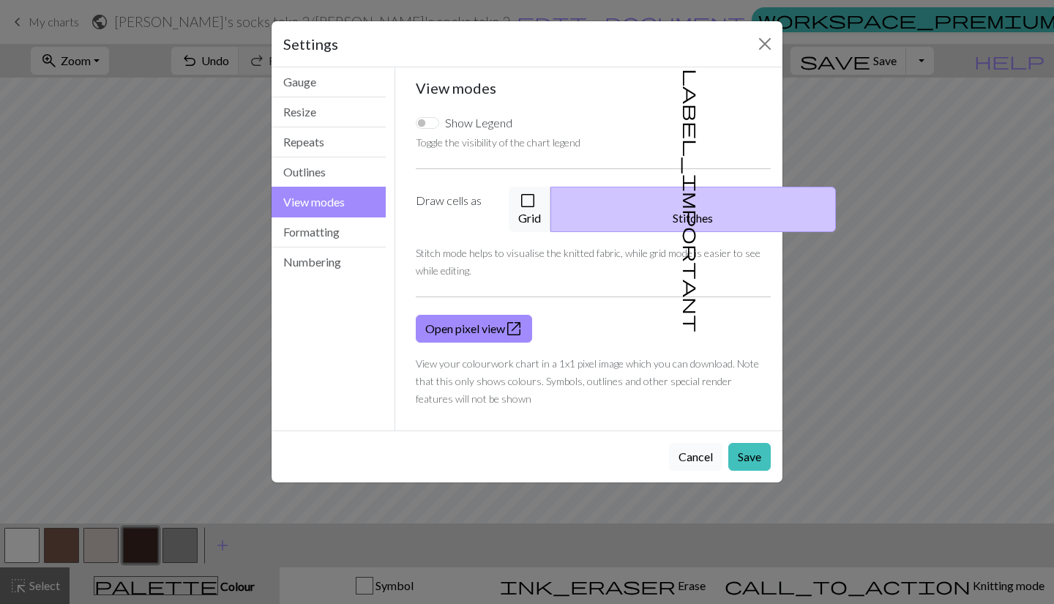
click at [692, 443] on button "Cancel" at bounding box center [695, 457] width 53 height 28
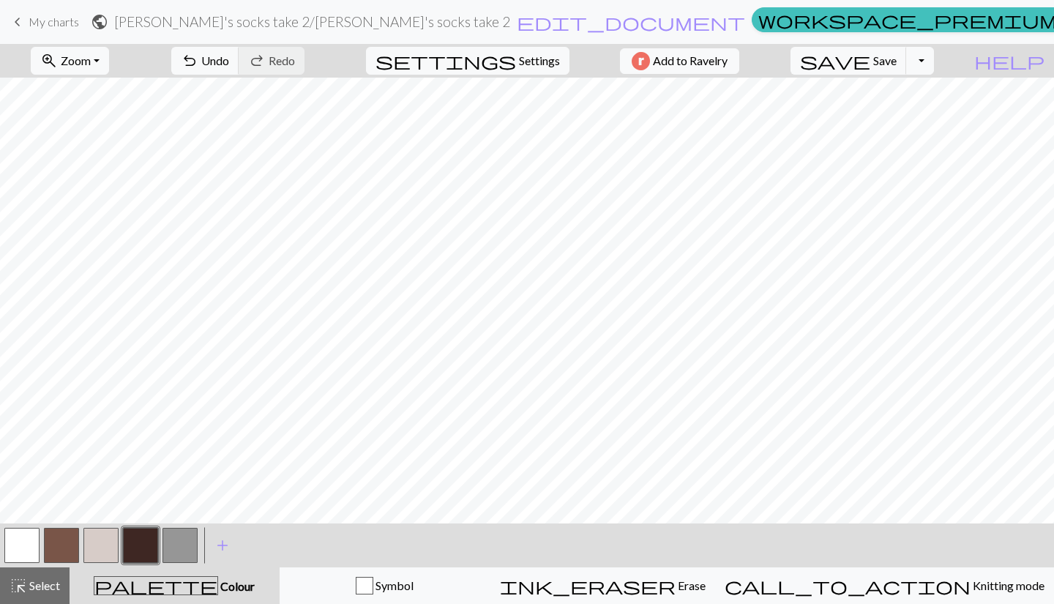
scroll to position [100, 0]
click at [870, 59] on span "save" at bounding box center [835, 60] width 70 height 20
click at [522, 56] on div "Chart saved" at bounding box center [527, 29] width 86 height 58
click at [503, 67] on span "settings" at bounding box center [445, 60] width 141 height 20
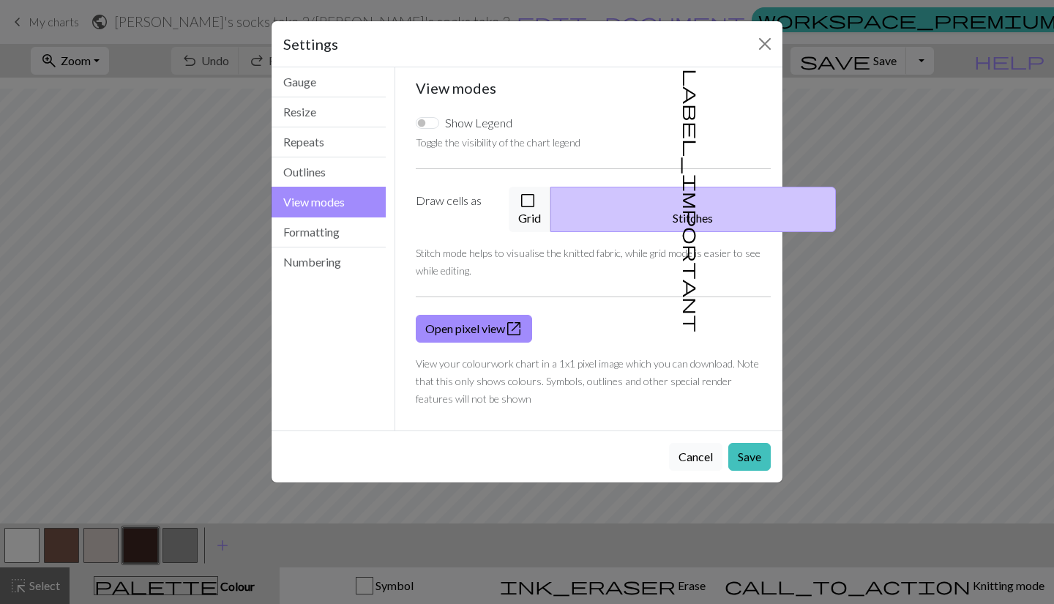
click at [691, 443] on button "Cancel" at bounding box center [695, 457] width 53 height 28
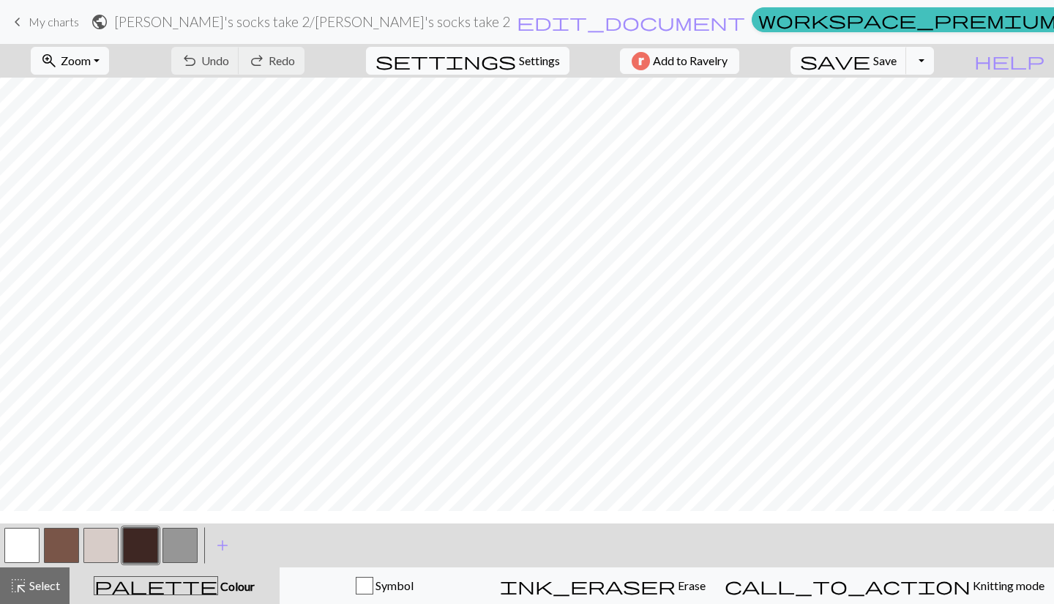
scroll to position [0, 0]
click at [23, 555] on button "button" at bounding box center [21, 545] width 35 height 35
click at [137, 540] on button "button" at bounding box center [140, 545] width 35 height 35
click at [229, 55] on span "Undo" at bounding box center [215, 60] width 28 height 14
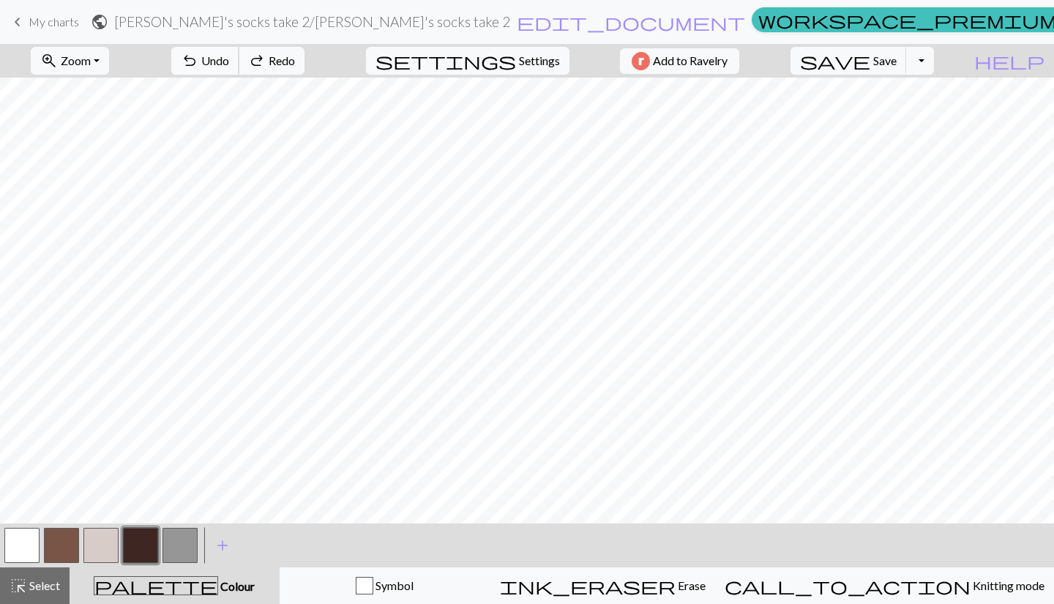
click at [229, 55] on span "Undo" at bounding box center [215, 60] width 28 height 14
click at [185, 543] on button "button" at bounding box center [179, 545] width 35 height 35
click at [97, 549] on button "button" at bounding box center [100, 545] width 35 height 35
click at [73, 543] on button "button" at bounding box center [61, 545] width 35 height 35
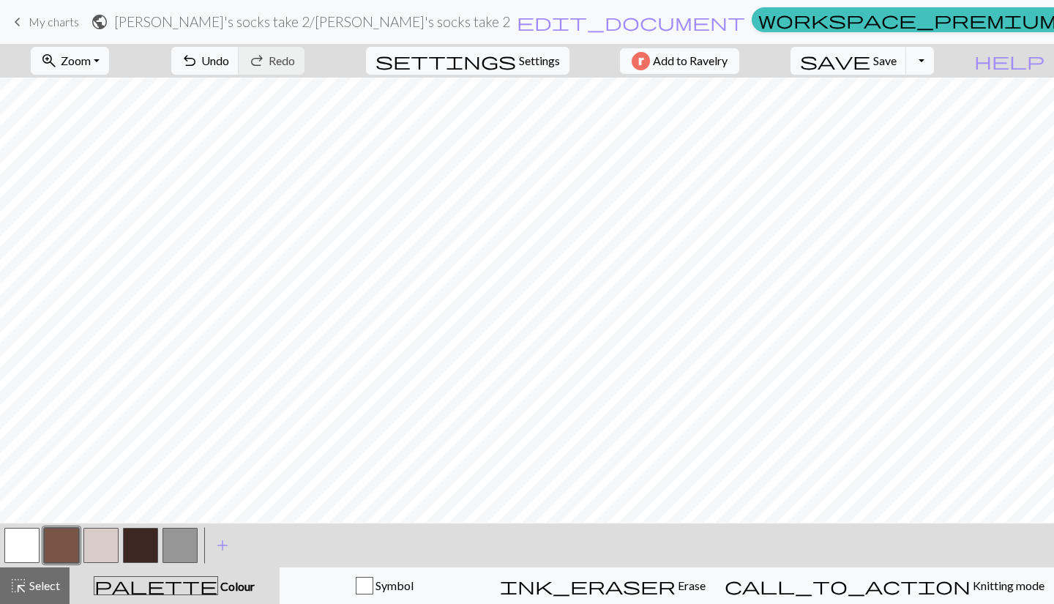
click at [150, 549] on button "button" at bounding box center [140, 545] width 35 height 35
click at [99, 542] on button "button" at bounding box center [100, 545] width 35 height 35
click at [61, 547] on button "button" at bounding box center [61, 545] width 35 height 35
click at [141, 541] on button "button" at bounding box center [140, 545] width 35 height 35
click at [69, 542] on button "button" at bounding box center [61, 545] width 35 height 35
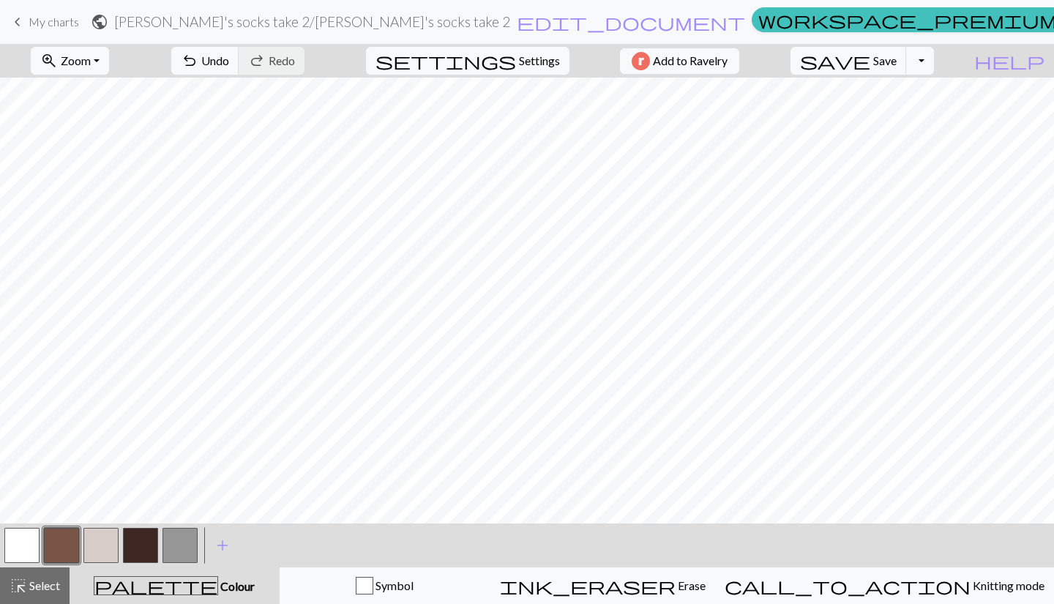
click at [147, 547] on button "button" at bounding box center [140, 545] width 35 height 35
click at [102, 550] on button "button" at bounding box center [100, 545] width 35 height 35
click at [28, 553] on button "button" at bounding box center [21, 545] width 35 height 35
click at [118, 538] on button "button" at bounding box center [100, 545] width 35 height 35
click at [29, 542] on button "button" at bounding box center [21, 545] width 35 height 35
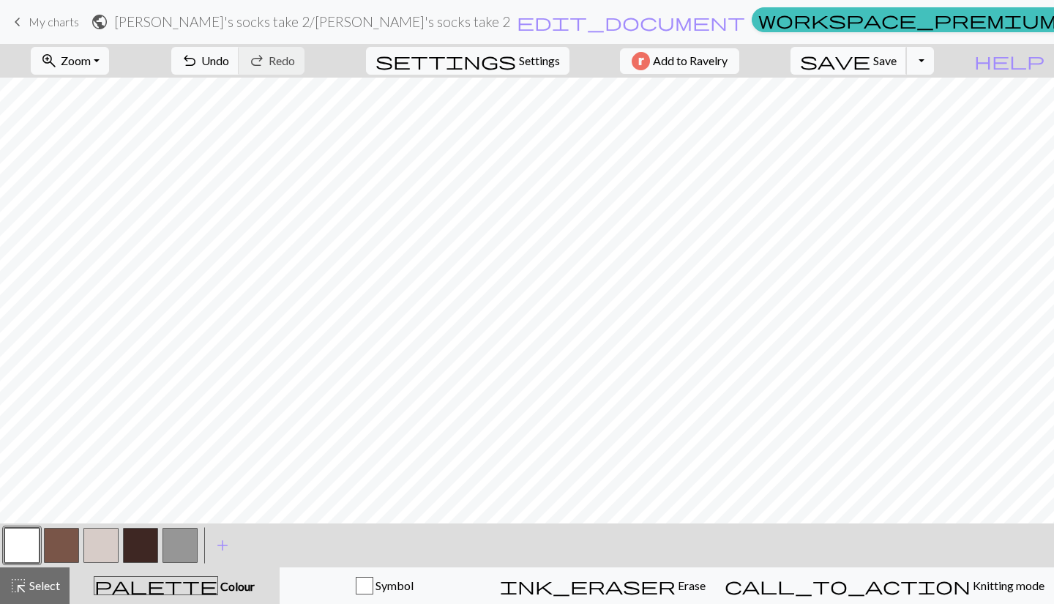
click at [899, 50] on button "save Save Save" at bounding box center [848, 61] width 116 height 28
click at [58, 64] on span "zoom_in" at bounding box center [49, 60] width 18 height 20
click at [85, 182] on button "50%" at bounding box center [89, 175] width 116 height 23
click at [109, 61] on button "zoom_in Zoom Zoom" at bounding box center [70, 61] width 78 height 28
click at [115, 193] on button "100%" at bounding box center [89, 198] width 116 height 23
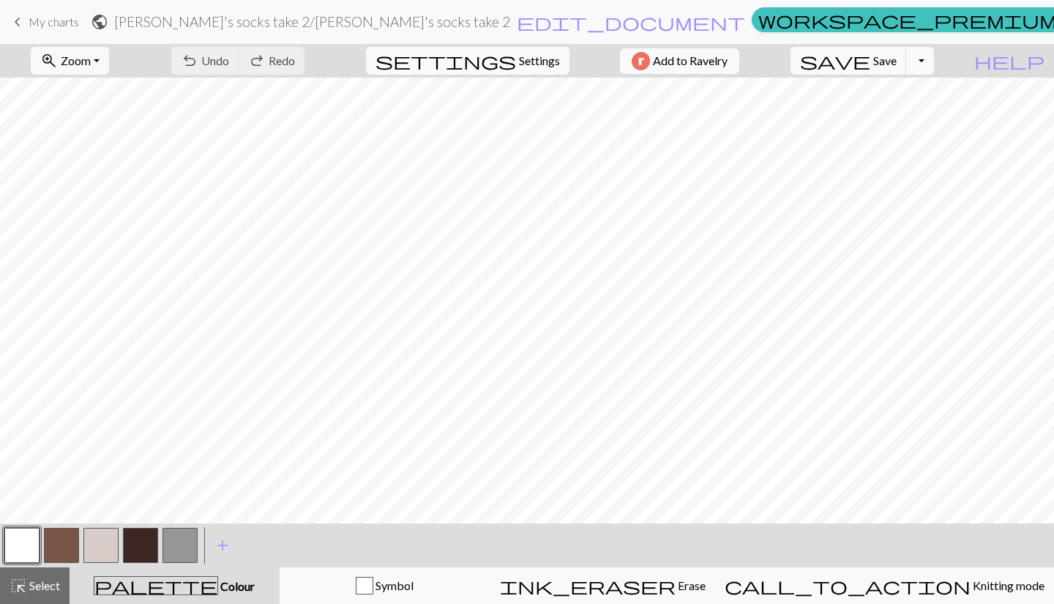
click at [519, 62] on span "Settings" at bounding box center [539, 61] width 41 height 18
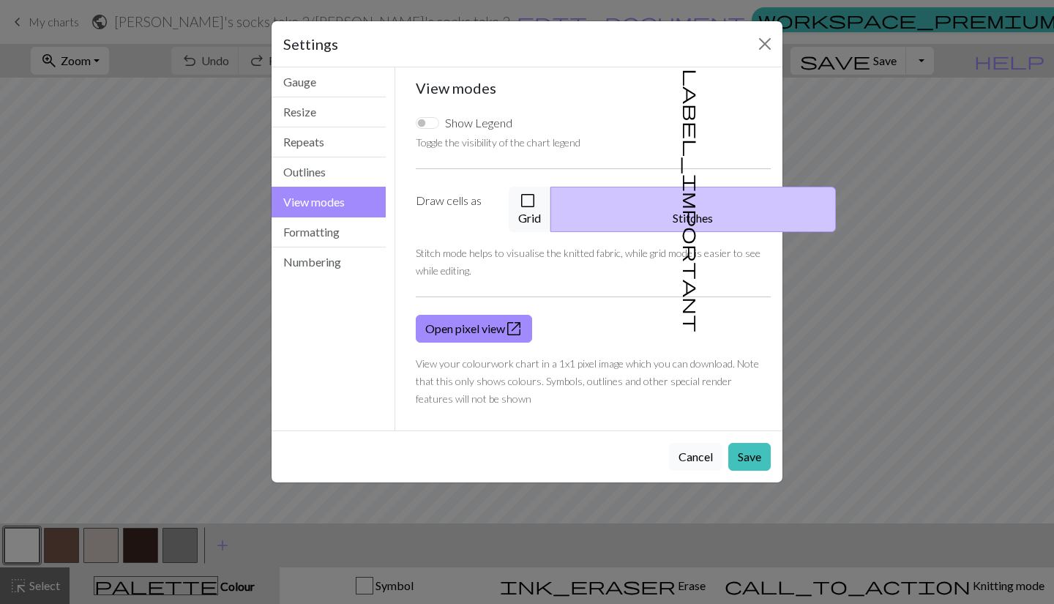
click at [694, 443] on button "Cancel" at bounding box center [695, 457] width 53 height 28
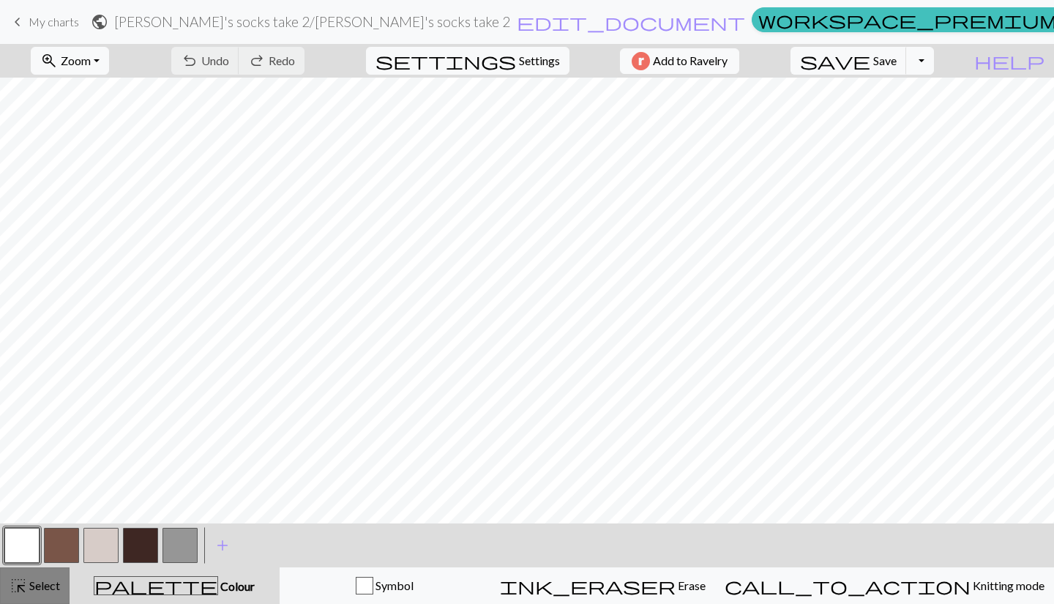
click at [42, 580] on span "Select" at bounding box center [43, 585] width 33 height 14
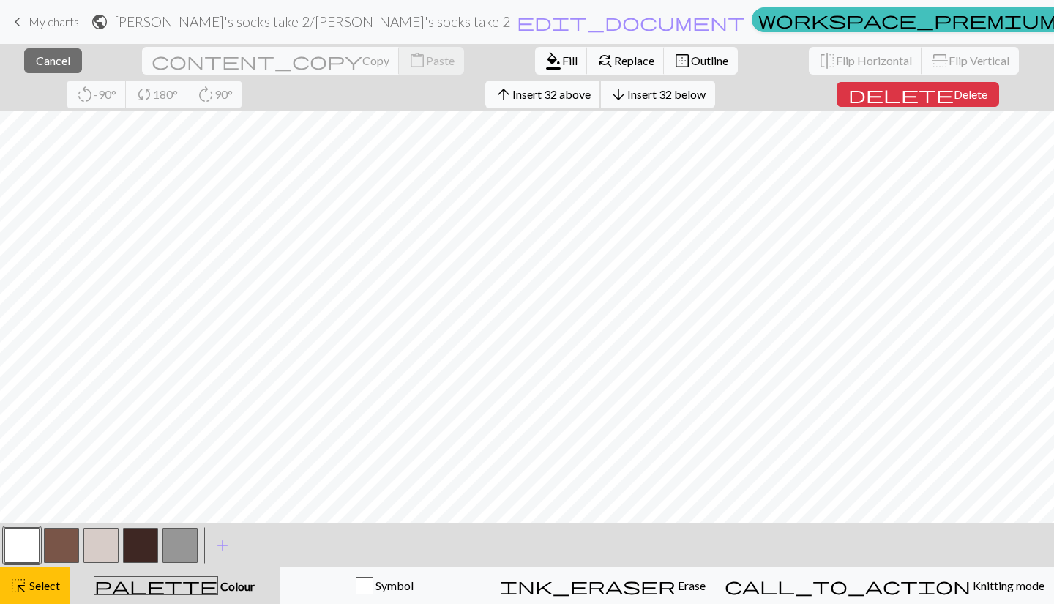
click at [512, 94] on span "Insert 32 above" at bounding box center [551, 94] width 78 height 14
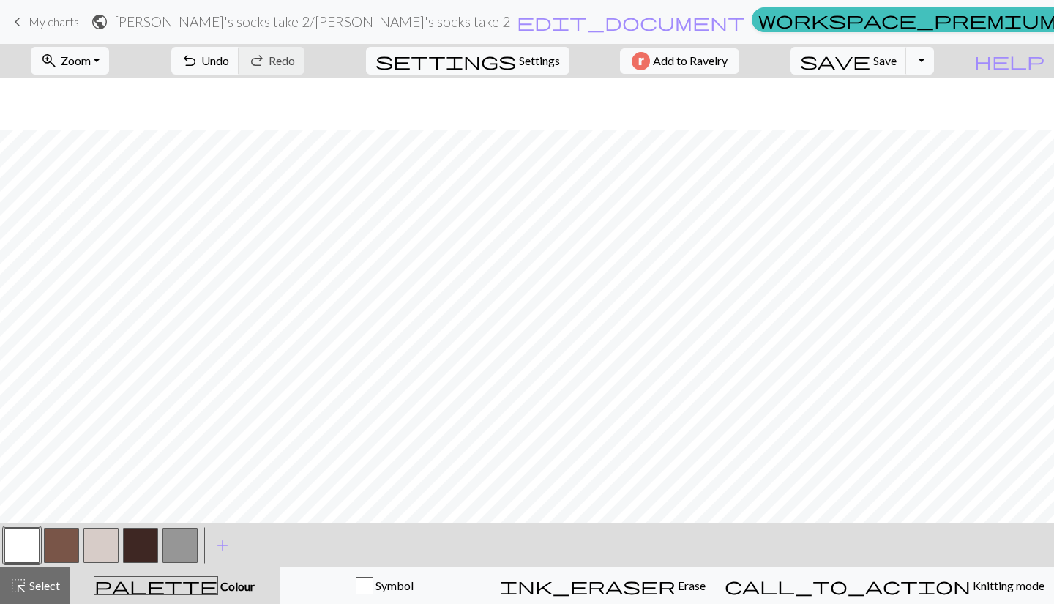
scroll to position [424, 0]
click at [50, 540] on button "button" at bounding box center [61, 545] width 35 height 35
click at [239, 63] on button "undo Undo Undo" at bounding box center [205, 61] width 68 height 28
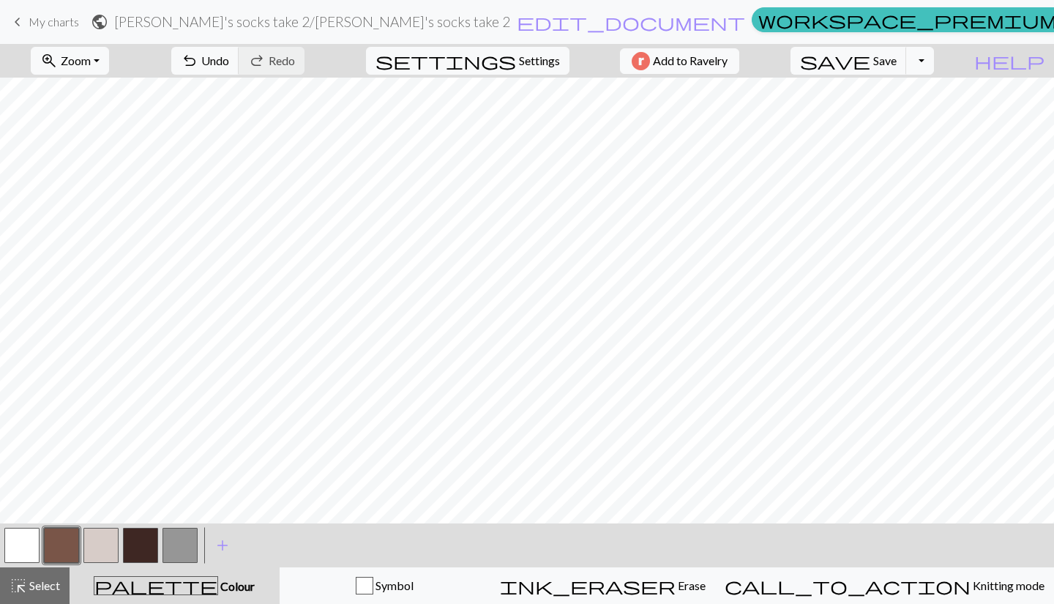
click at [151, 539] on button "button" at bounding box center [140, 545] width 35 height 35
click at [16, 586] on span "highlight_alt" at bounding box center [19, 585] width 18 height 20
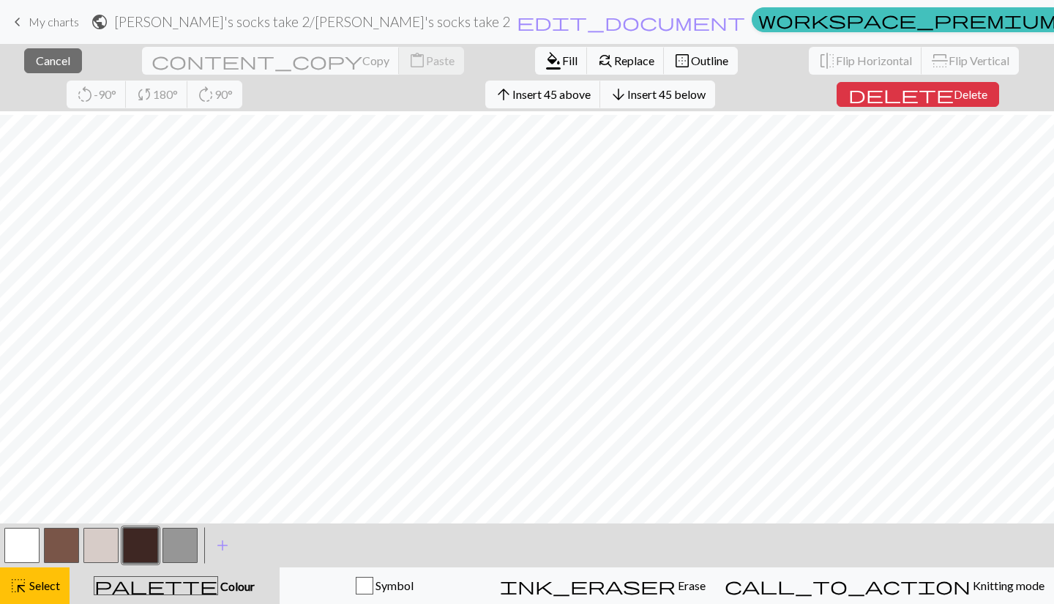
scroll to position [238, 0]
click at [627, 99] on span "Insert 28 below" at bounding box center [666, 94] width 78 height 14
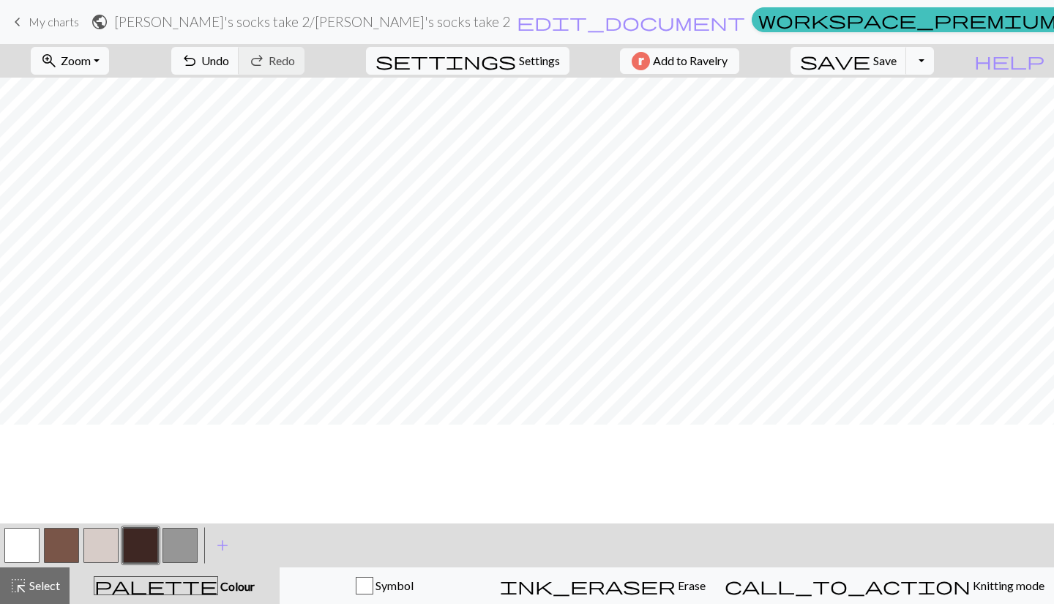
scroll to position [667, 0]
click at [70, 530] on button "button" at bounding box center [61, 545] width 35 height 35
click at [870, 54] on span "save" at bounding box center [835, 60] width 70 height 20
click at [897, 60] on span "Save" at bounding box center [884, 60] width 23 height 14
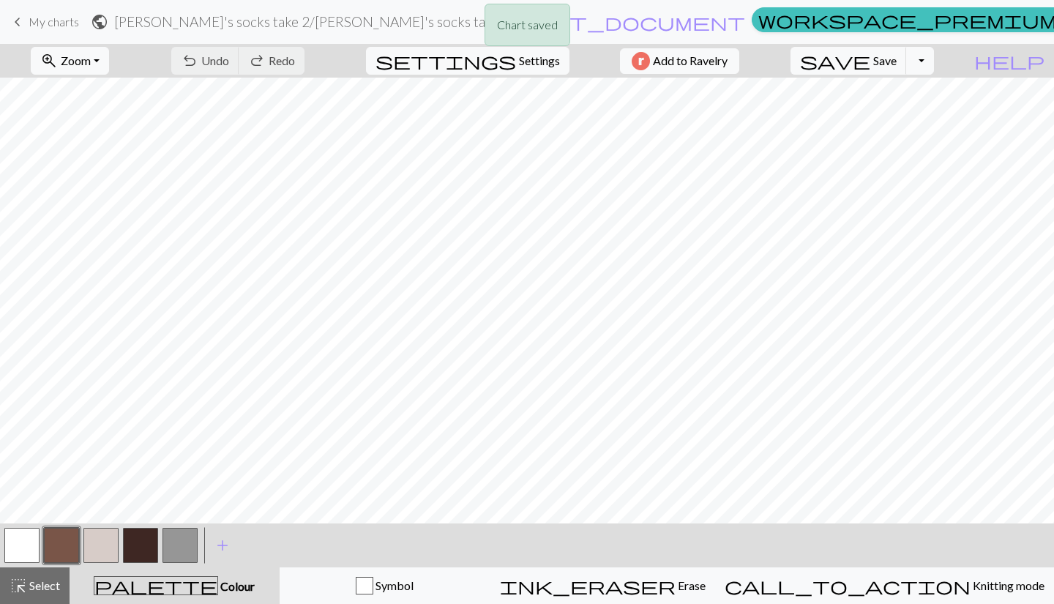
click at [81, 12] on div "Chart saved" at bounding box center [527, 29] width 1054 height 58
click at [58, 24] on div "Chart saved" at bounding box center [527, 29] width 1054 height 58
click at [47, 18] on span "My charts" at bounding box center [54, 22] width 50 height 14
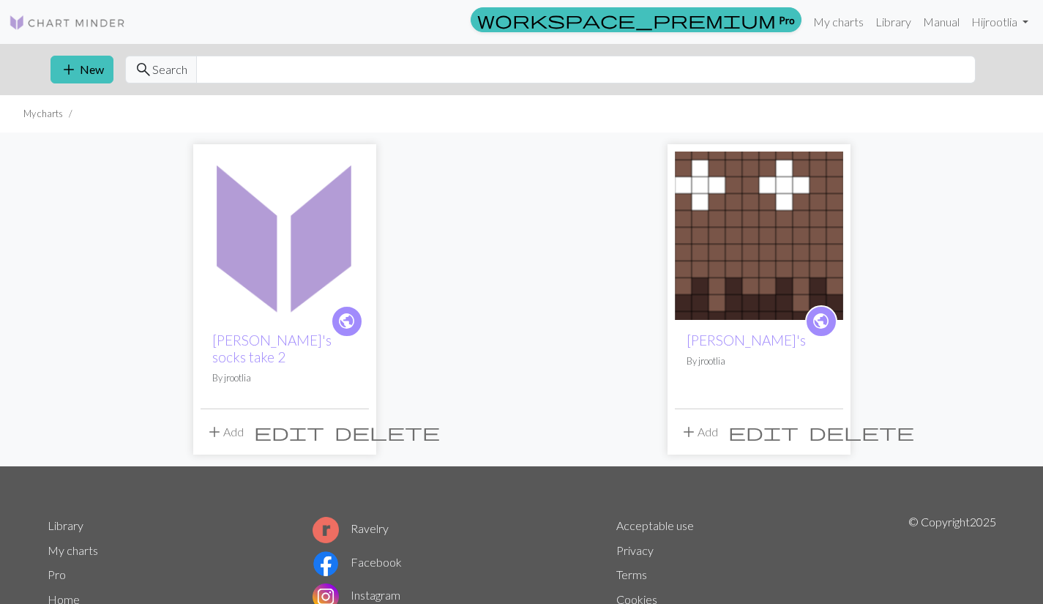
click at [744, 255] on img at bounding box center [759, 235] width 168 height 168
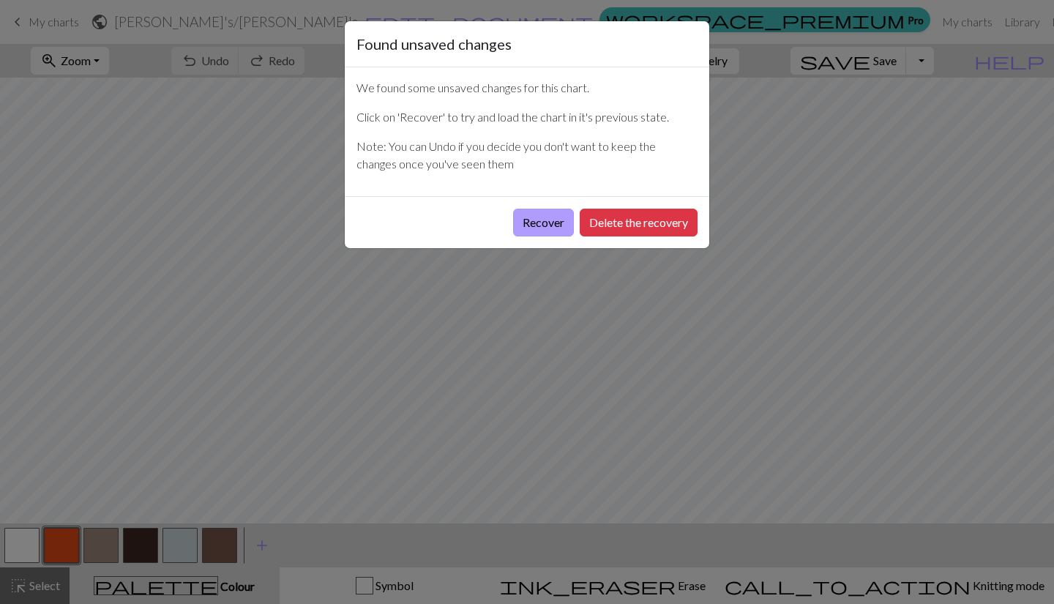
click at [537, 228] on button "Recover" at bounding box center [543, 223] width 61 height 28
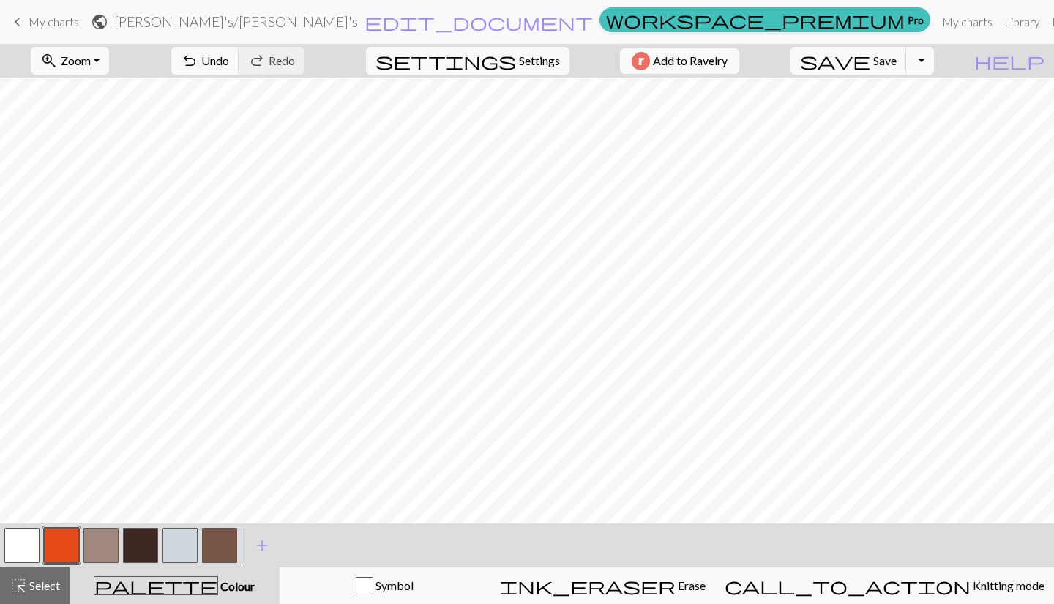
click at [20, 23] on span "keyboard_arrow_left" at bounding box center [18, 22] width 18 height 20
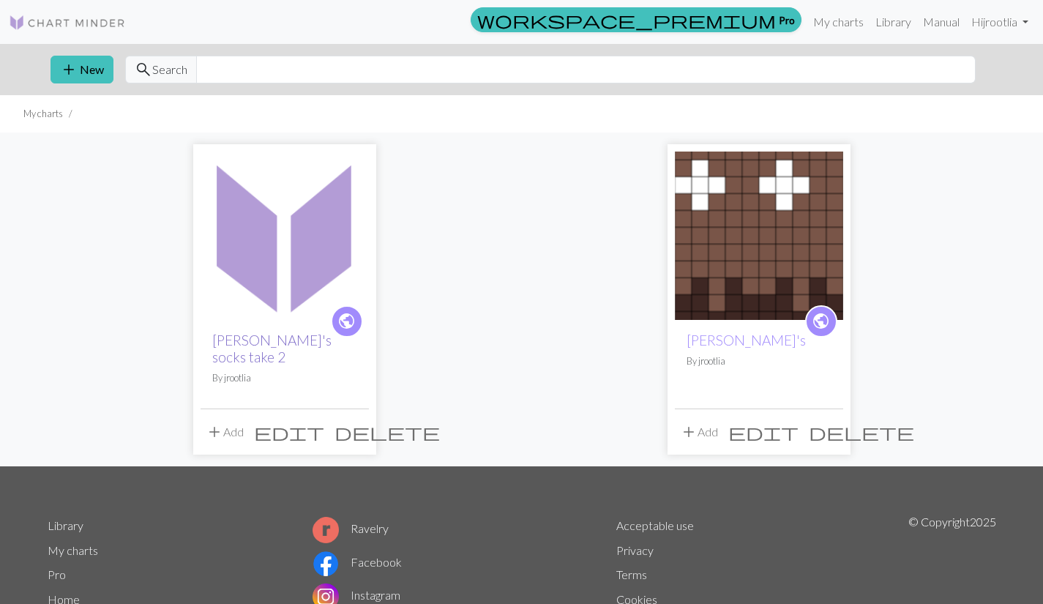
click at [254, 342] on link "[PERSON_NAME]'s socks take 2" at bounding box center [271, 349] width 119 height 34
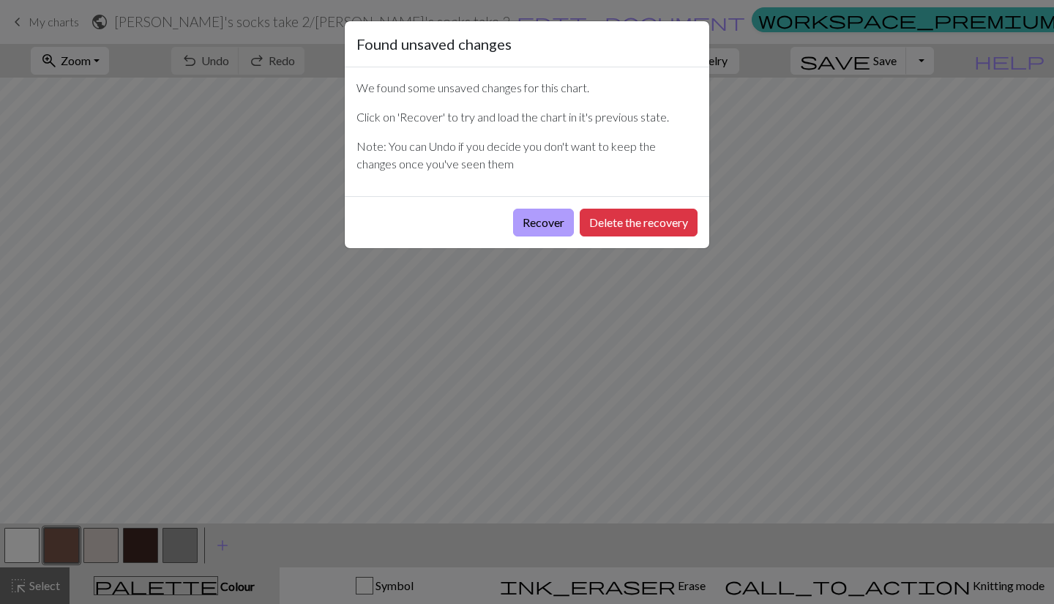
click at [531, 219] on button "Recover" at bounding box center [543, 223] width 61 height 28
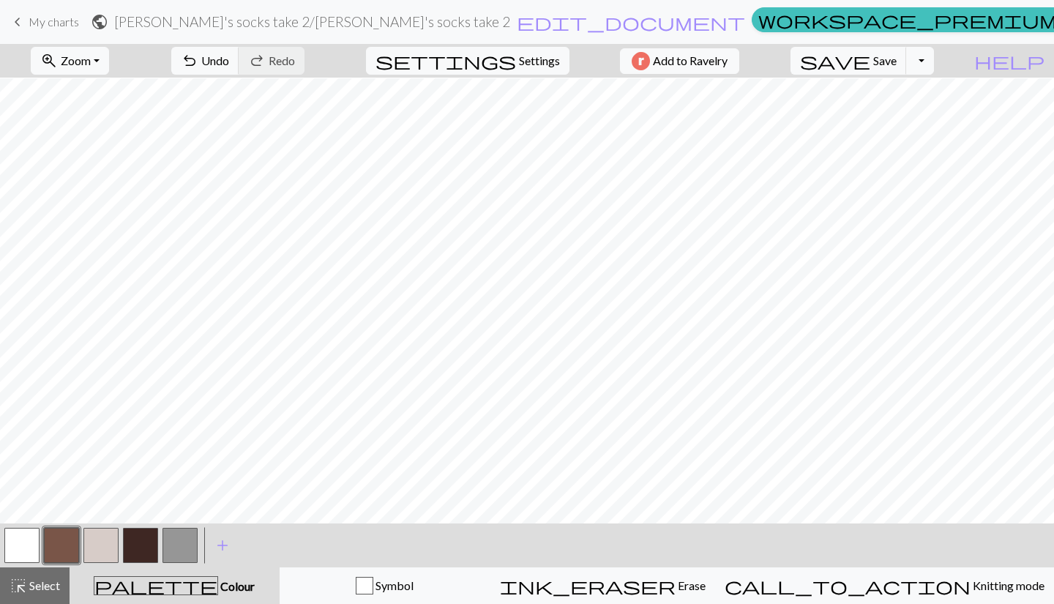
scroll to position [667, 0]
click at [530, 59] on span "Settings" at bounding box center [539, 61] width 41 height 18
select select "aran"
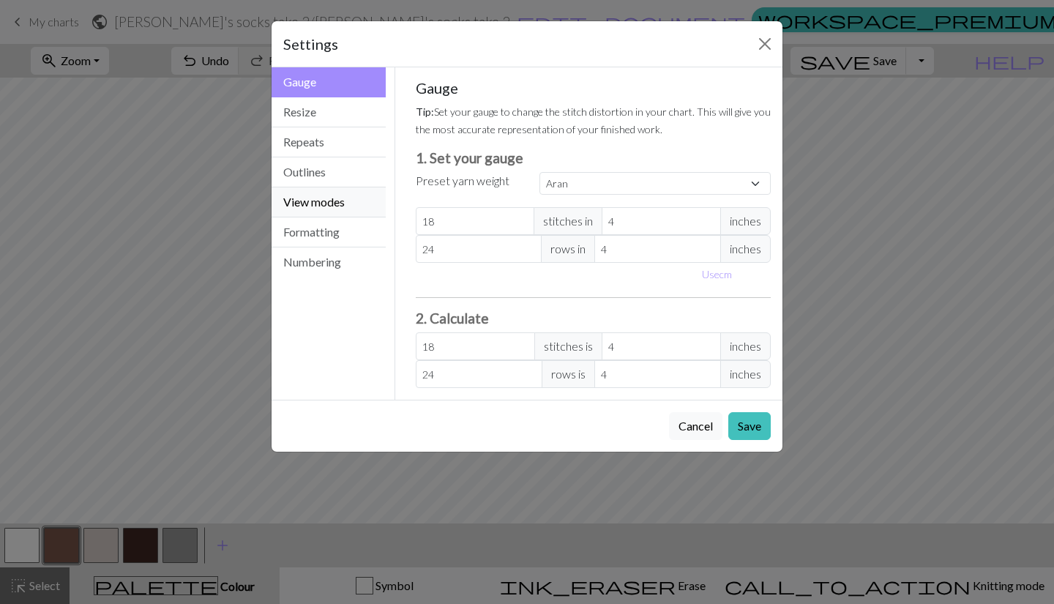
click at [321, 207] on button "View modes" at bounding box center [329, 202] width 114 height 30
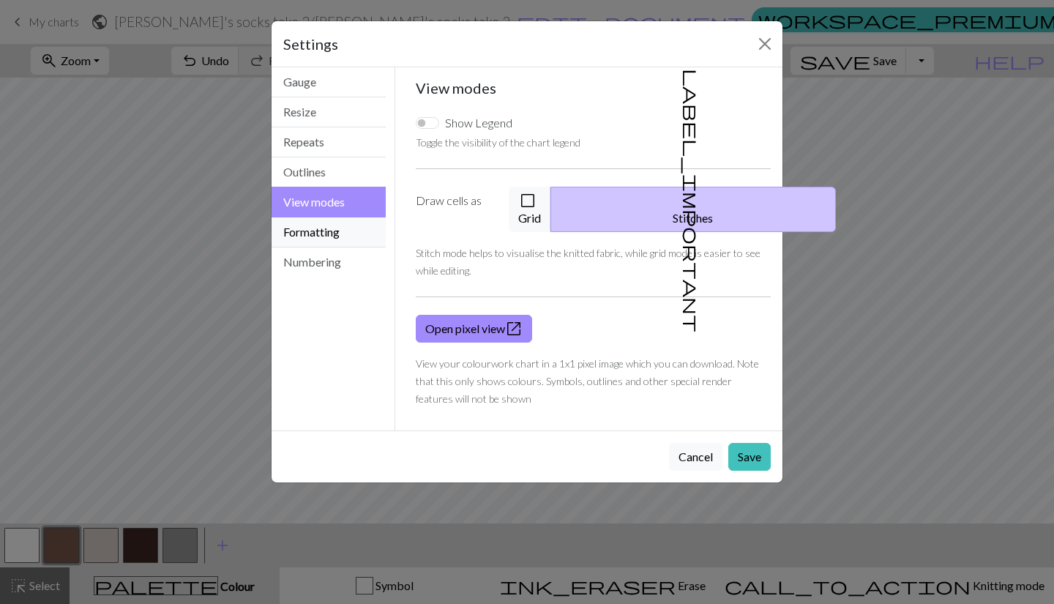
click at [321, 228] on button "Formatting" at bounding box center [329, 232] width 114 height 30
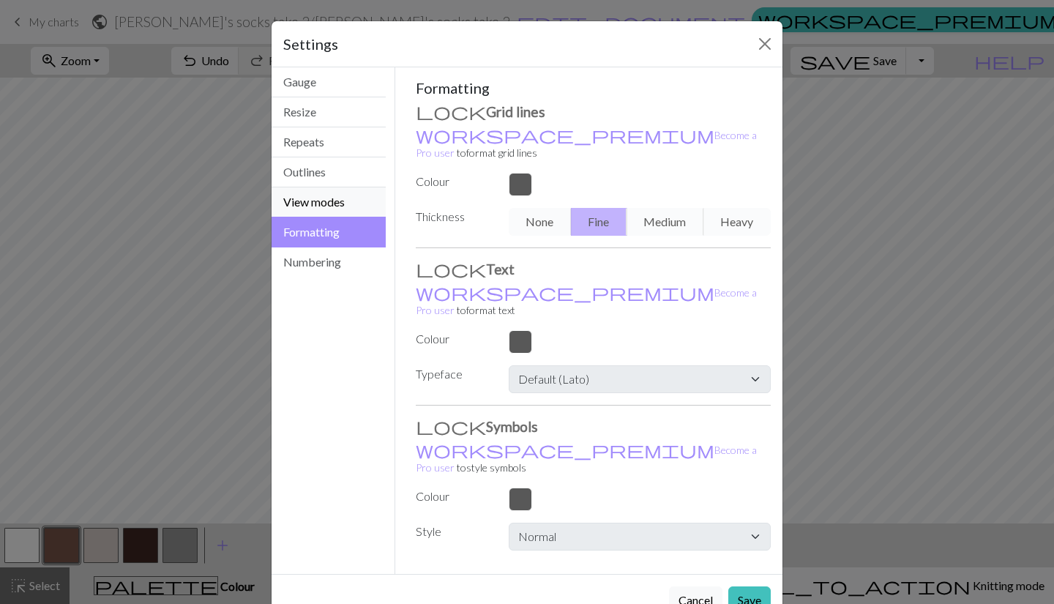
click at [325, 209] on button "View modes" at bounding box center [329, 202] width 114 height 30
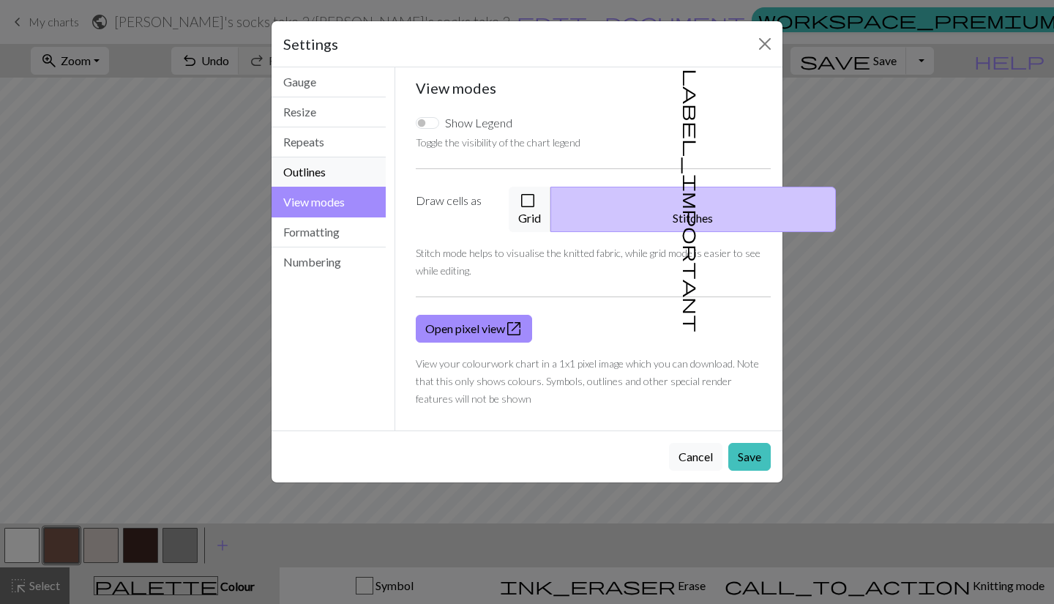
click at [320, 183] on button "Outlines" at bounding box center [329, 172] width 114 height 30
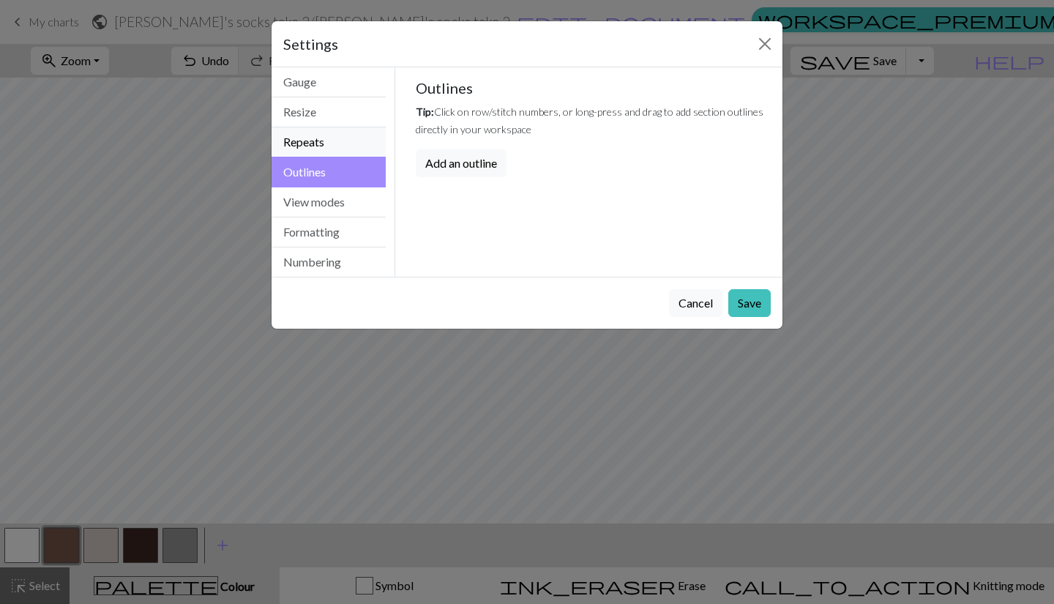
click at [339, 151] on button "Repeats" at bounding box center [329, 142] width 114 height 30
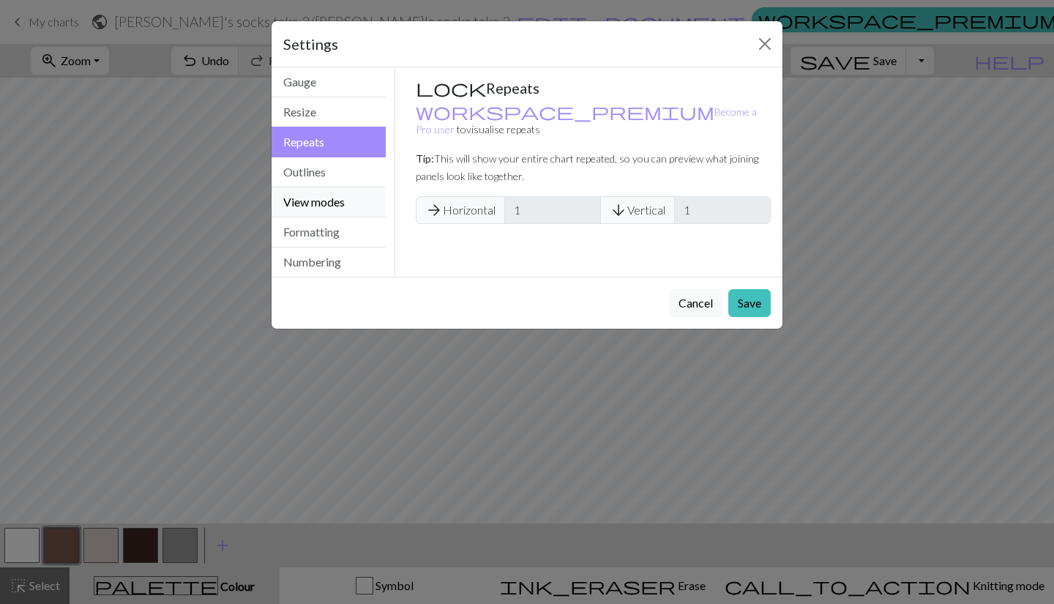
click at [335, 201] on button "View modes" at bounding box center [329, 202] width 114 height 30
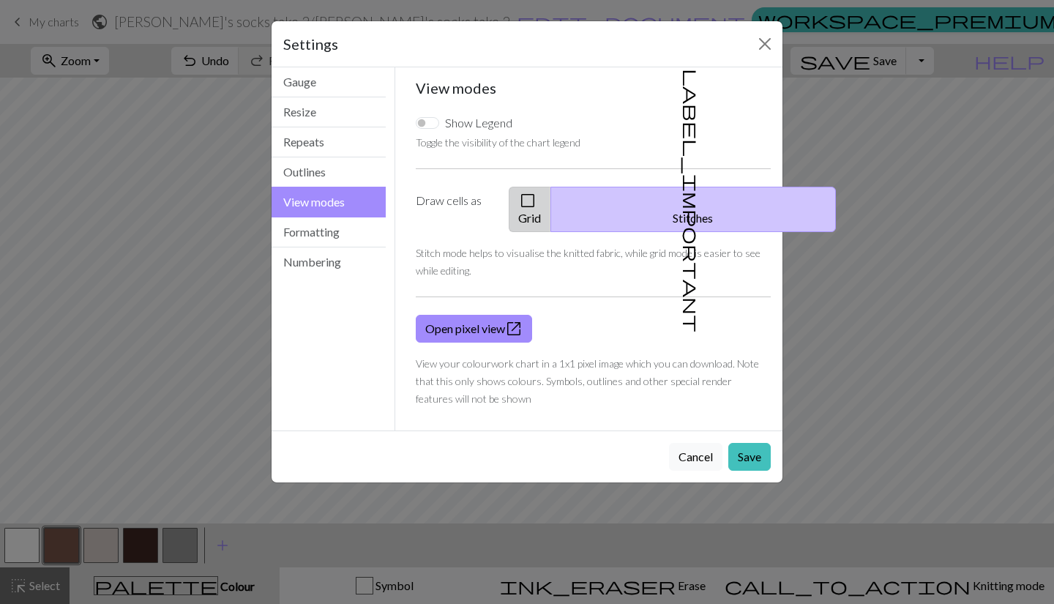
click at [551, 190] on button "check_box_outline_blank Grid" at bounding box center [530, 209] width 42 height 45
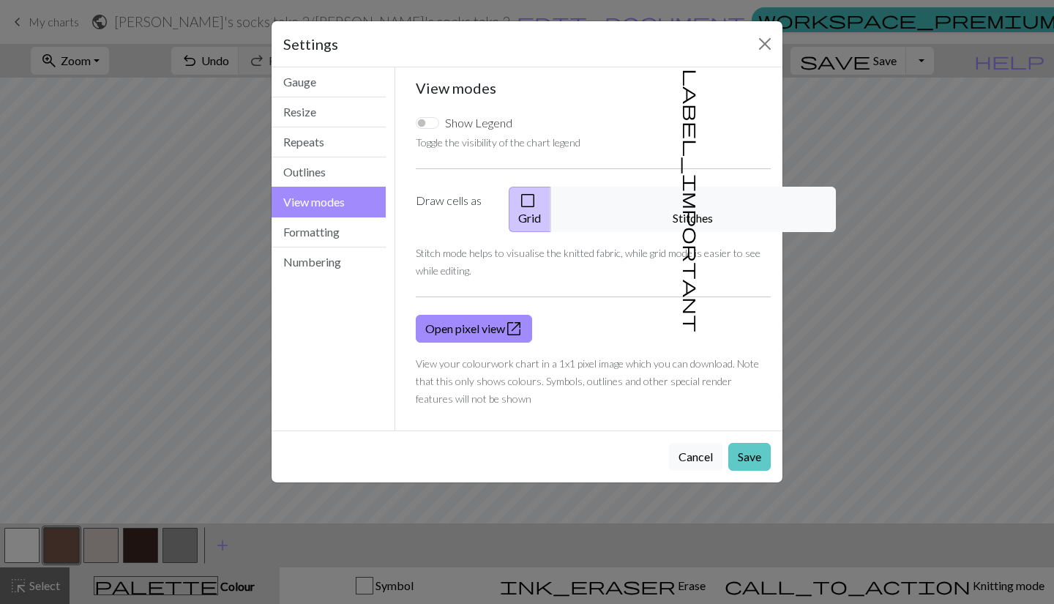
click at [762, 443] on button "Save" at bounding box center [749, 457] width 42 height 28
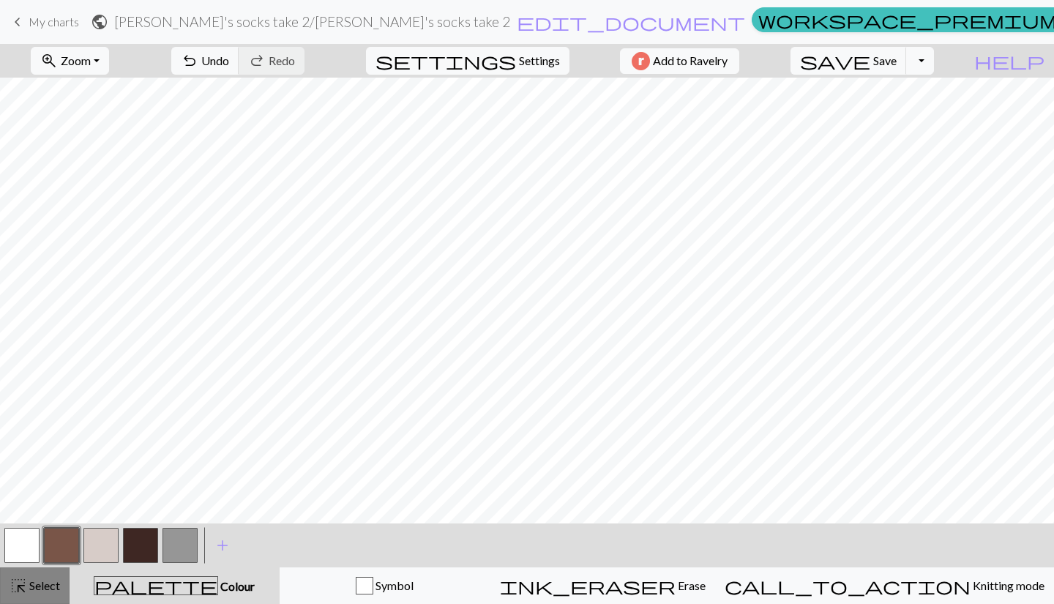
click at [48, 576] on button "highlight_alt Select Select" at bounding box center [35, 585] width 70 height 37
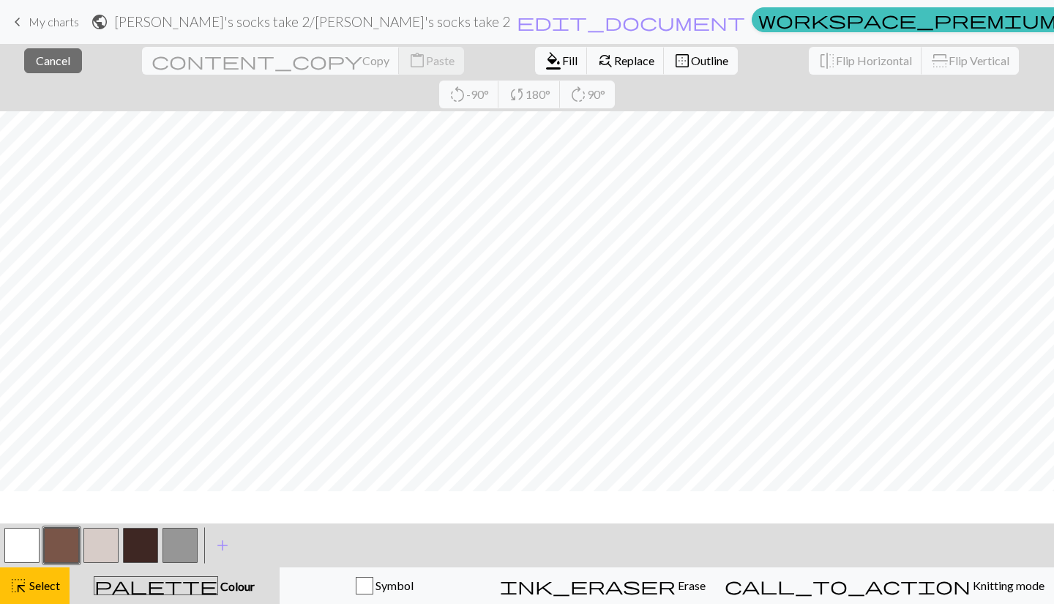
scroll to position [346, 0]
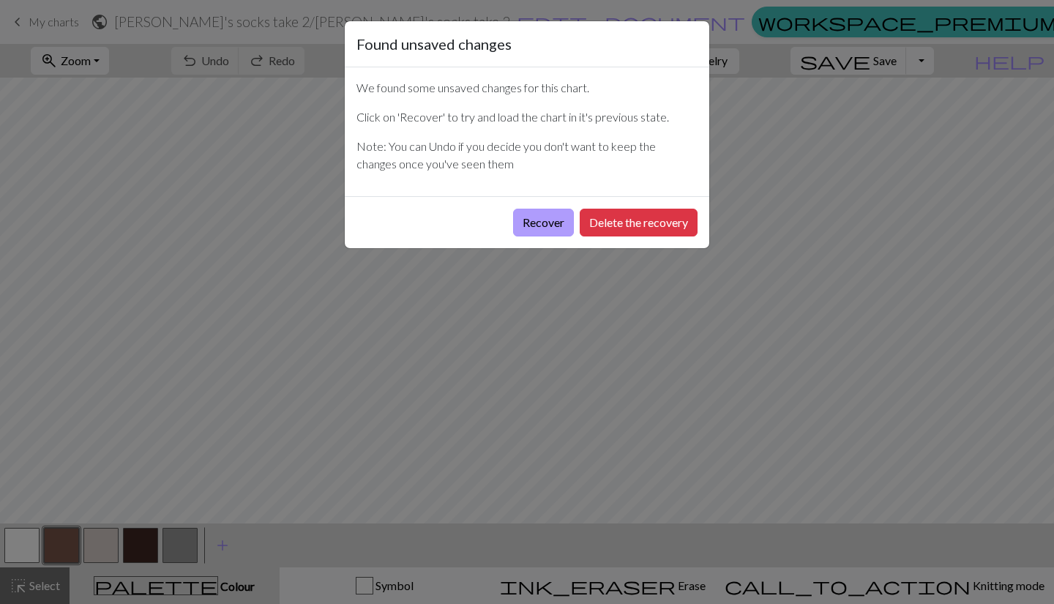
click at [535, 225] on button "Recover" at bounding box center [543, 223] width 61 height 28
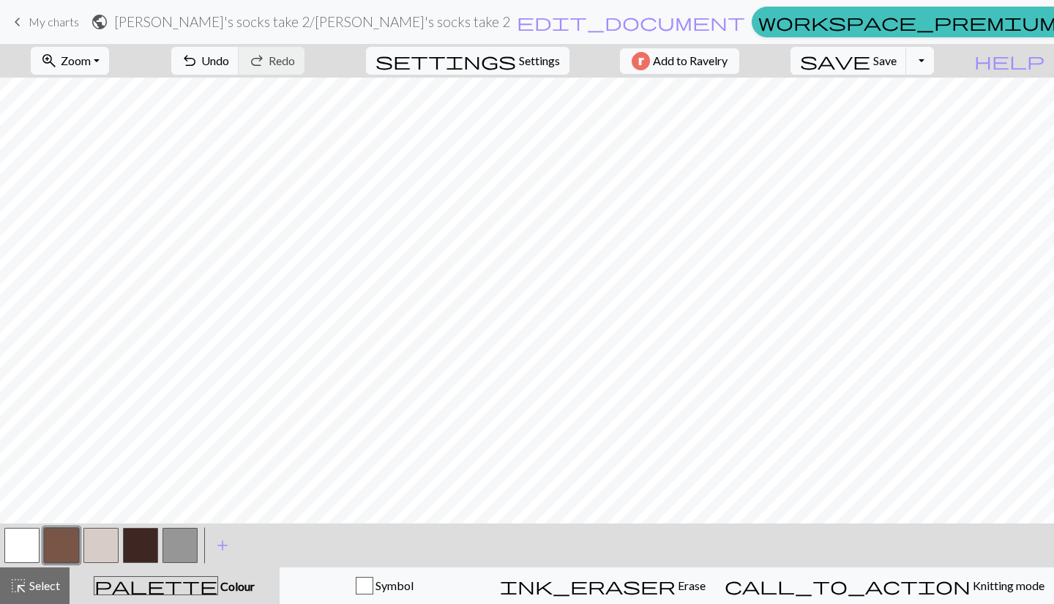
click at [34, 14] on link "keyboard_arrow_left My charts" at bounding box center [44, 22] width 70 height 25
click at [68, 27] on span "My charts" at bounding box center [54, 22] width 50 height 14
click at [20, 23] on span "keyboard_arrow_left" at bounding box center [18, 22] width 18 height 20
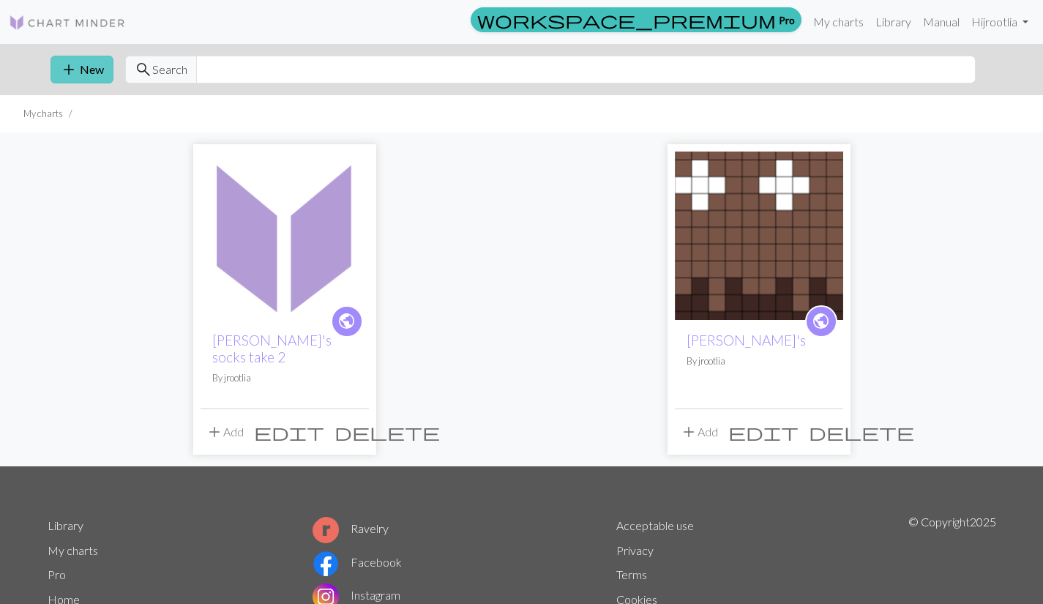
click at [84, 70] on button "add New" at bounding box center [81, 70] width 63 height 28
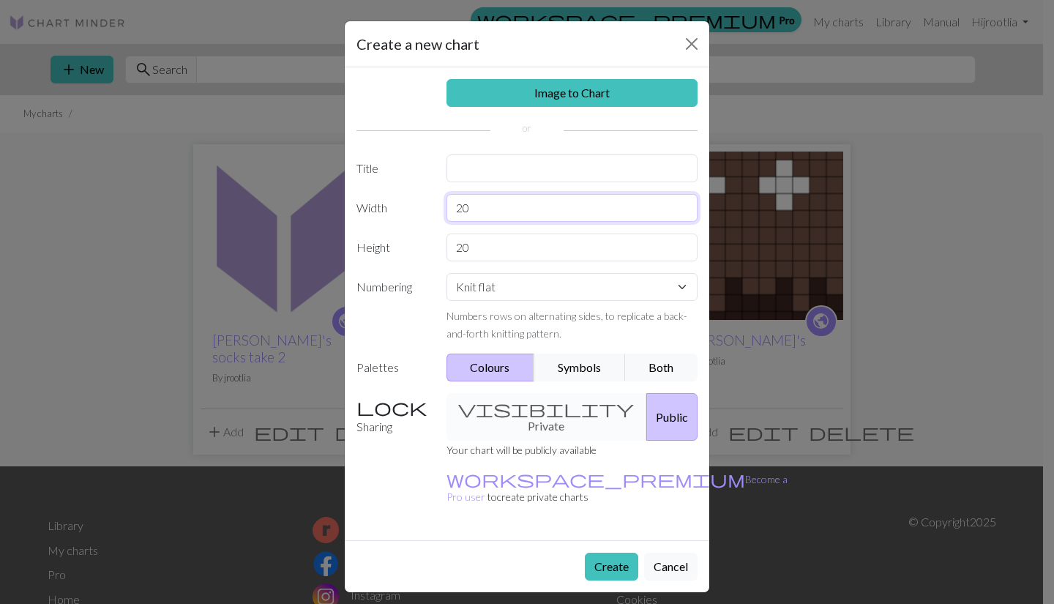
click at [489, 217] on input "20" at bounding box center [572, 208] width 252 height 28
type input "2"
type input "4"
click at [601, 553] on button "Create" at bounding box center [611, 567] width 53 height 28
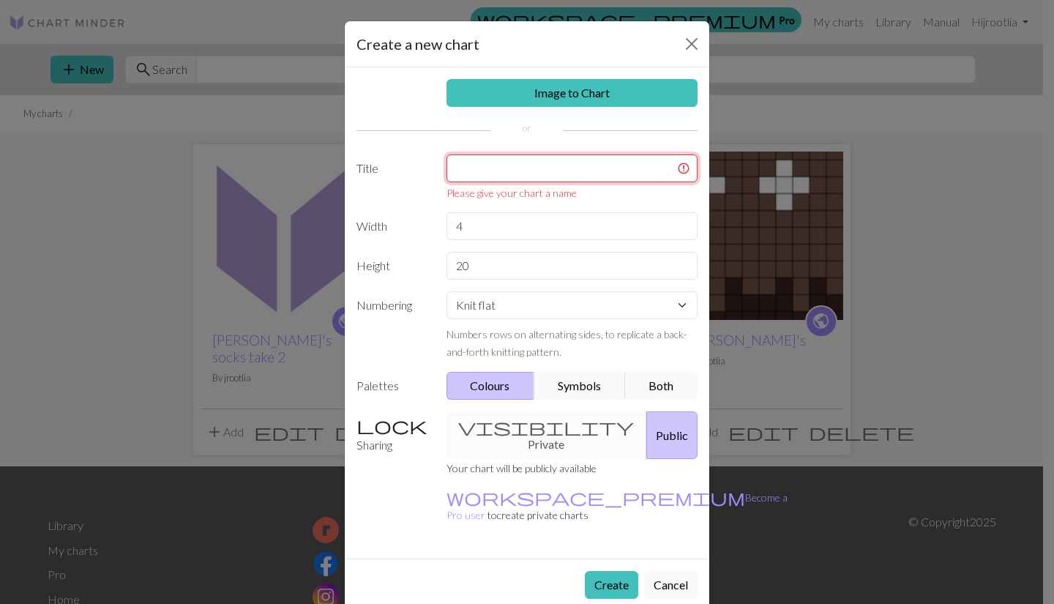
click at [483, 171] on input "text" at bounding box center [572, 168] width 252 height 28
type input "b"
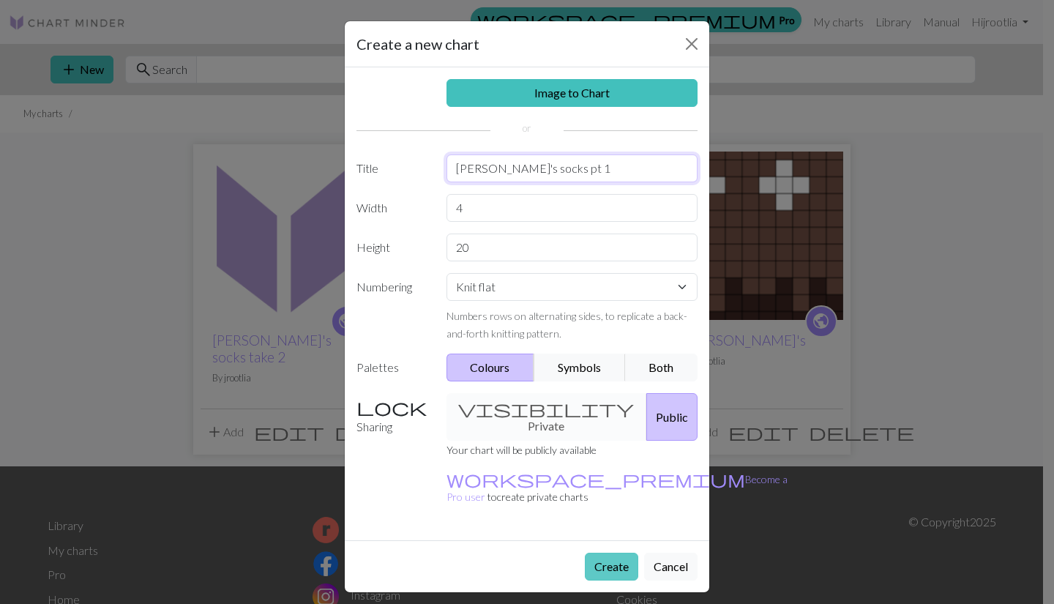
type input "[PERSON_NAME]'s socks pt 1"
click at [604, 553] on button "Create" at bounding box center [611, 567] width 53 height 28
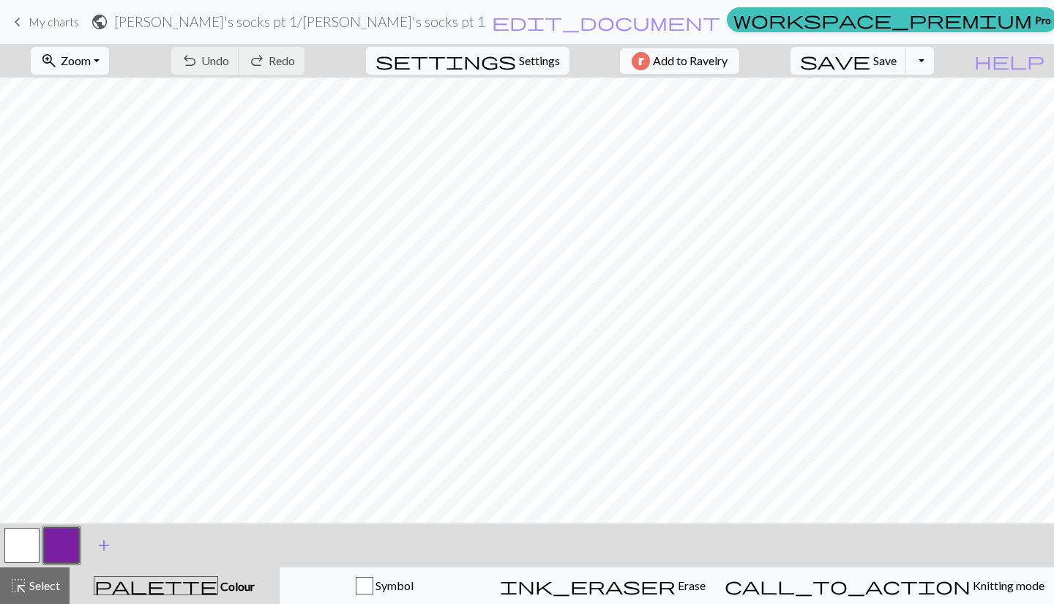
click at [108, 543] on span "add" at bounding box center [104, 545] width 18 height 20
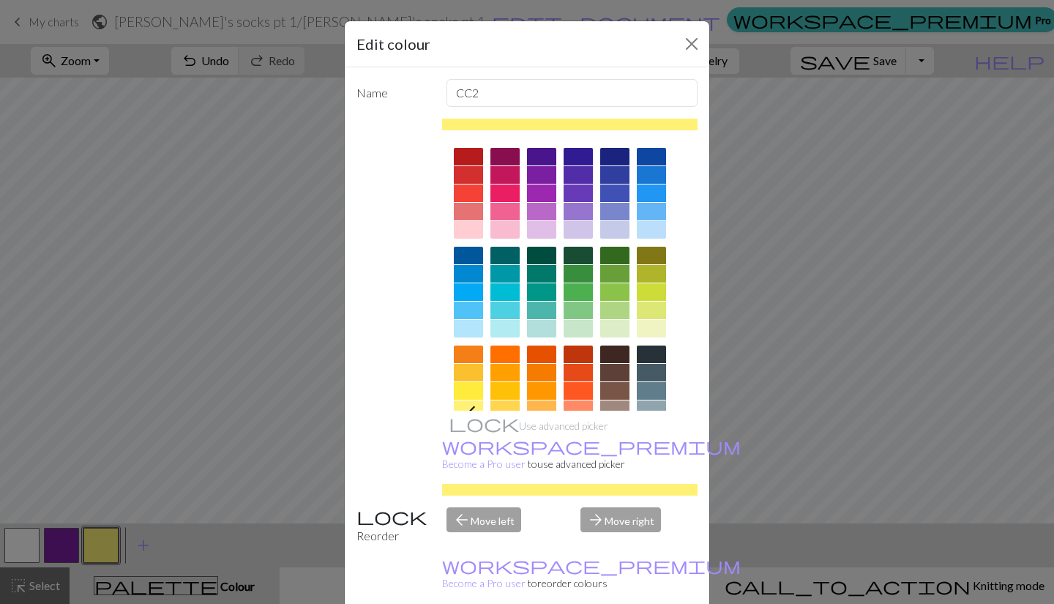
scroll to position [67, 0]
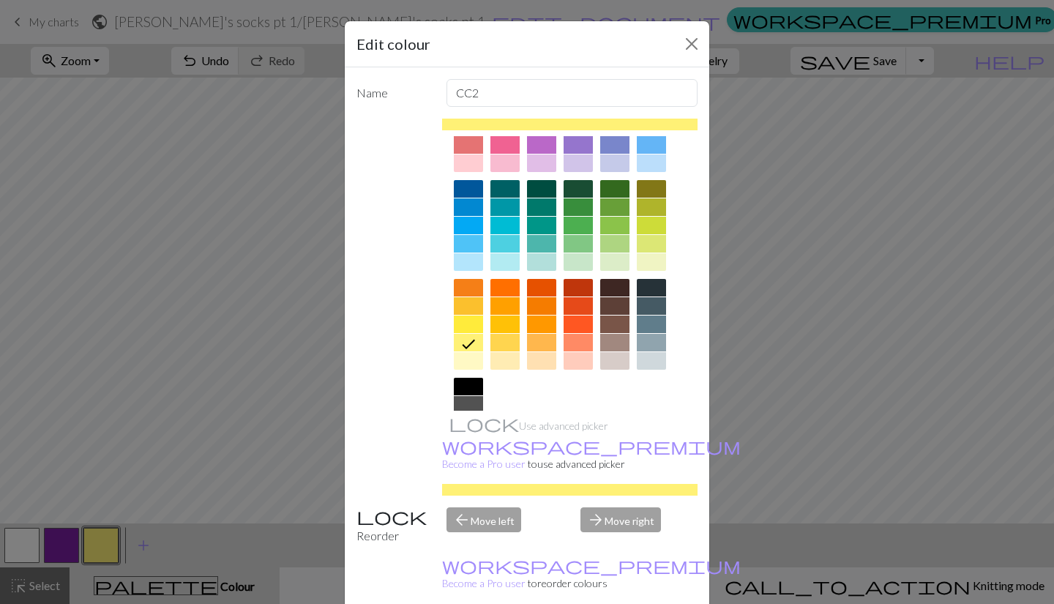
click at [612, 340] on div at bounding box center [614, 343] width 29 height 18
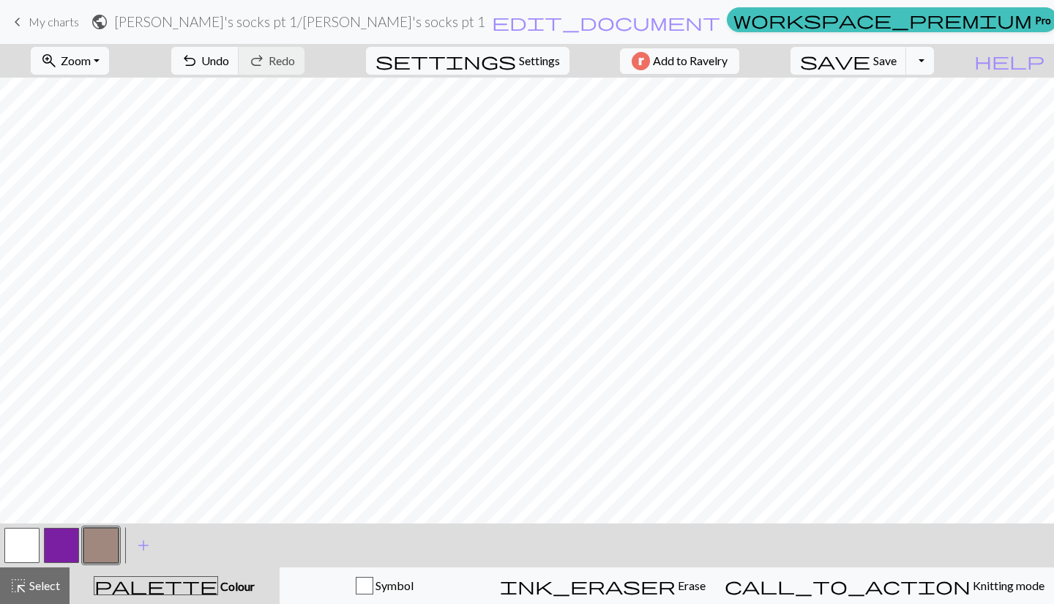
click at [55, 547] on button "button" at bounding box center [61, 545] width 35 height 35
click at [57, 552] on button "button" at bounding box center [61, 545] width 35 height 35
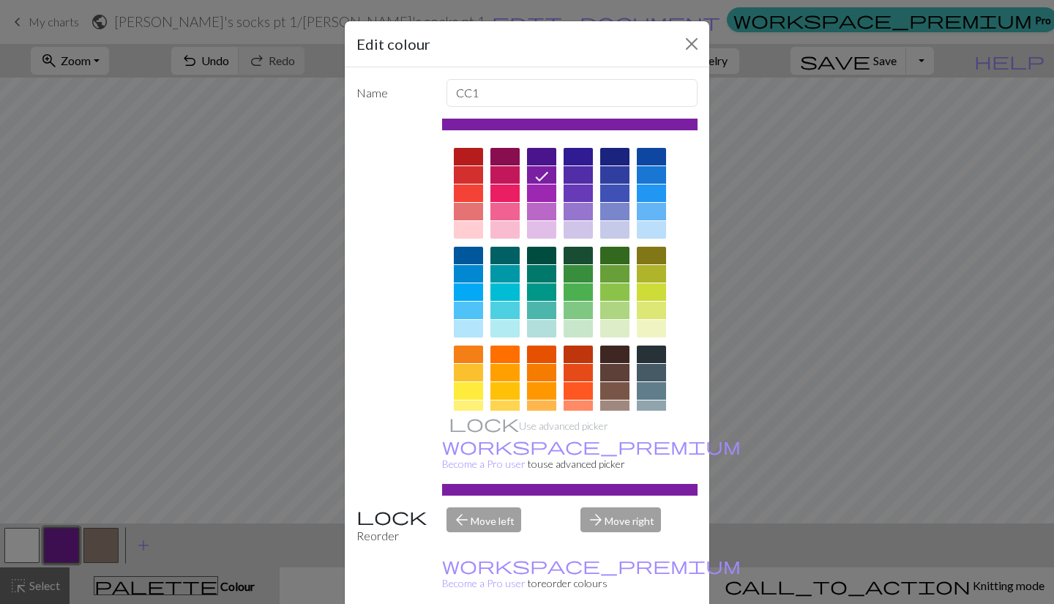
click at [612, 352] on div at bounding box center [614, 354] width 29 height 18
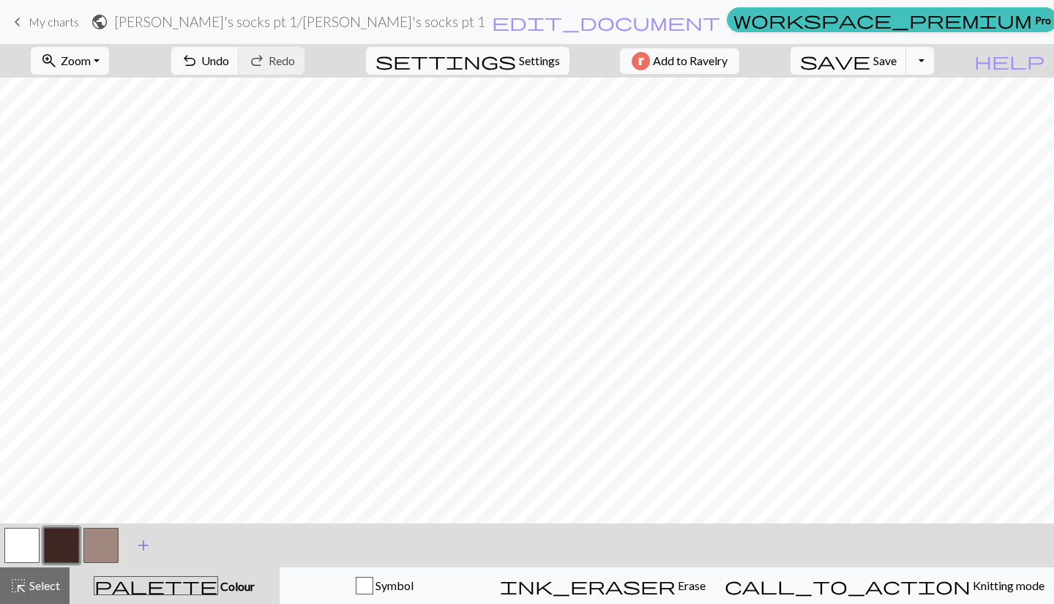
click at [144, 552] on span "add" at bounding box center [144, 545] width 18 height 20
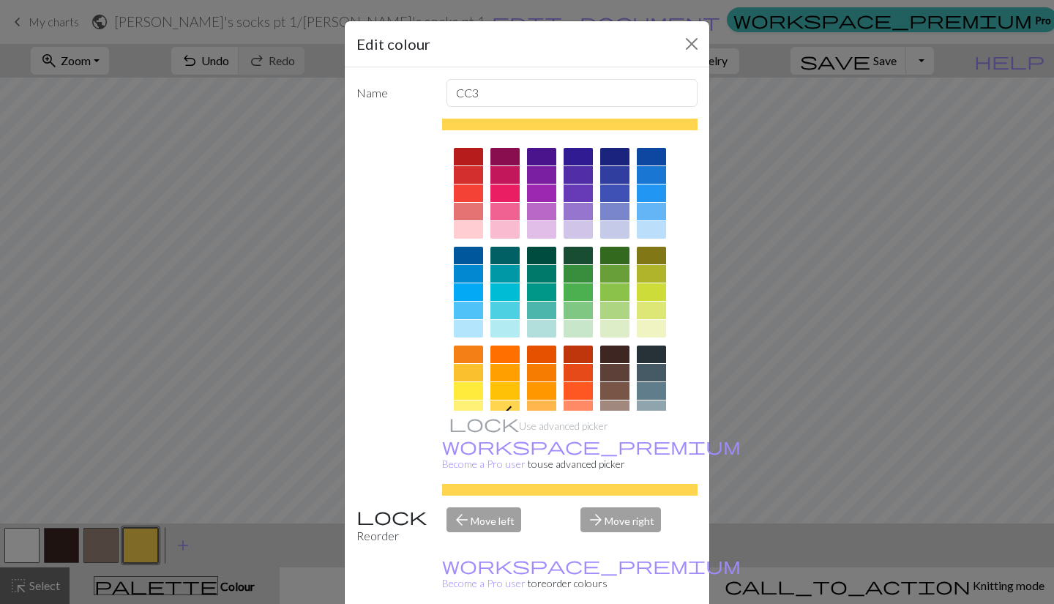
scroll to position [84, 0]
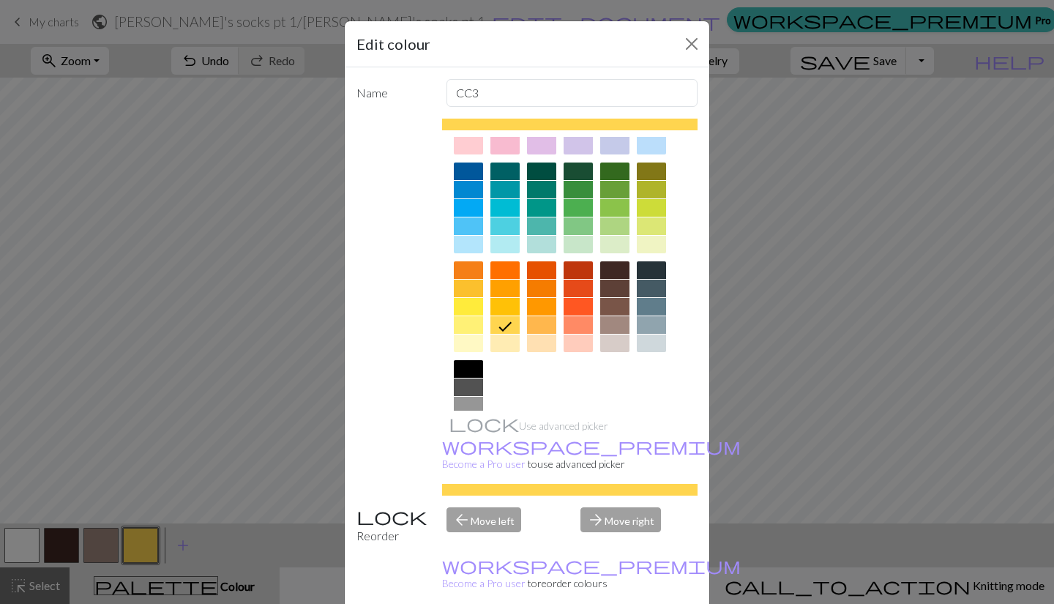
click at [605, 304] on div at bounding box center [614, 307] width 29 height 18
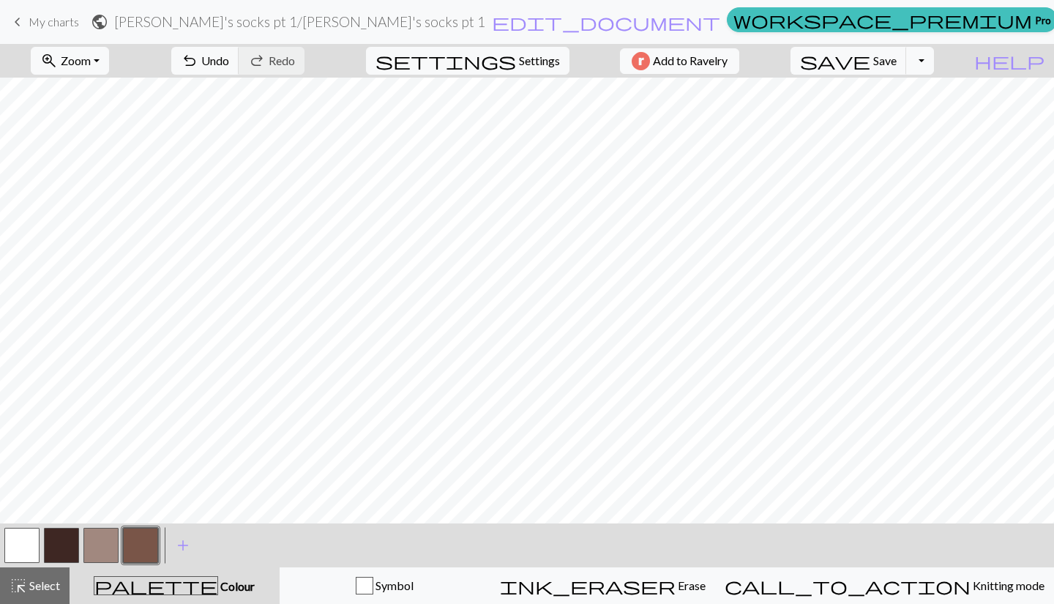
click at [97, 551] on button "button" at bounding box center [100, 545] width 35 height 35
click at [25, 537] on button "button" at bounding box center [21, 545] width 35 height 35
click at [93, 542] on button "button" at bounding box center [100, 545] width 35 height 35
click at [134, 546] on button "button" at bounding box center [140, 545] width 35 height 35
click at [24, 543] on button "button" at bounding box center [21, 545] width 35 height 35
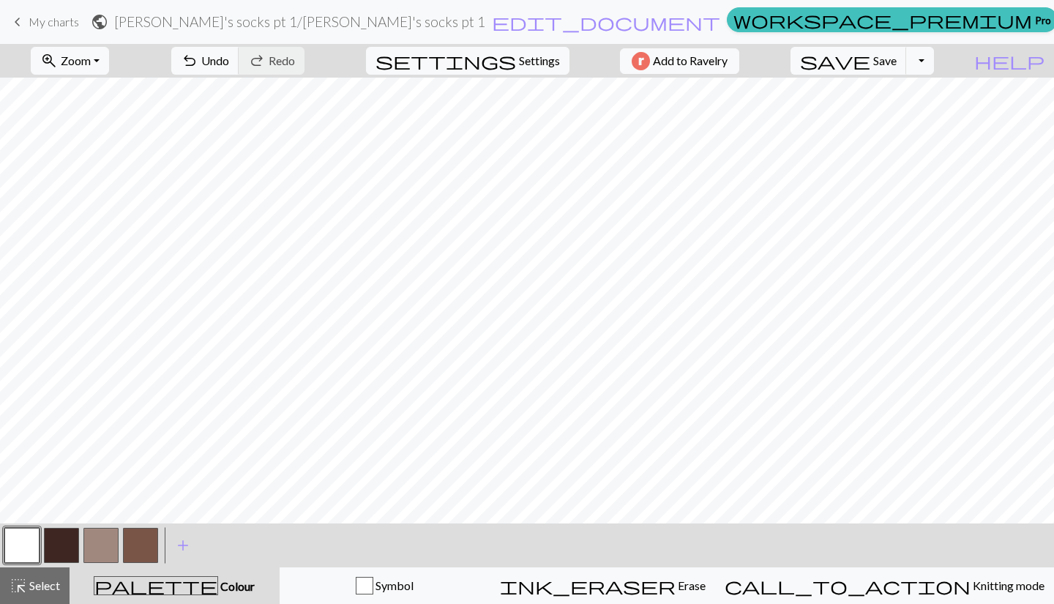
click at [143, 541] on button "button" at bounding box center [140, 545] width 35 height 35
click at [104, 533] on button "button" at bounding box center [100, 545] width 35 height 35
click at [54, 547] on button "button" at bounding box center [61, 545] width 35 height 35
click at [139, 539] on button "button" at bounding box center [140, 545] width 35 height 35
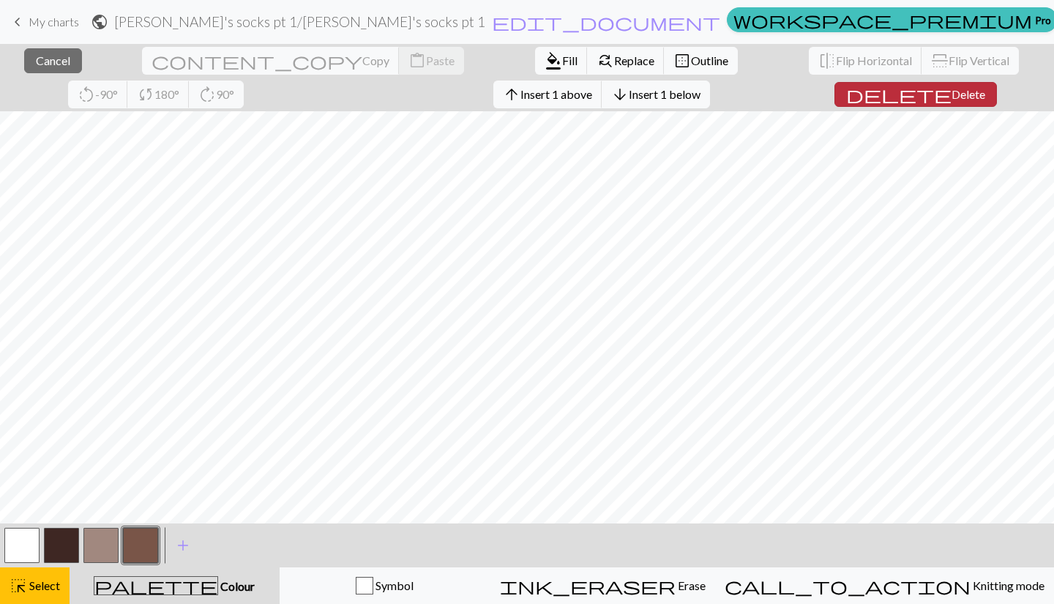
click at [846, 102] on span "delete" at bounding box center [898, 94] width 105 height 20
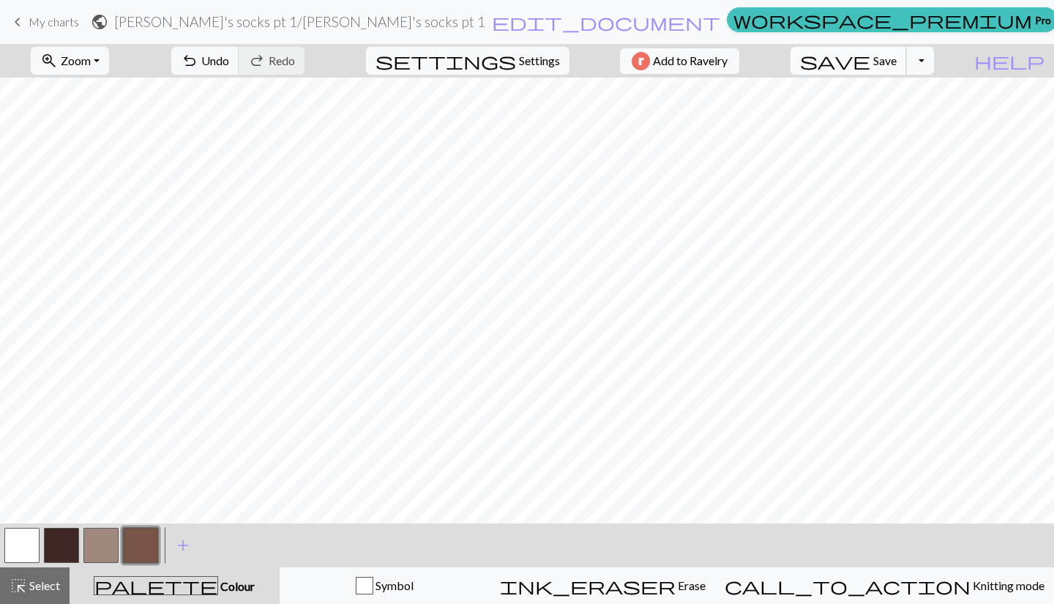
click at [901, 56] on button "save Save Save" at bounding box center [848, 61] width 116 height 28
click at [870, 64] on span "save" at bounding box center [835, 60] width 70 height 20
click at [18, 22] on span "keyboard_arrow_left" at bounding box center [18, 22] width 18 height 20
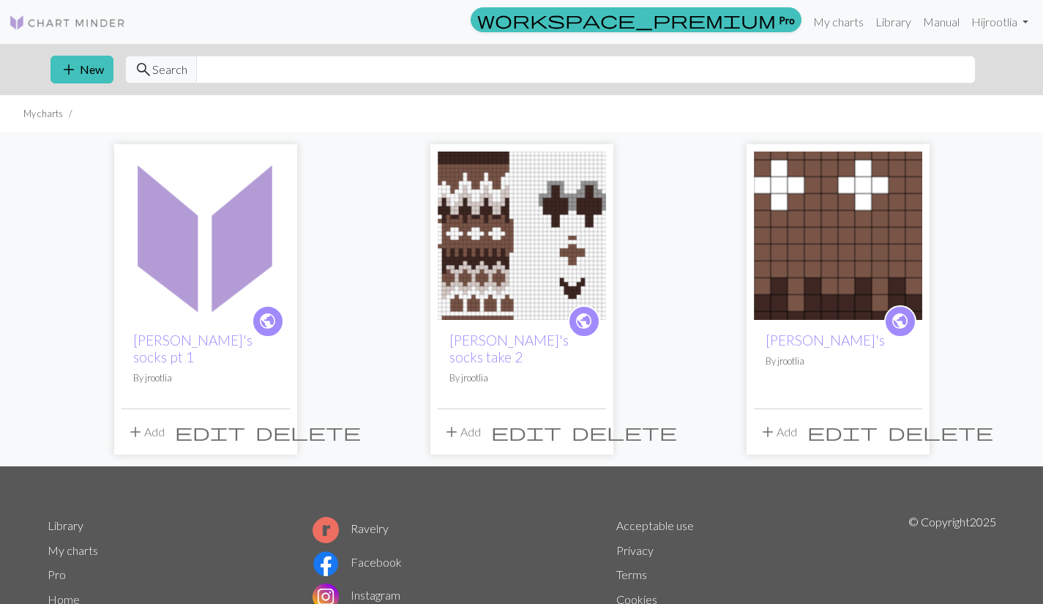
click at [140, 422] on span "add" at bounding box center [136, 432] width 18 height 20
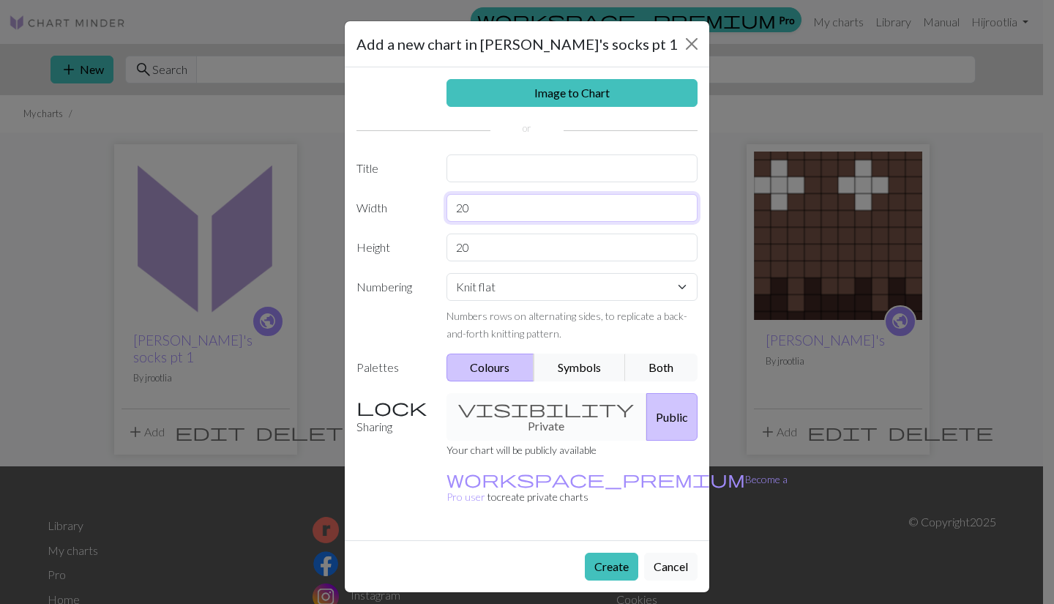
click at [476, 212] on input "20" at bounding box center [572, 208] width 252 height 28
type input "2"
type input "6"
type input "5"
click at [493, 250] on input "20" at bounding box center [572, 247] width 252 height 28
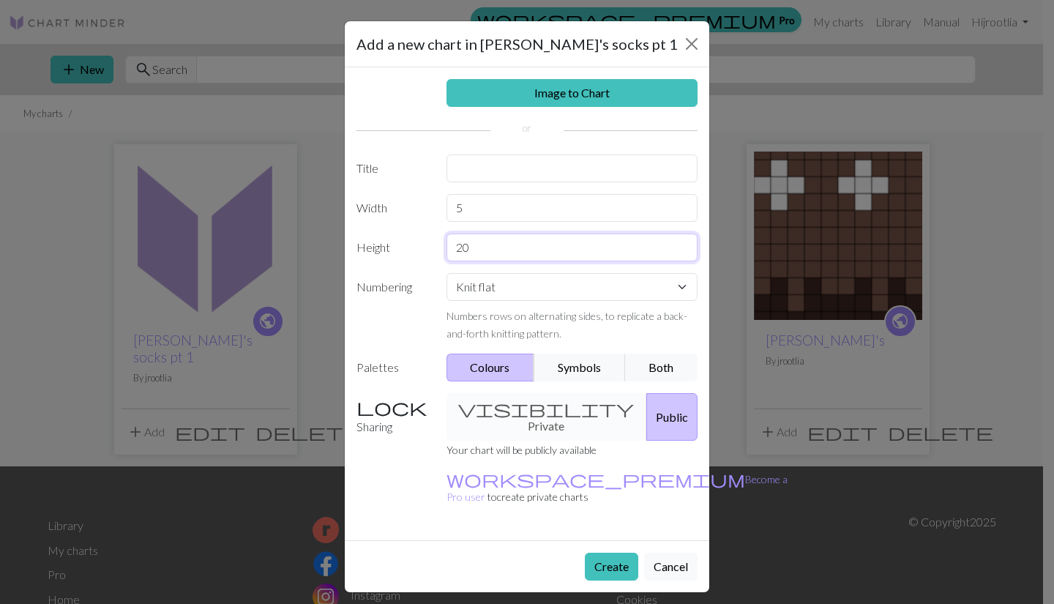
type input "2"
type input "19"
click at [479, 171] on input "text" at bounding box center [572, 168] width 252 height 28
type input "[PERSON_NAME]'s socks pt 2"
click at [605, 553] on button "Create" at bounding box center [611, 567] width 53 height 28
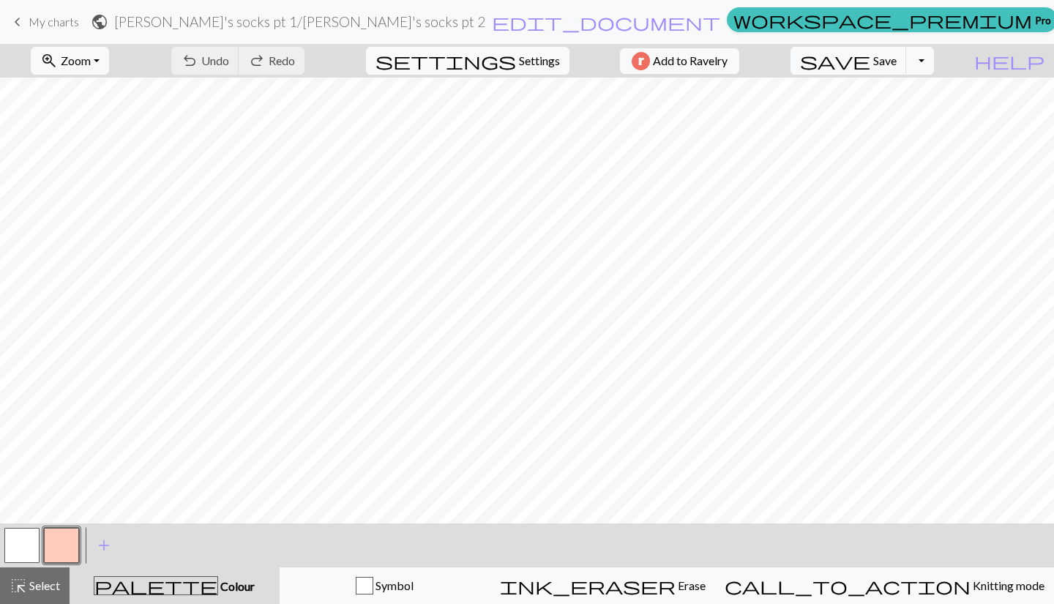
click at [340, 23] on h2 "[PERSON_NAME]'s socks pt 1 / [PERSON_NAME]'s socks pt 2" at bounding box center [299, 21] width 371 height 17
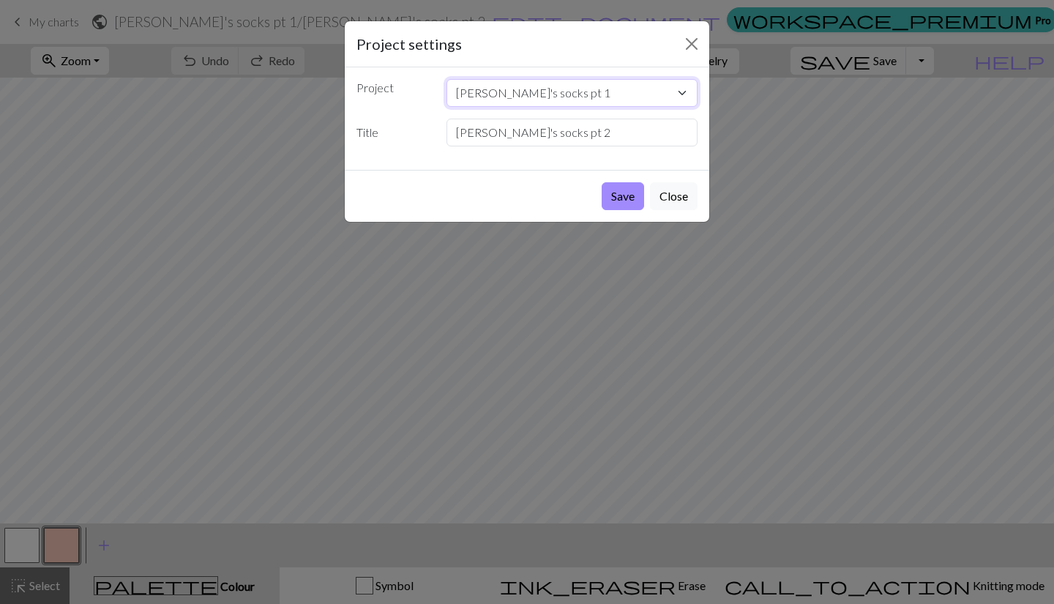
click at [589, 94] on select "[PERSON_NAME]'s socks pt 1 [PERSON_NAME]'s socks take 2 [PERSON_NAME]'s" at bounding box center [572, 93] width 252 height 28
click at [678, 201] on button "Close" at bounding box center [674, 196] width 48 height 28
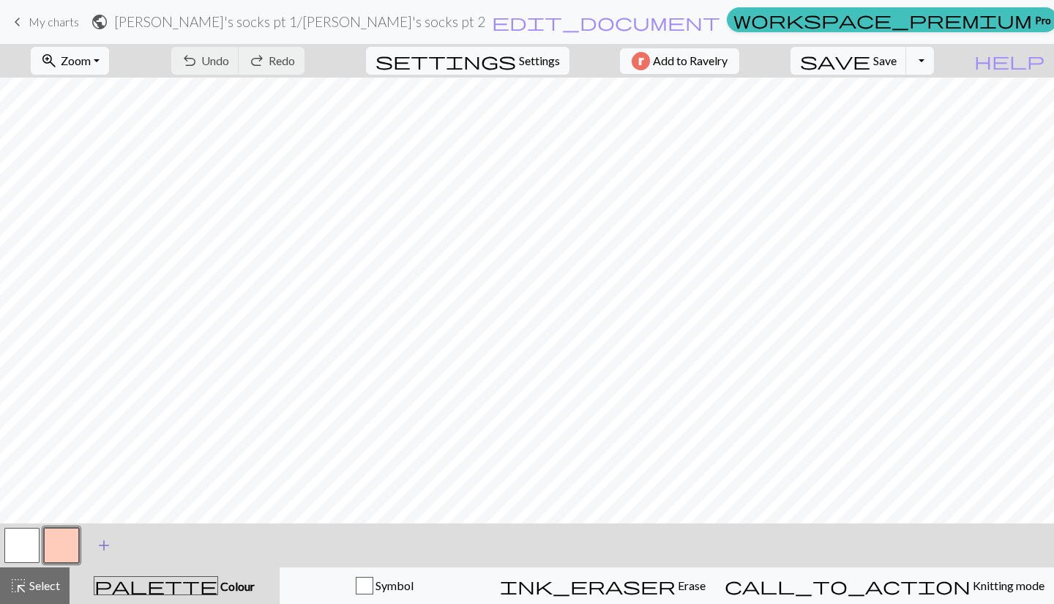
click at [103, 537] on span "add" at bounding box center [104, 545] width 18 height 20
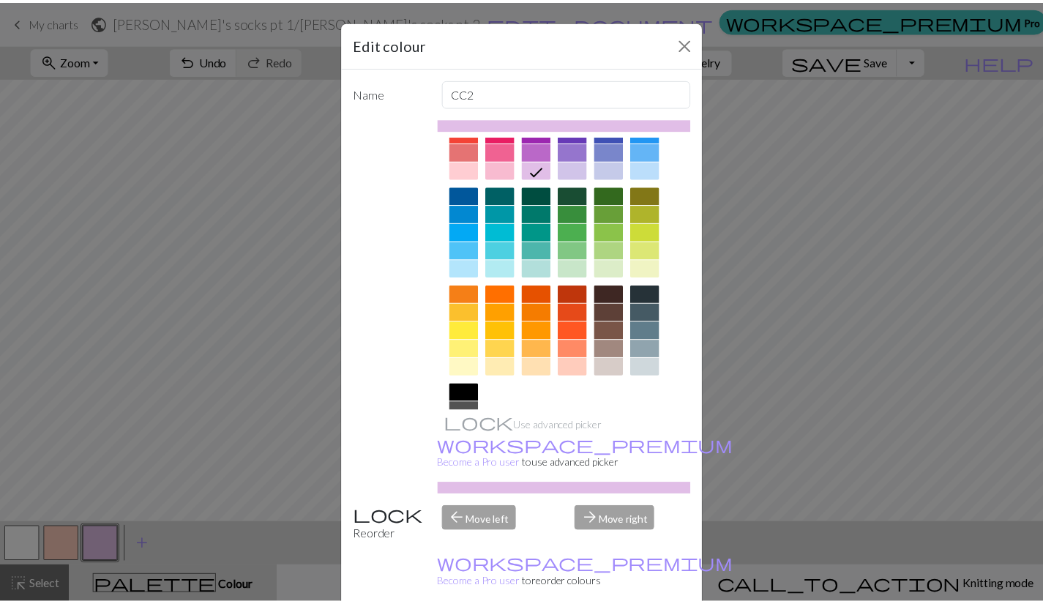
scroll to position [61, 0]
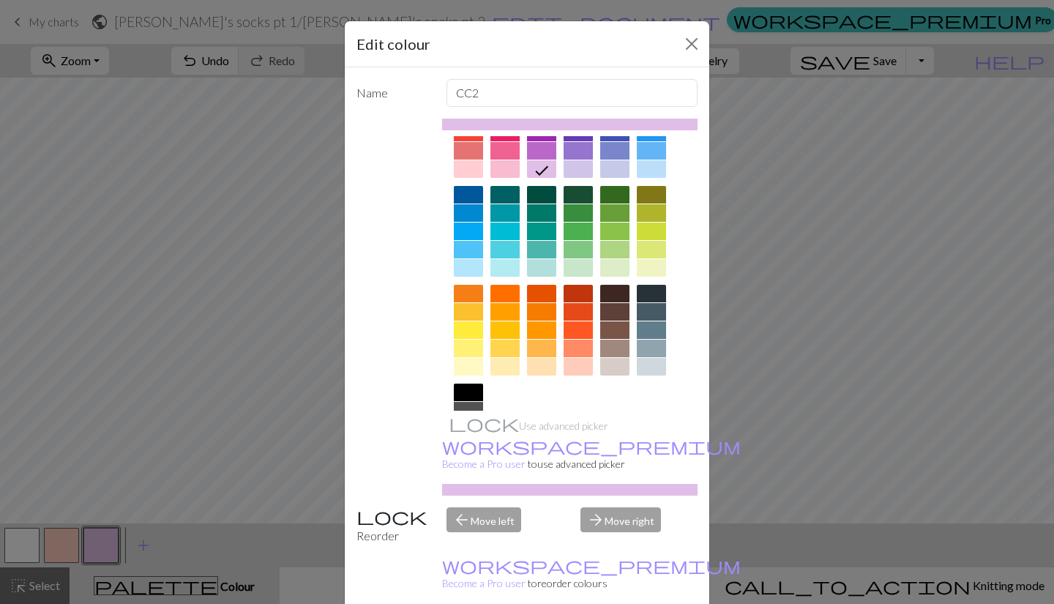
click at [613, 345] on div at bounding box center [614, 349] width 29 height 18
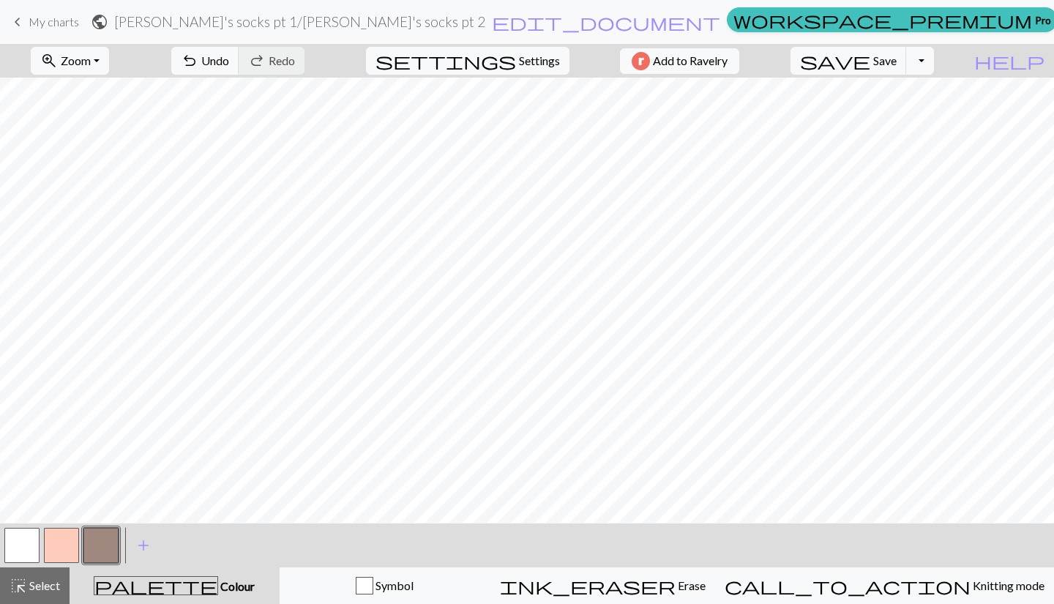
click at [70, 534] on button "button" at bounding box center [61, 545] width 35 height 35
click at [55, 553] on button "button" at bounding box center [61, 545] width 35 height 35
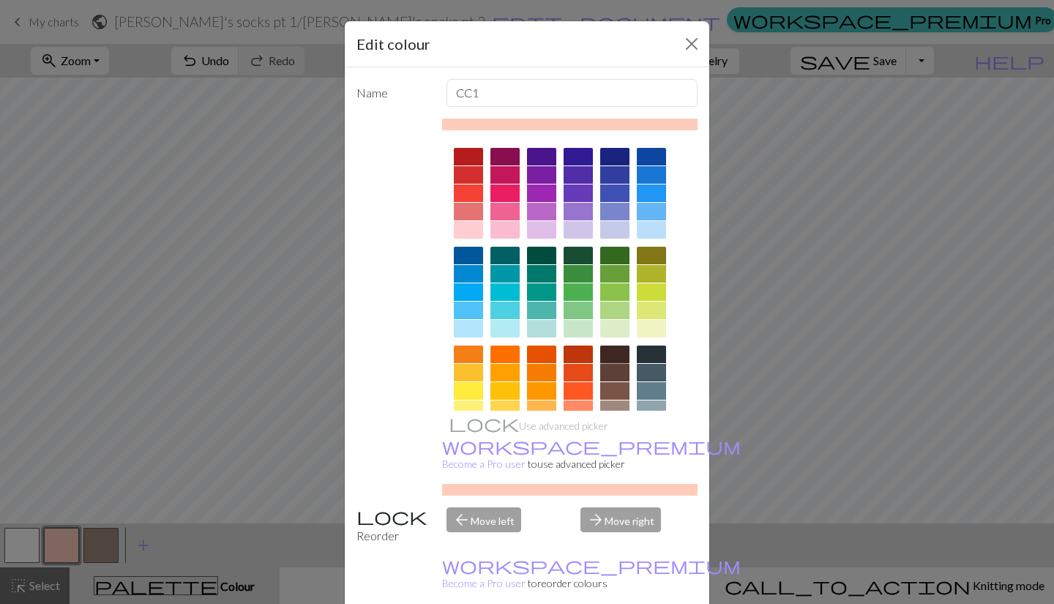
click at [608, 356] on div at bounding box center [614, 354] width 29 height 18
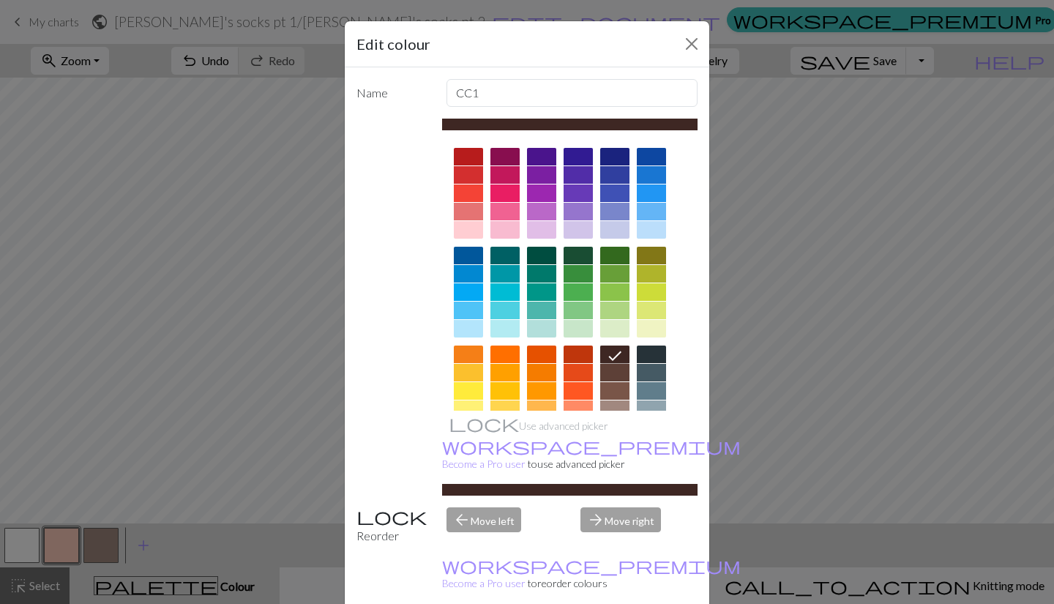
click at [175, 553] on div "Edit colour Name CC1 Use advanced picker workspace_premium Become a Pro user to…" at bounding box center [527, 302] width 1054 height 604
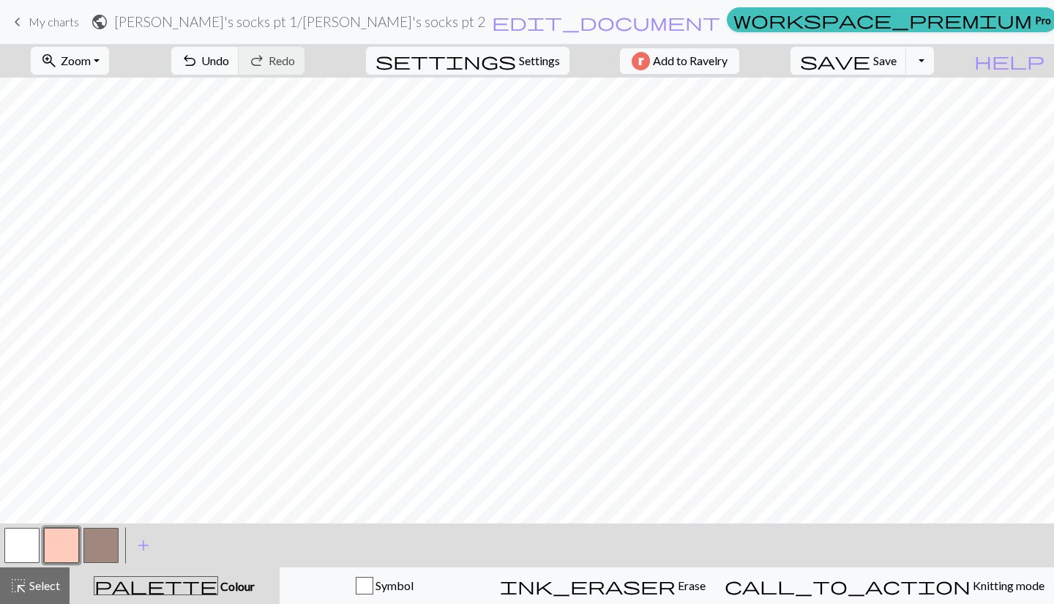
click at [59, 549] on button "button" at bounding box center [61, 545] width 35 height 35
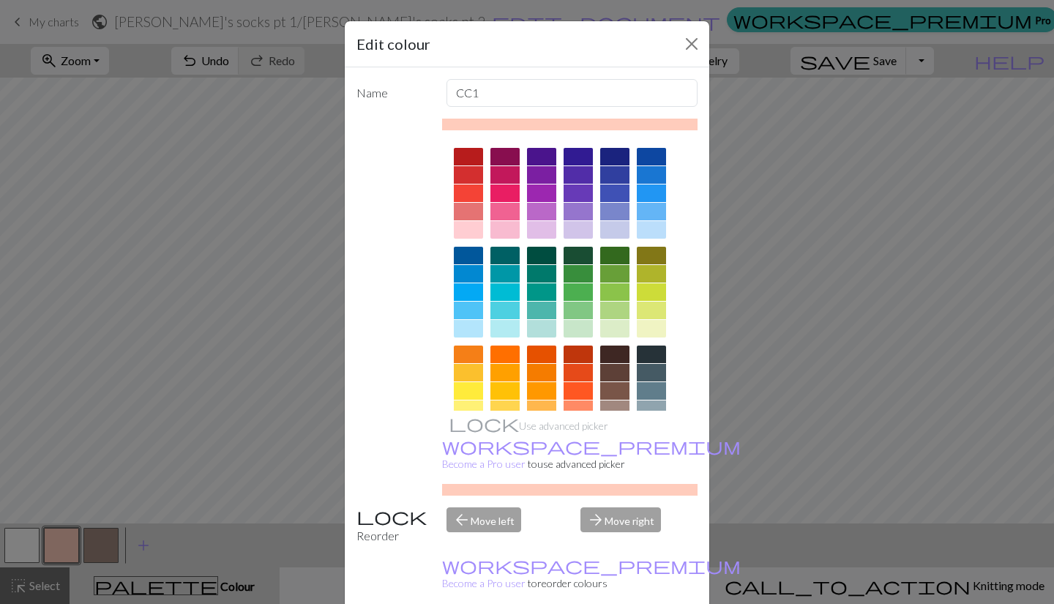
click at [605, 353] on div at bounding box center [614, 354] width 29 height 18
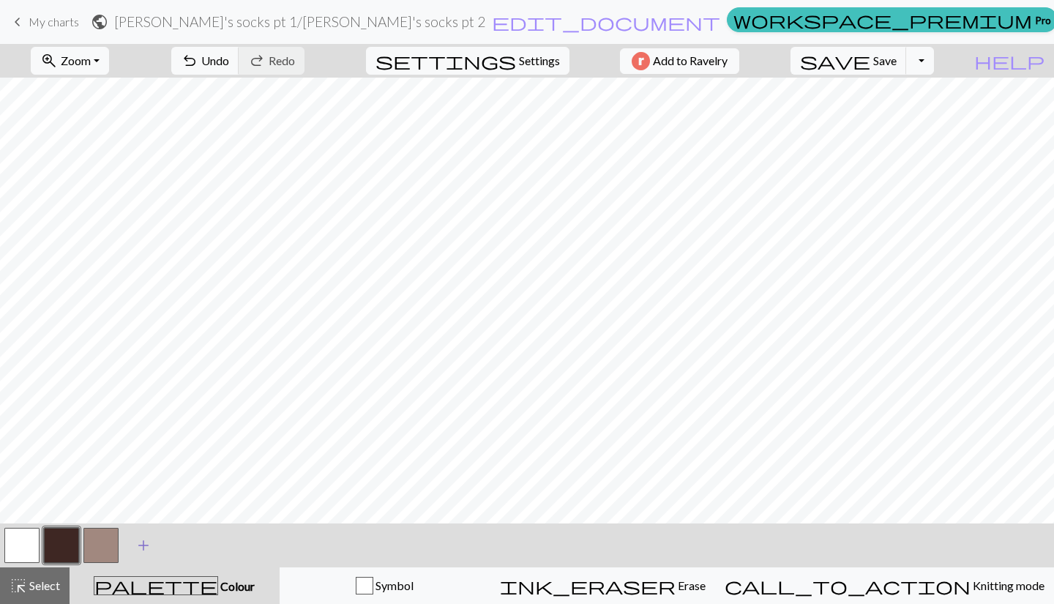
click at [146, 539] on span "add" at bounding box center [144, 545] width 18 height 20
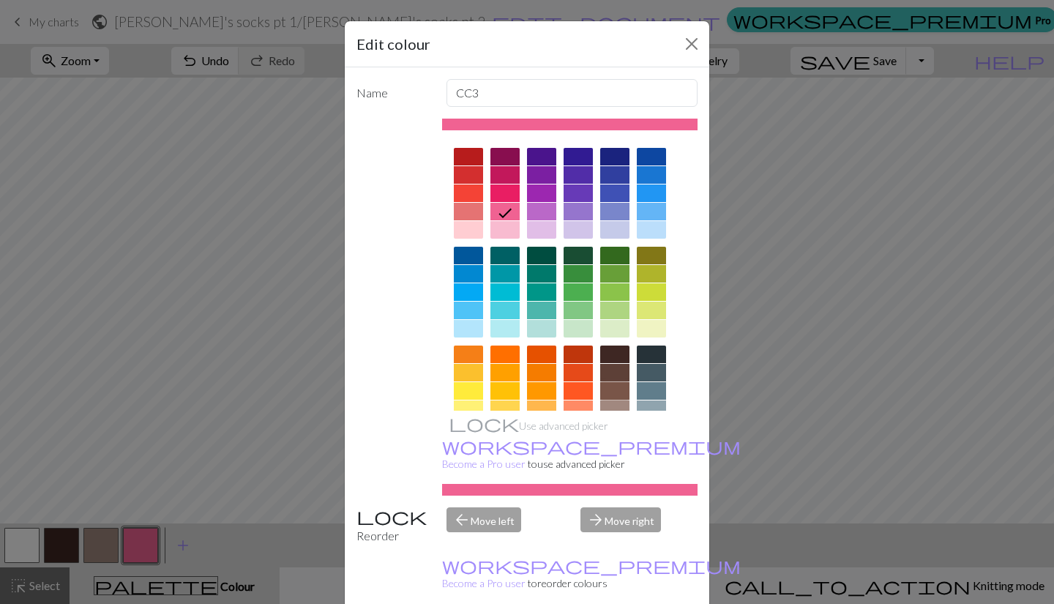
click at [614, 387] on div at bounding box center [614, 391] width 29 height 18
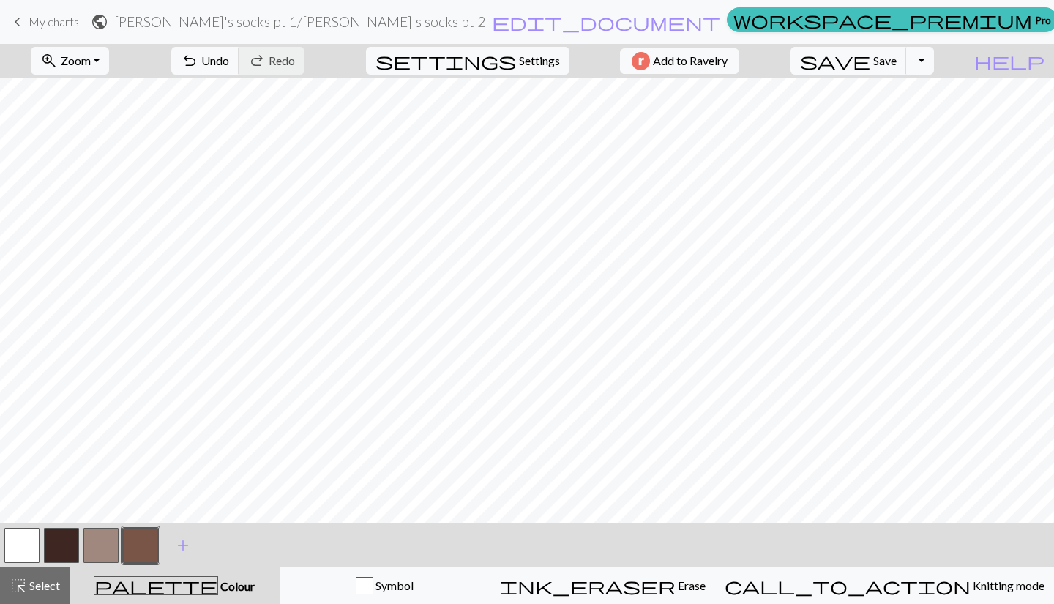
click at [59, 551] on button "button" at bounding box center [61, 545] width 35 height 35
click at [133, 533] on button "button" at bounding box center [140, 545] width 35 height 35
click at [65, 542] on button "button" at bounding box center [61, 545] width 35 height 35
click at [106, 539] on button "button" at bounding box center [100, 545] width 35 height 35
click at [65, 544] on button "button" at bounding box center [61, 545] width 35 height 35
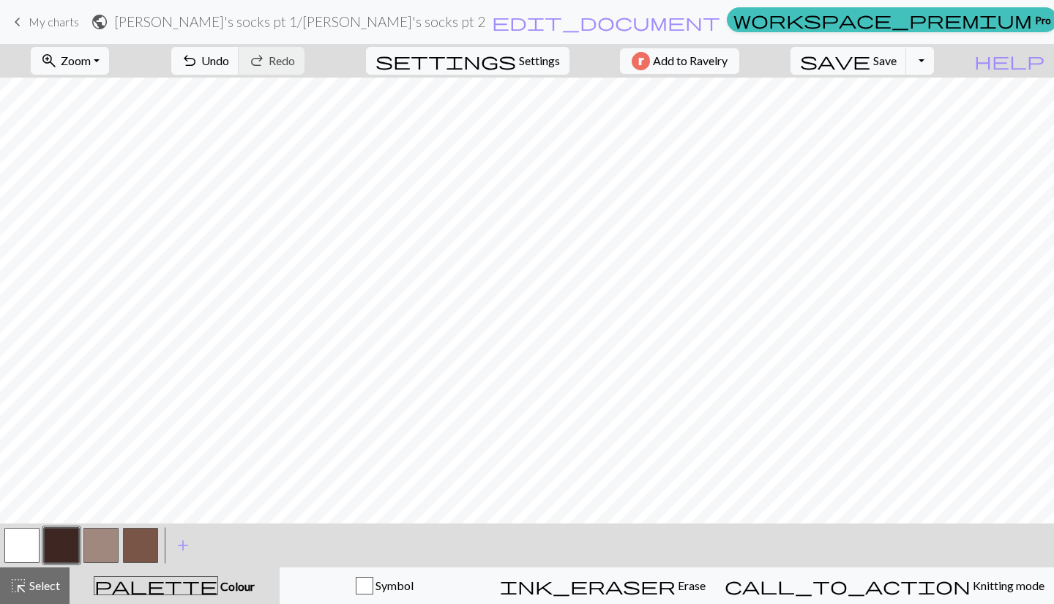
click at [106, 536] on button "button" at bounding box center [100, 545] width 35 height 35
click at [23, 543] on button "button" at bounding box center [21, 545] width 35 height 35
click at [102, 549] on button "button" at bounding box center [100, 545] width 35 height 35
click at [143, 541] on button "button" at bounding box center [140, 545] width 35 height 35
click at [62, 547] on button "button" at bounding box center [61, 545] width 35 height 35
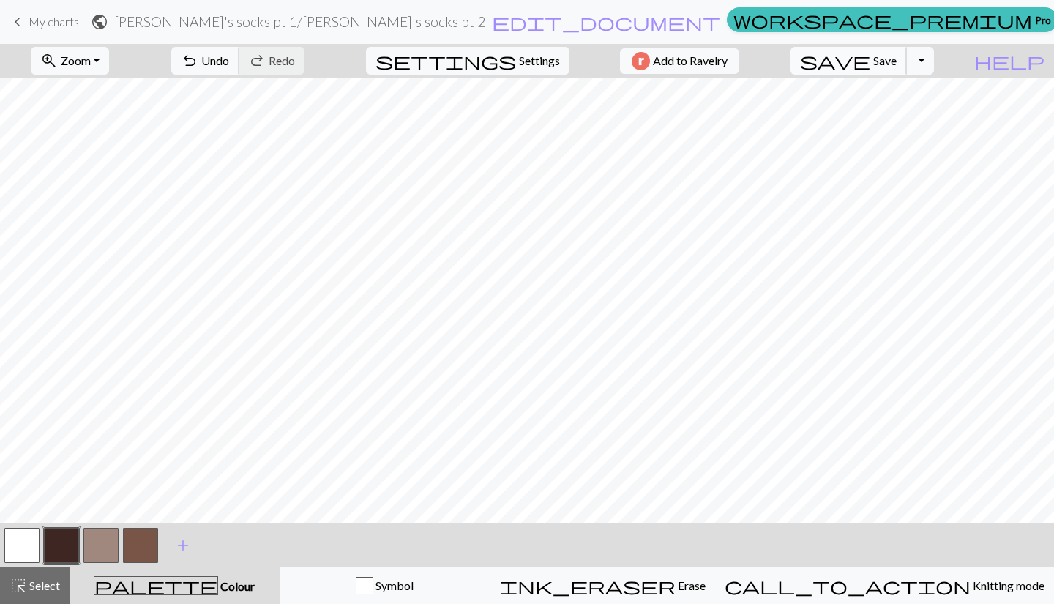
click at [900, 62] on button "save Save Save" at bounding box center [848, 61] width 116 height 28
click at [897, 61] on span "Save" at bounding box center [884, 60] width 23 height 14
click at [16, 20] on div "Chart saved" at bounding box center [527, 29] width 1054 height 58
click at [40, 23] on span "My charts" at bounding box center [54, 22] width 50 height 14
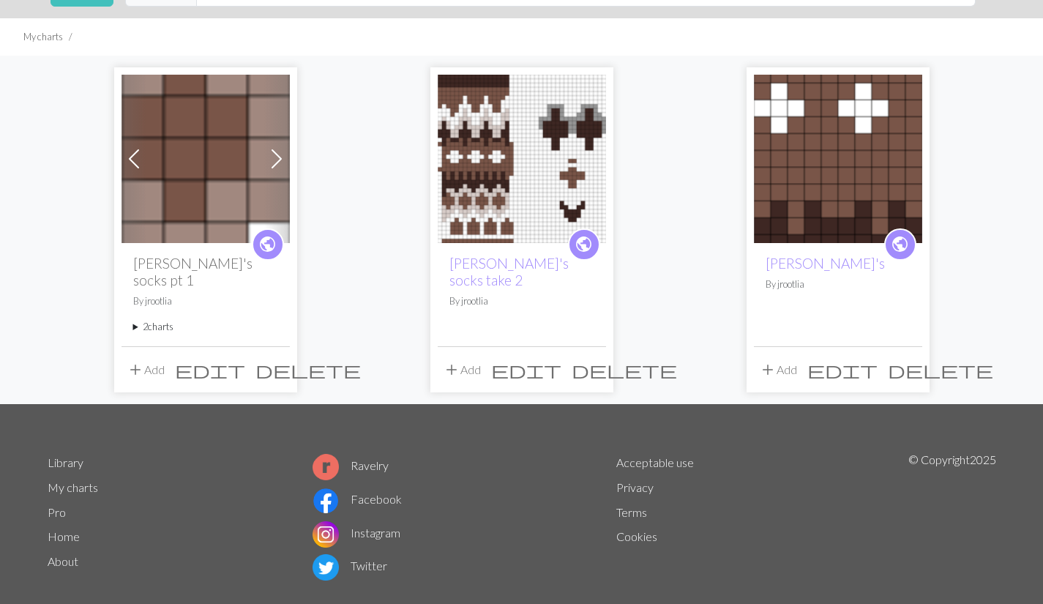
scroll to position [79, 0]
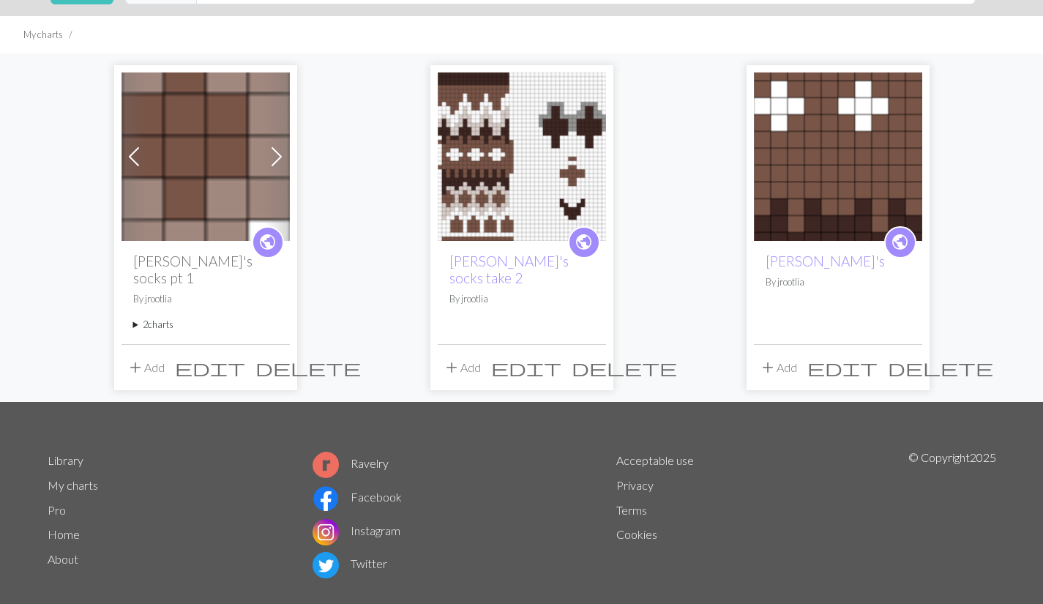
click at [274, 152] on span at bounding box center [276, 156] width 23 height 23
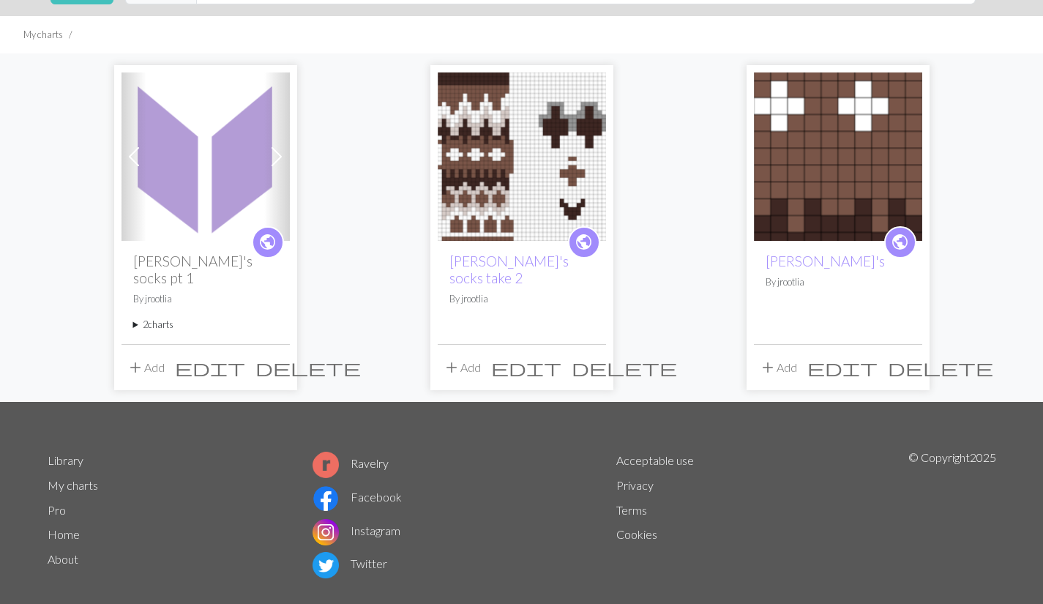
click at [127, 160] on span at bounding box center [133, 156] width 23 height 23
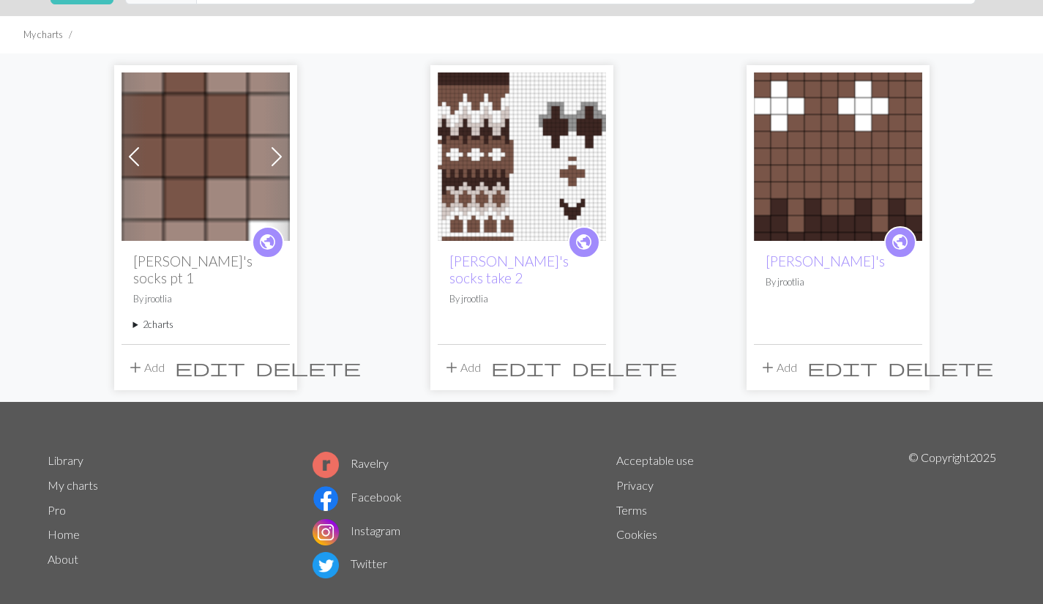
click at [201, 189] on img at bounding box center [205, 156] width 168 height 168
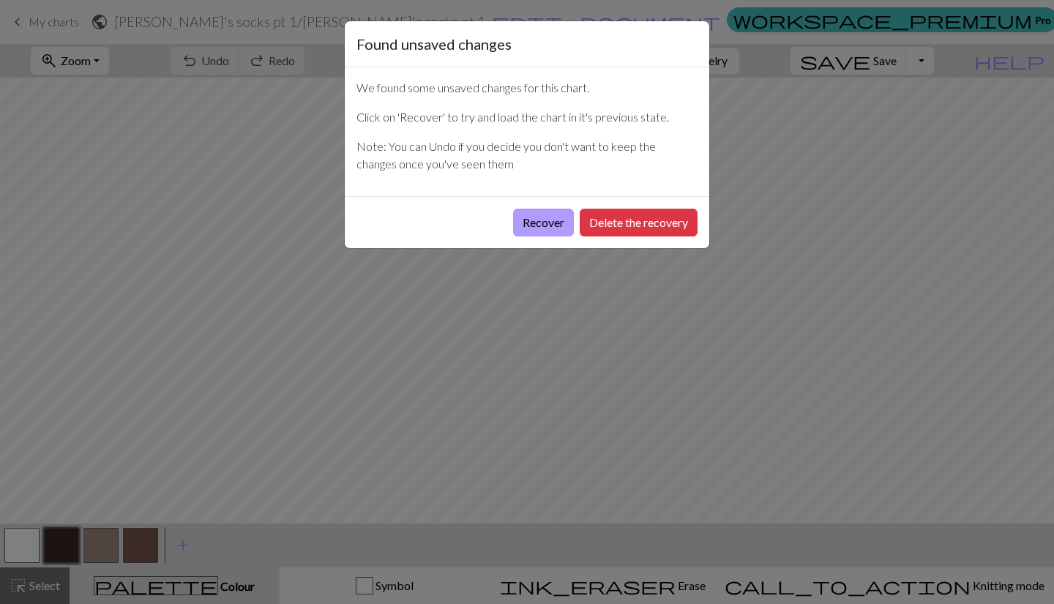
click at [524, 218] on button "Recover" at bounding box center [543, 223] width 61 height 28
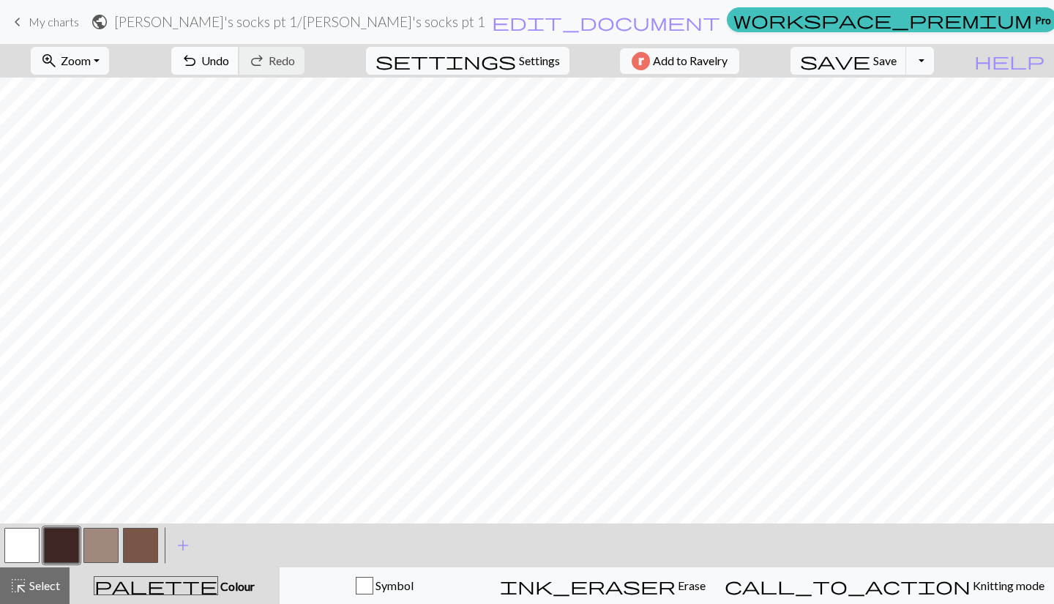
click at [229, 60] on span "Undo" at bounding box center [215, 60] width 28 height 14
click at [870, 67] on span "save" at bounding box center [835, 60] width 70 height 20
